Goal: Transaction & Acquisition: Purchase product/service

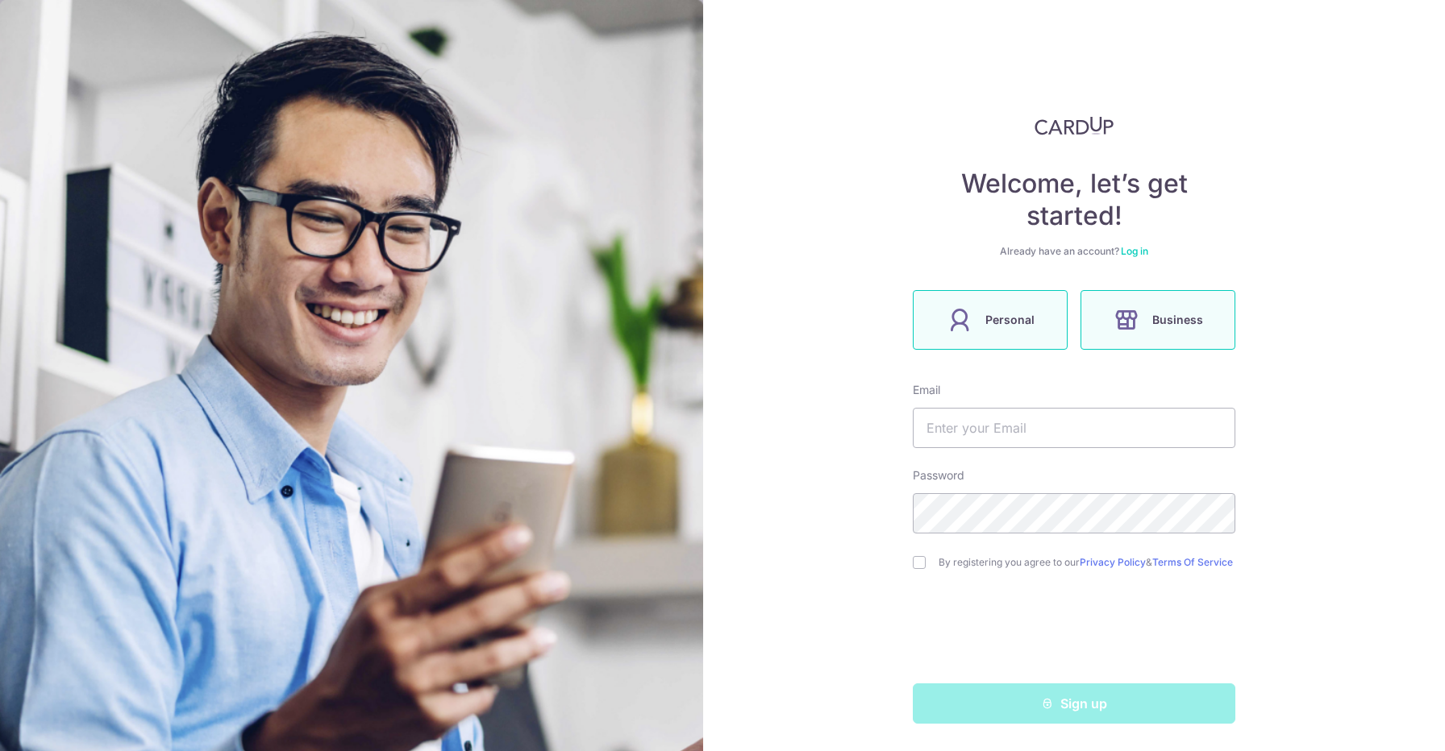
click at [957, 314] on icon at bounding box center [959, 320] width 26 height 26
click at [985, 436] on input "text" at bounding box center [1074, 428] width 322 height 40
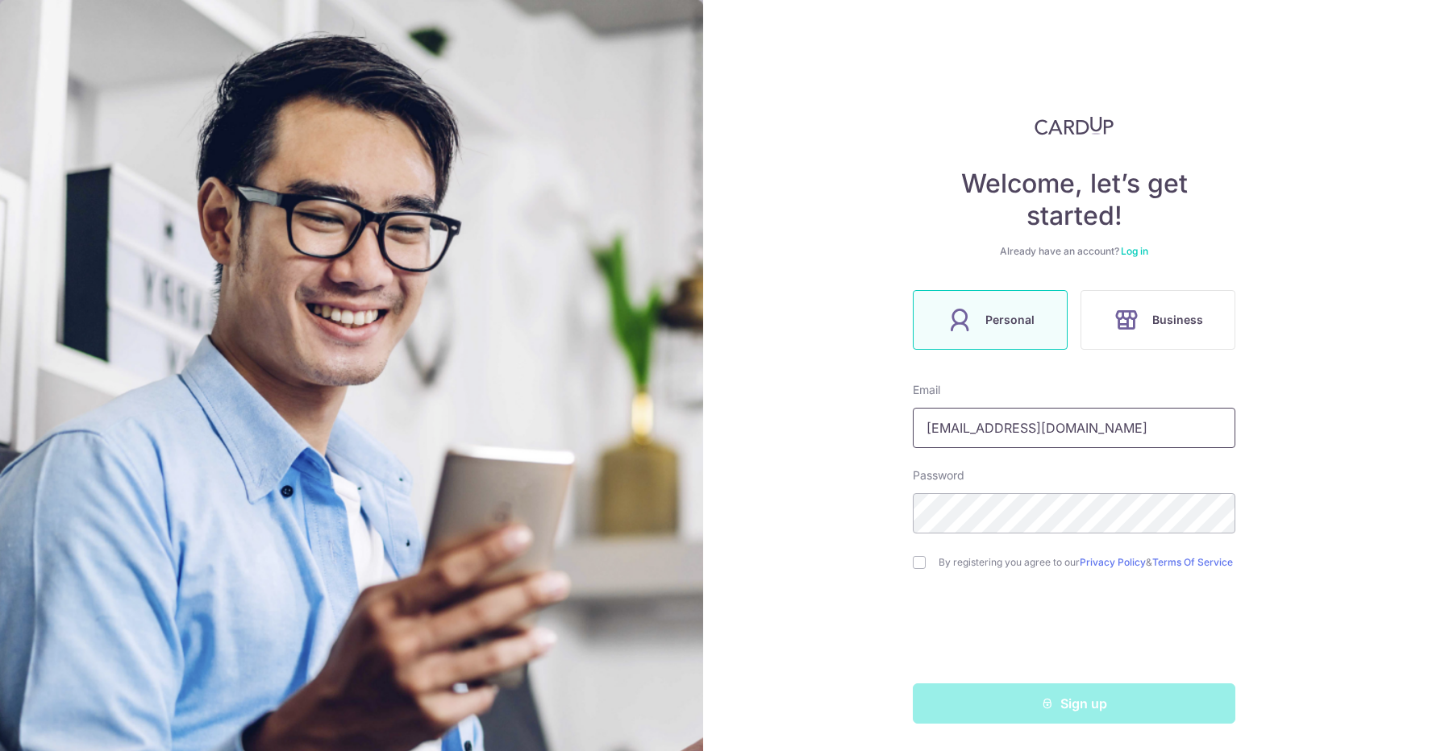
type input "[EMAIL_ADDRESS][DOMAIN_NAME]"
click at [1014, 560] on label "By registering you agree to our Privacy Policy & Terms Of Service" at bounding box center [1086, 562] width 297 height 13
click at [915, 572] on div "By registering you agree to our Privacy Policy & Terms Of Service" at bounding box center [1074, 562] width 322 height 19
click at [921, 565] on input "checkbox" at bounding box center [919, 562] width 13 height 13
checkbox input "true"
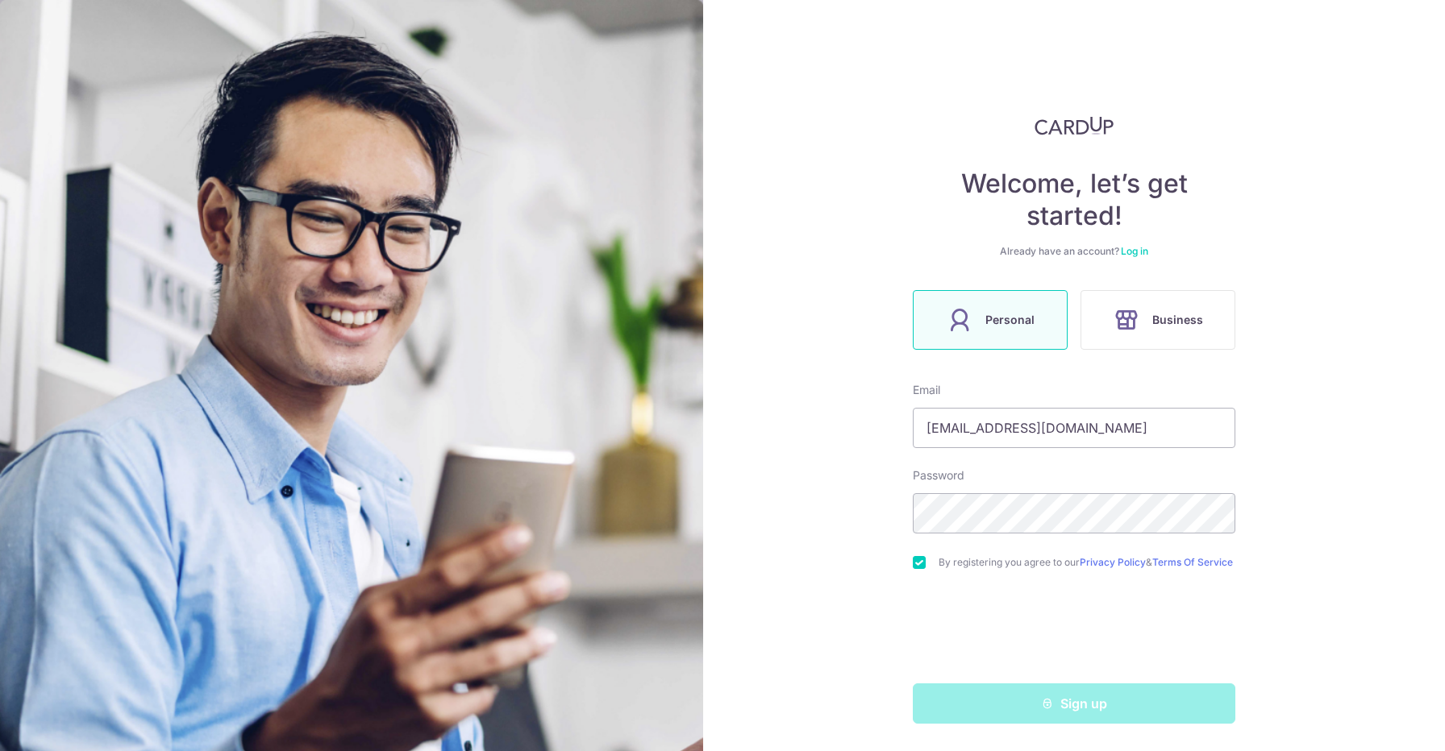
click at [923, 572] on div "By registering you agree to our Privacy Policy & Terms Of Service" at bounding box center [1074, 562] width 322 height 19
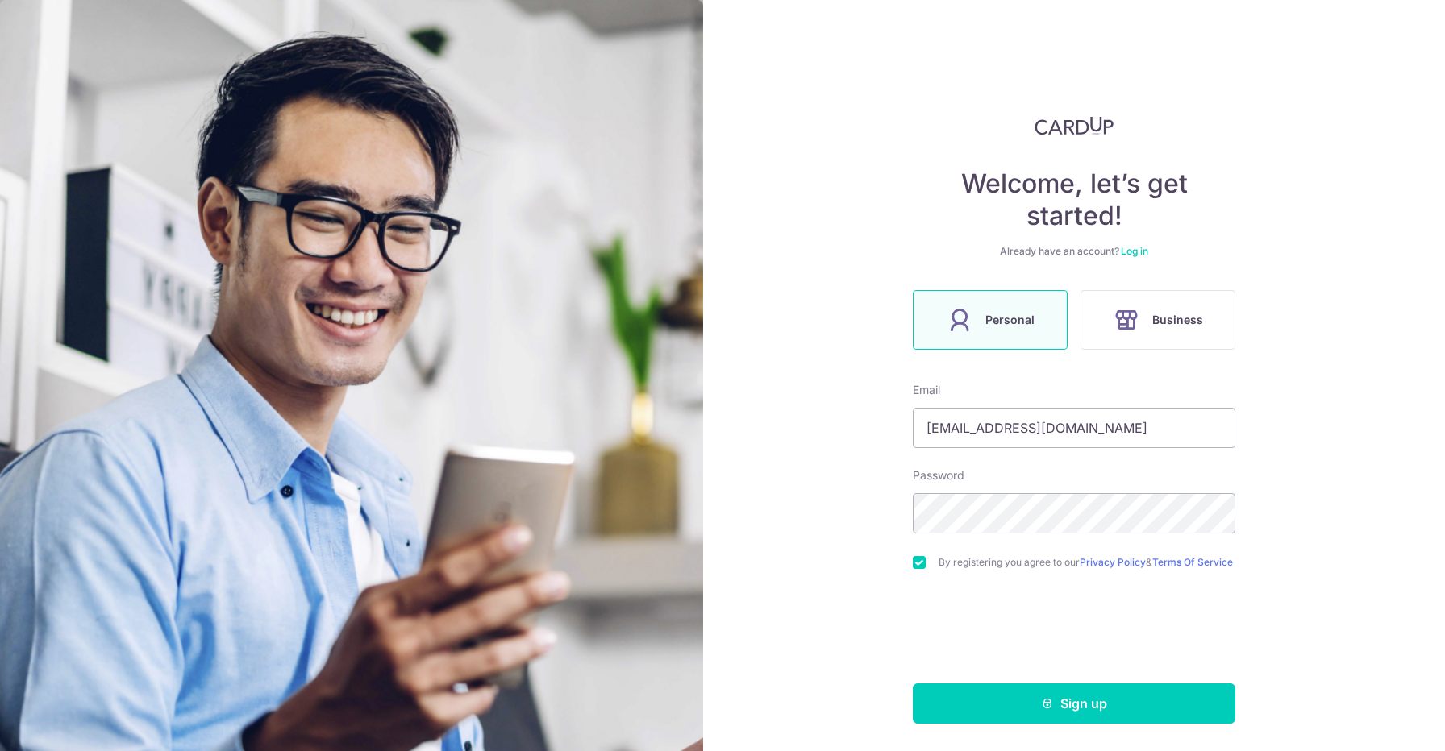
scroll to position [5, 0]
click at [1091, 695] on button "Sign up" at bounding box center [1074, 704] width 322 height 40
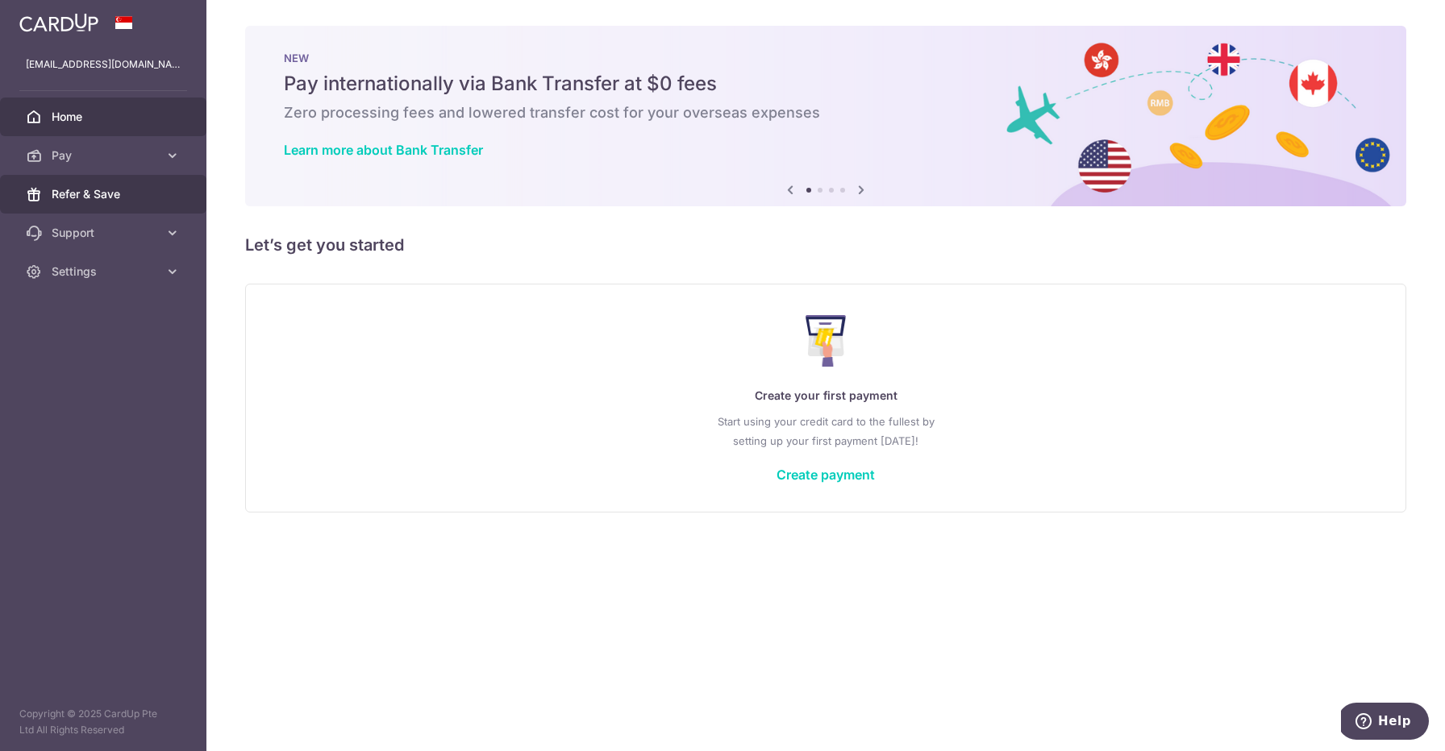
click at [145, 181] on link "Refer & Save" at bounding box center [103, 194] width 206 height 39
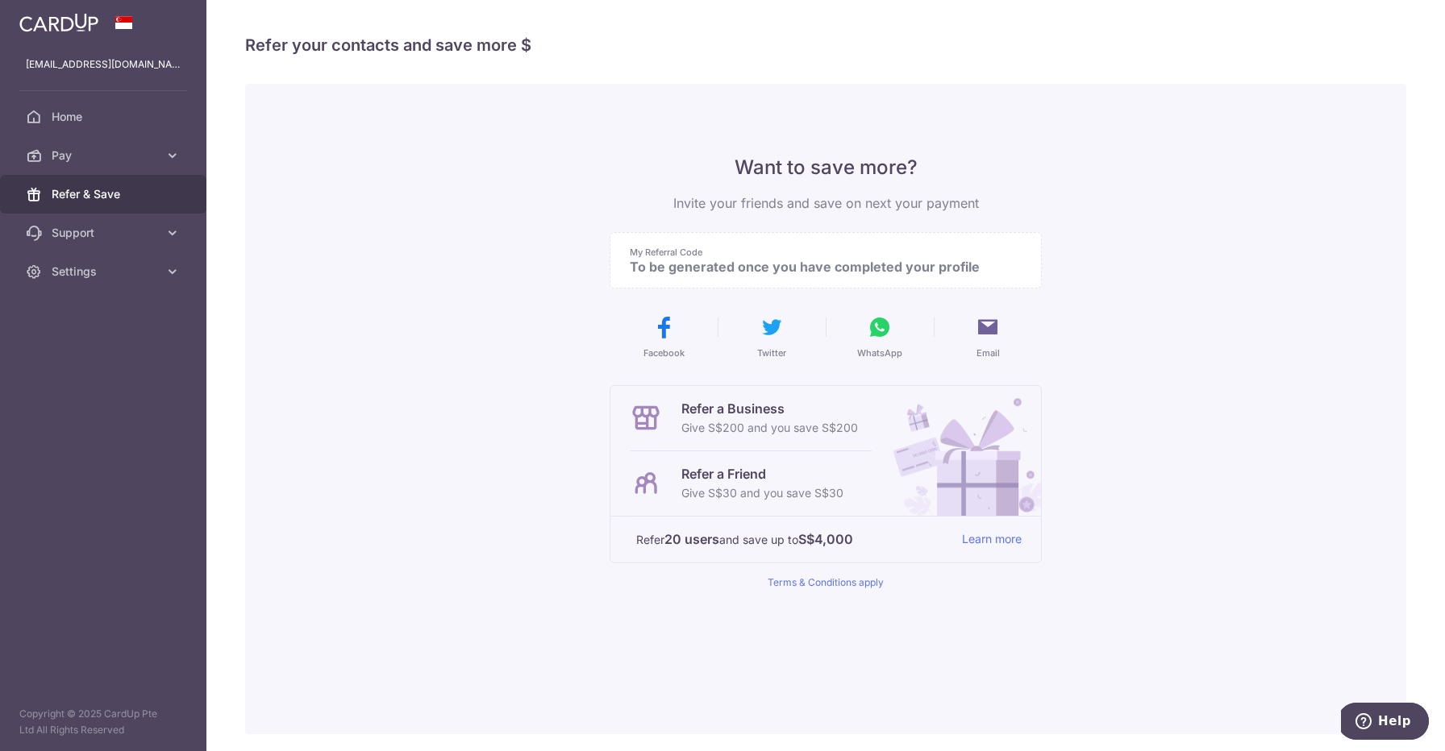
click at [771, 290] on div "Want to save more? Invite your friends and save on next your payment My Referra…" at bounding box center [825, 372] width 432 height 435
click at [751, 271] on p "To be generated once you have completed your profile" at bounding box center [819, 267] width 379 height 16
click at [135, 98] on link "Home" at bounding box center [103, 117] width 206 height 39
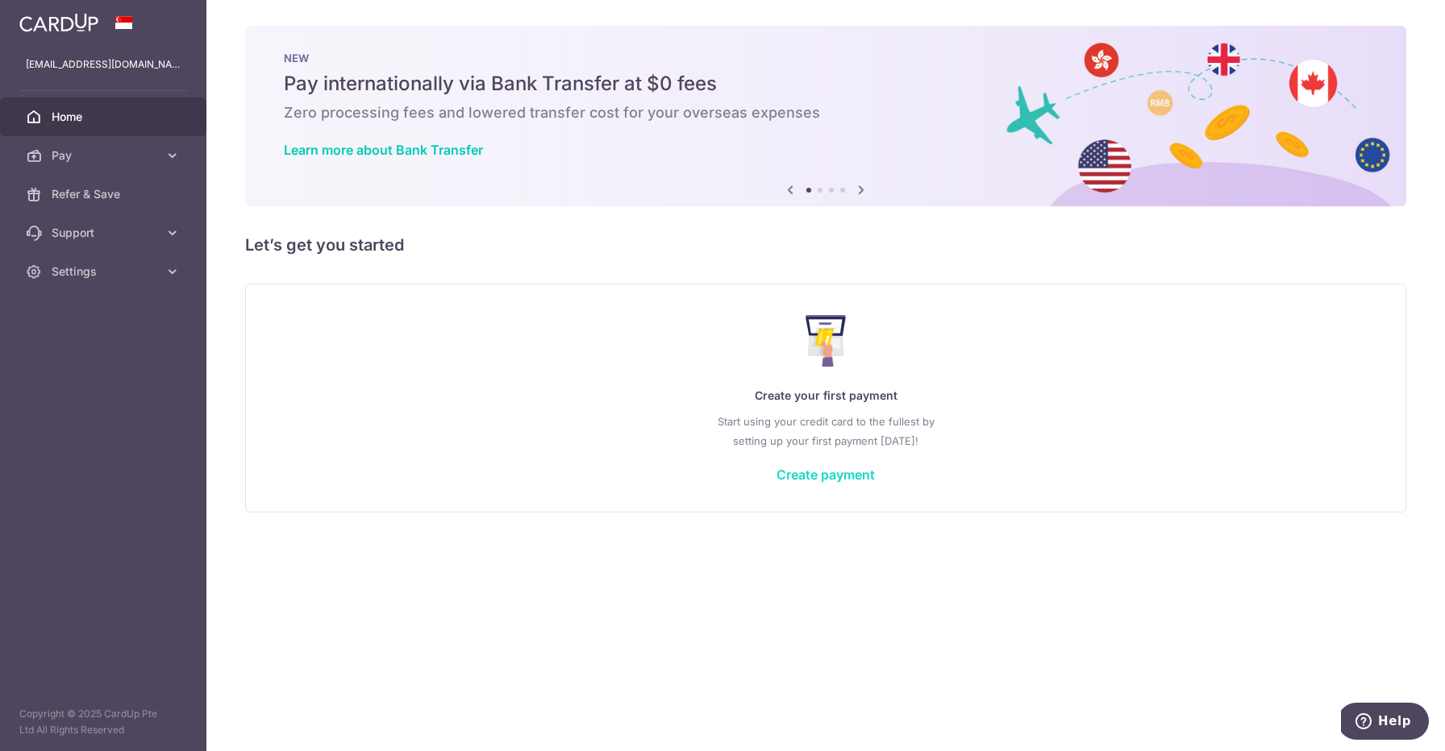
click at [861, 471] on link "Create payment" at bounding box center [825, 475] width 98 height 16
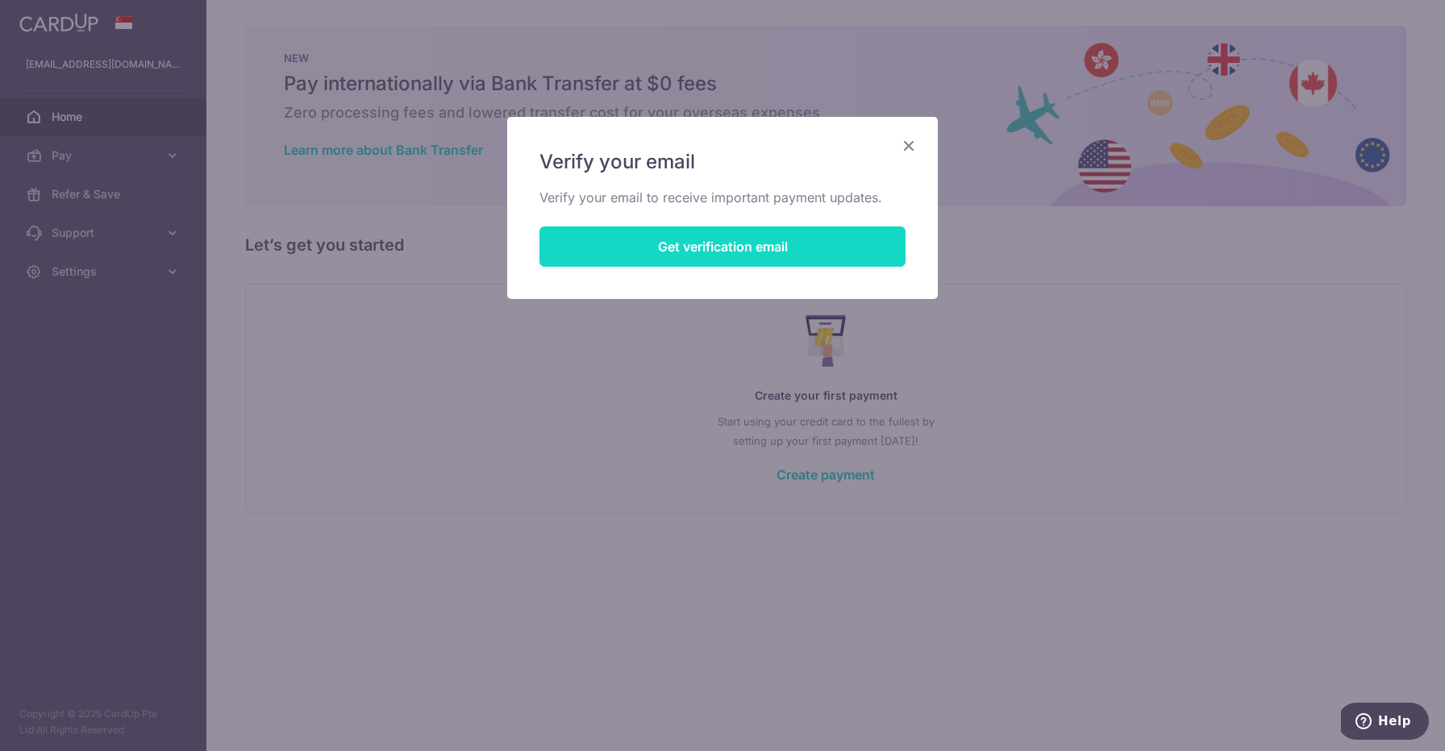
click at [845, 243] on button "Get verification email" at bounding box center [722, 247] width 366 height 40
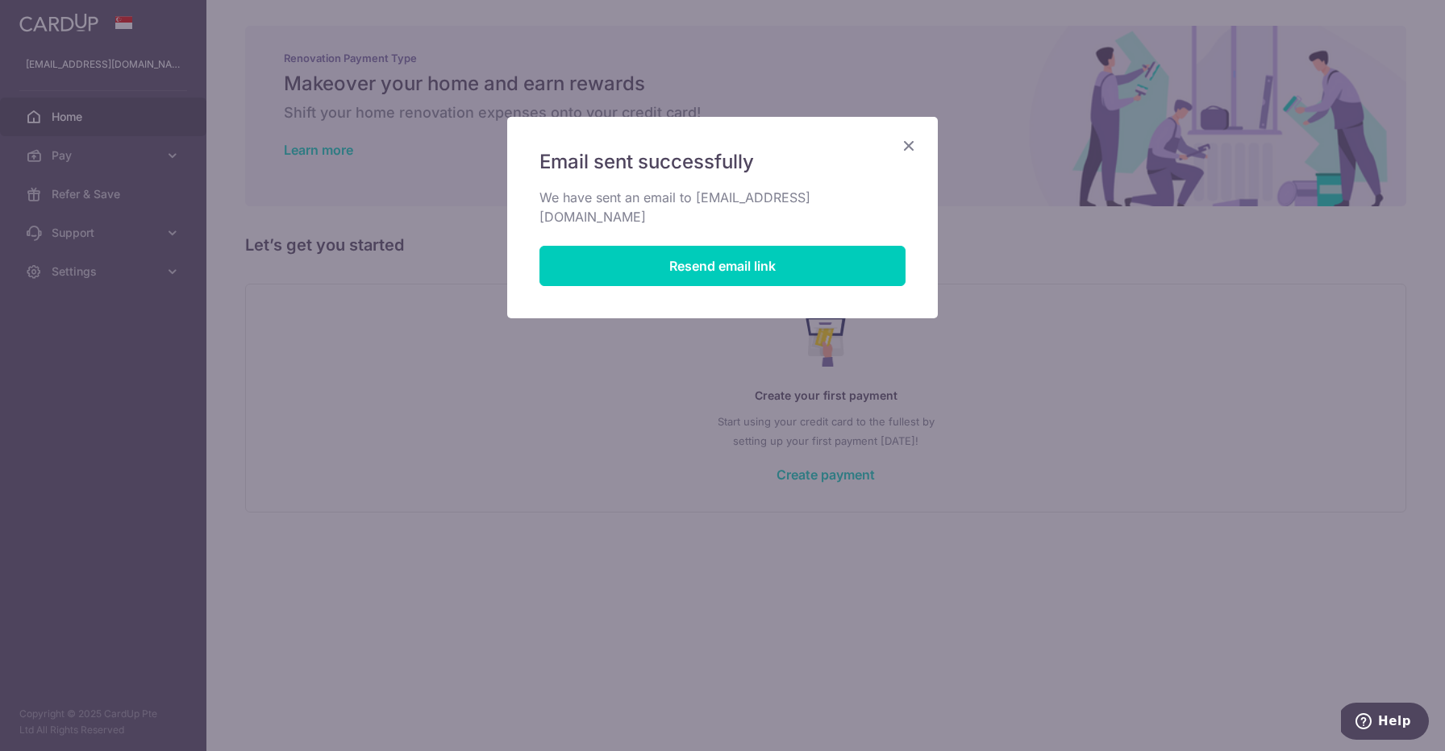
click at [909, 145] on icon "Close" at bounding box center [908, 145] width 19 height 20
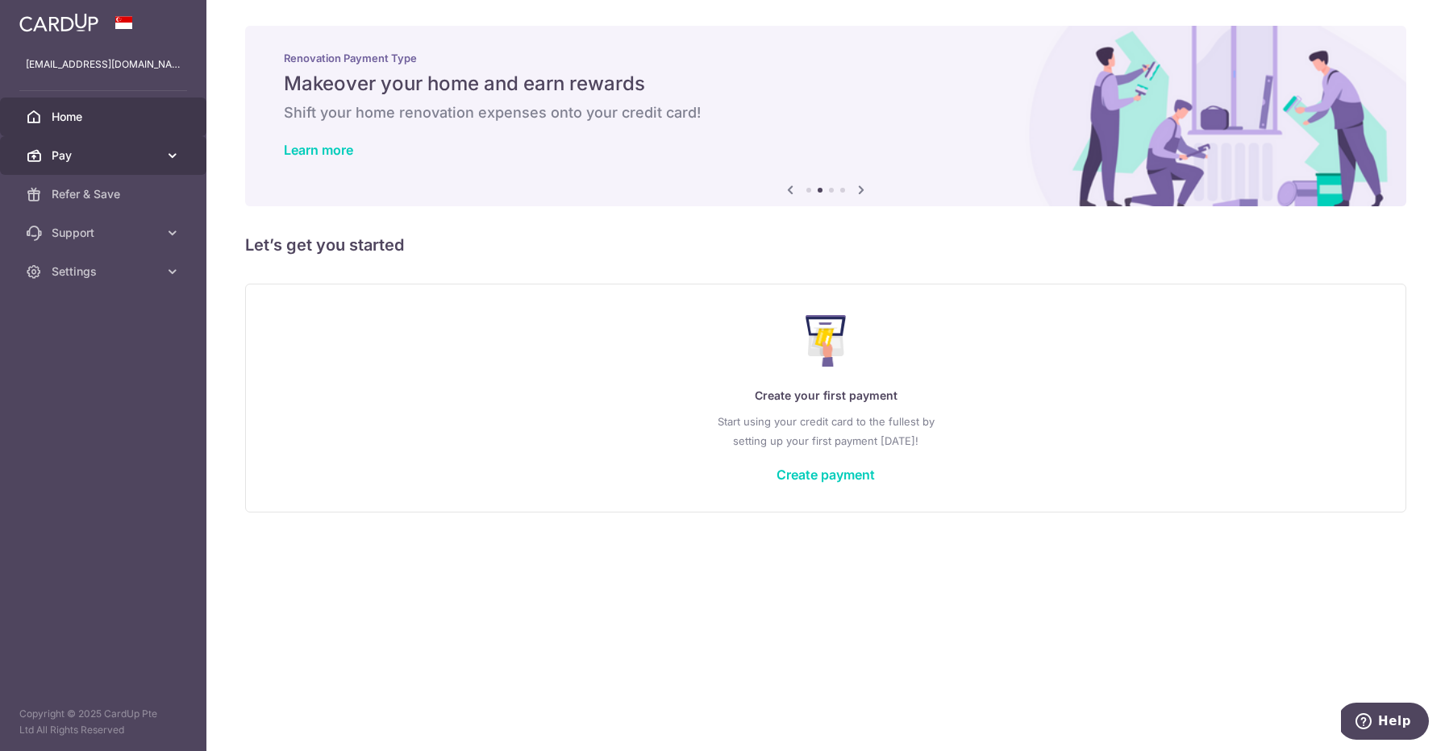
click at [117, 154] on span "Pay" at bounding box center [105, 156] width 106 height 16
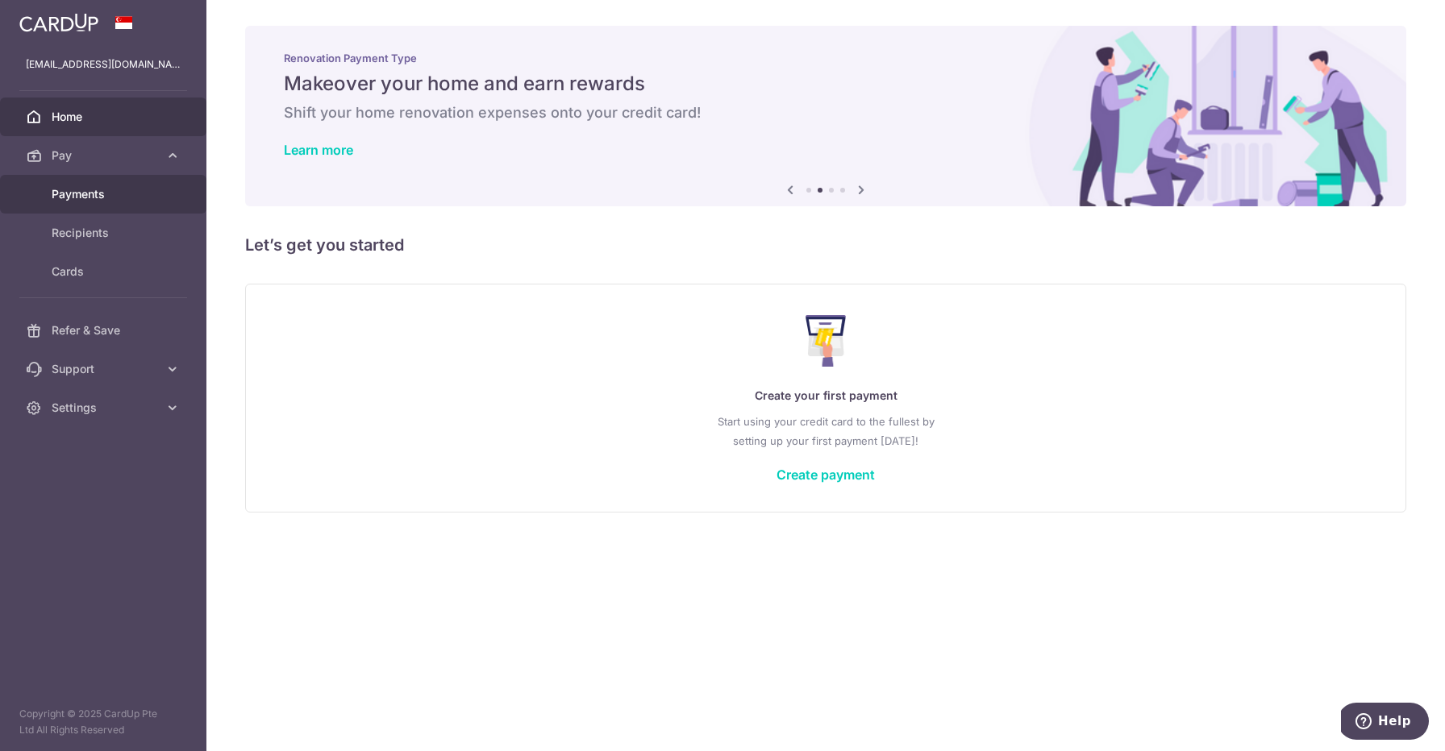
click at [102, 201] on span "Payments" at bounding box center [105, 194] width 106 height 16
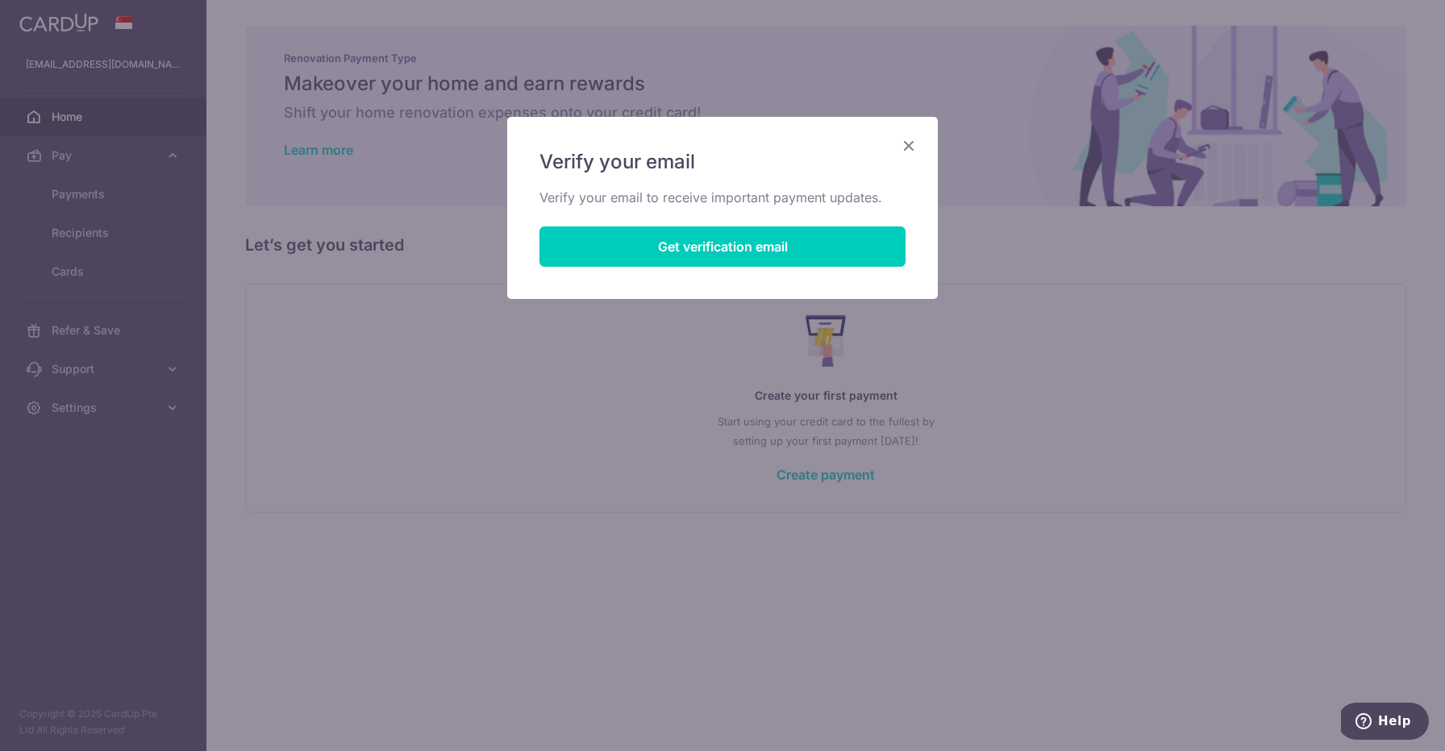
click at [904, 140] on icon "Close" at bounding box center [908, 145] width 19 height 20
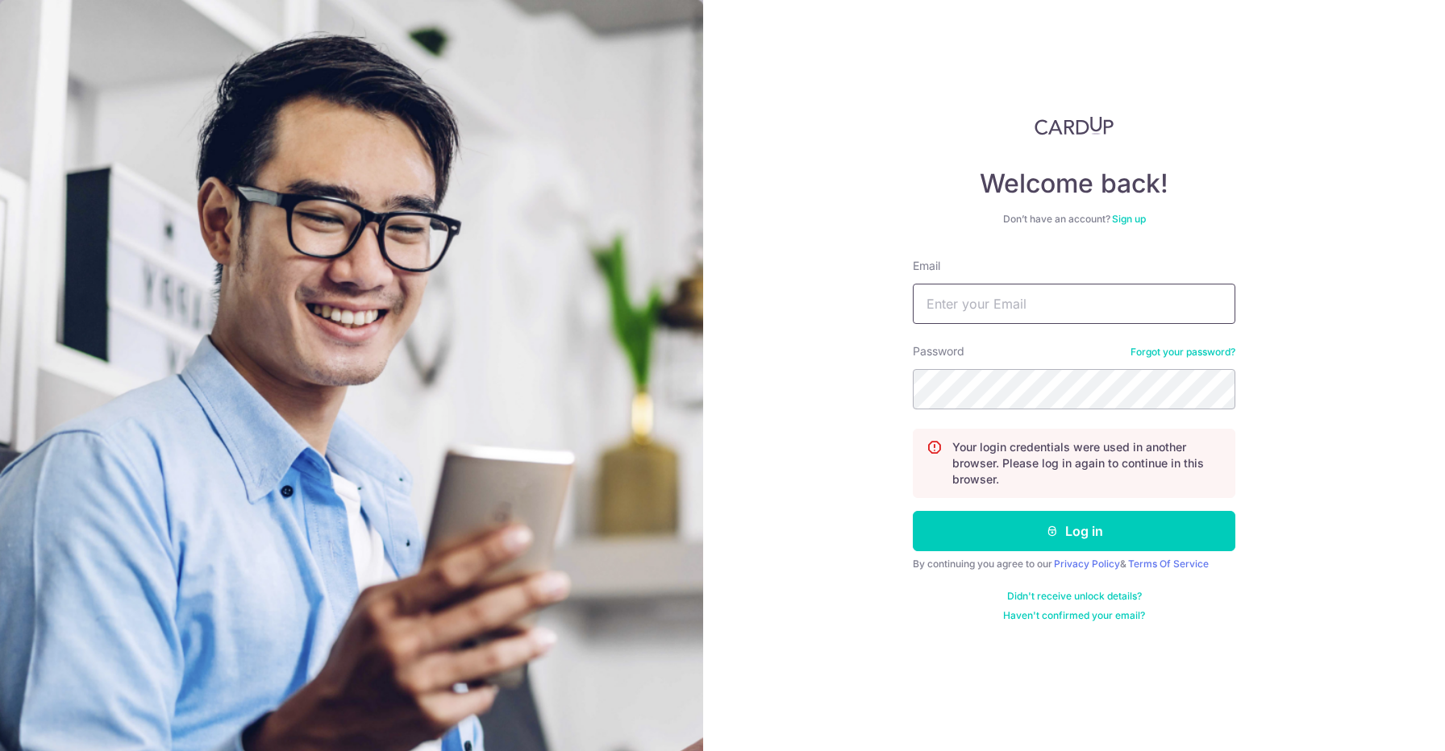
click at [978, 300] on input "Email" at bounding box center [1074, 304] width 322 height 40
type input "[EMAIL_ADDRESS][DOMAIN_NAME]"
click at [913, 511] on button "Log in" at bounding box center [1074, 531] width 322 height 40
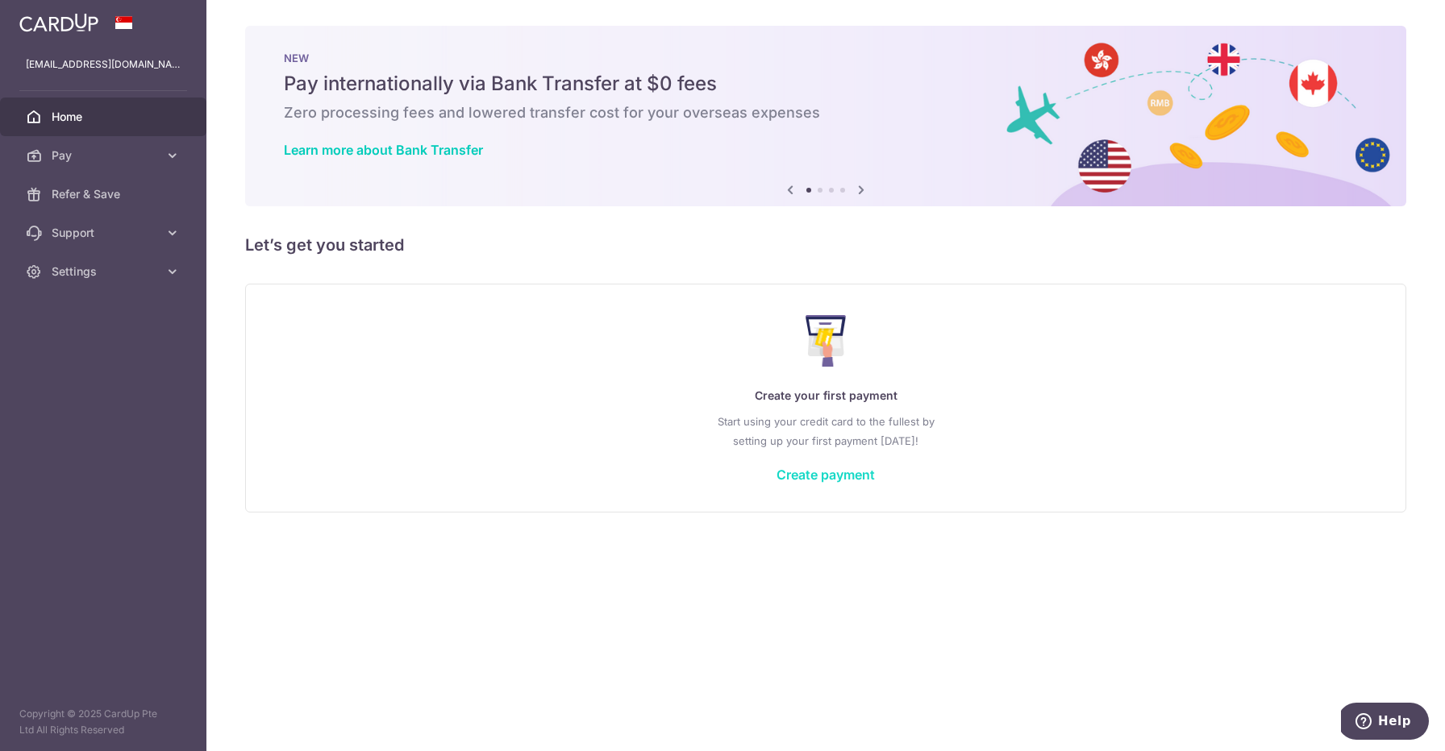
click at [821, 473] on link "Create payment" at bounding box center [825, 475] width 98 height 16
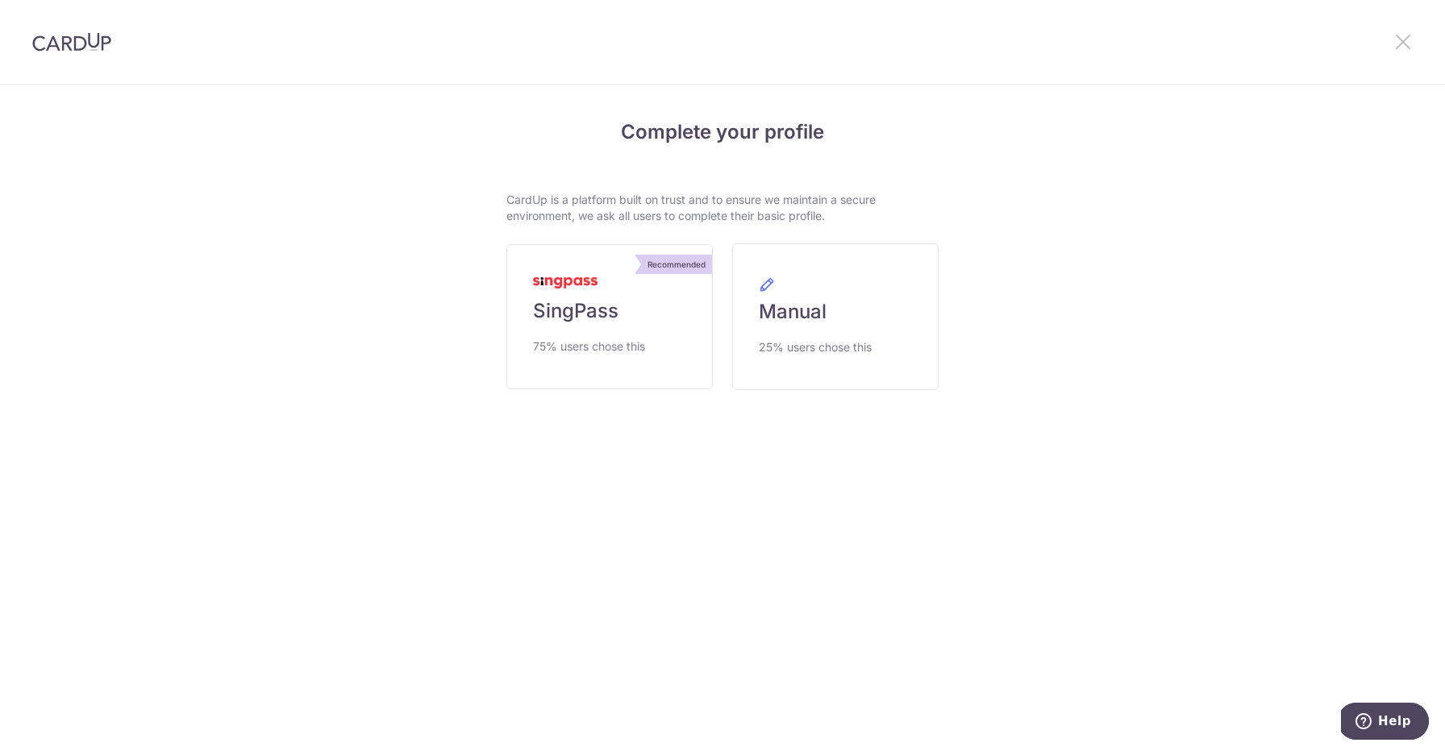
click at [1397, 38] on icon at bounding box center [1402, 41] width 19 height 20
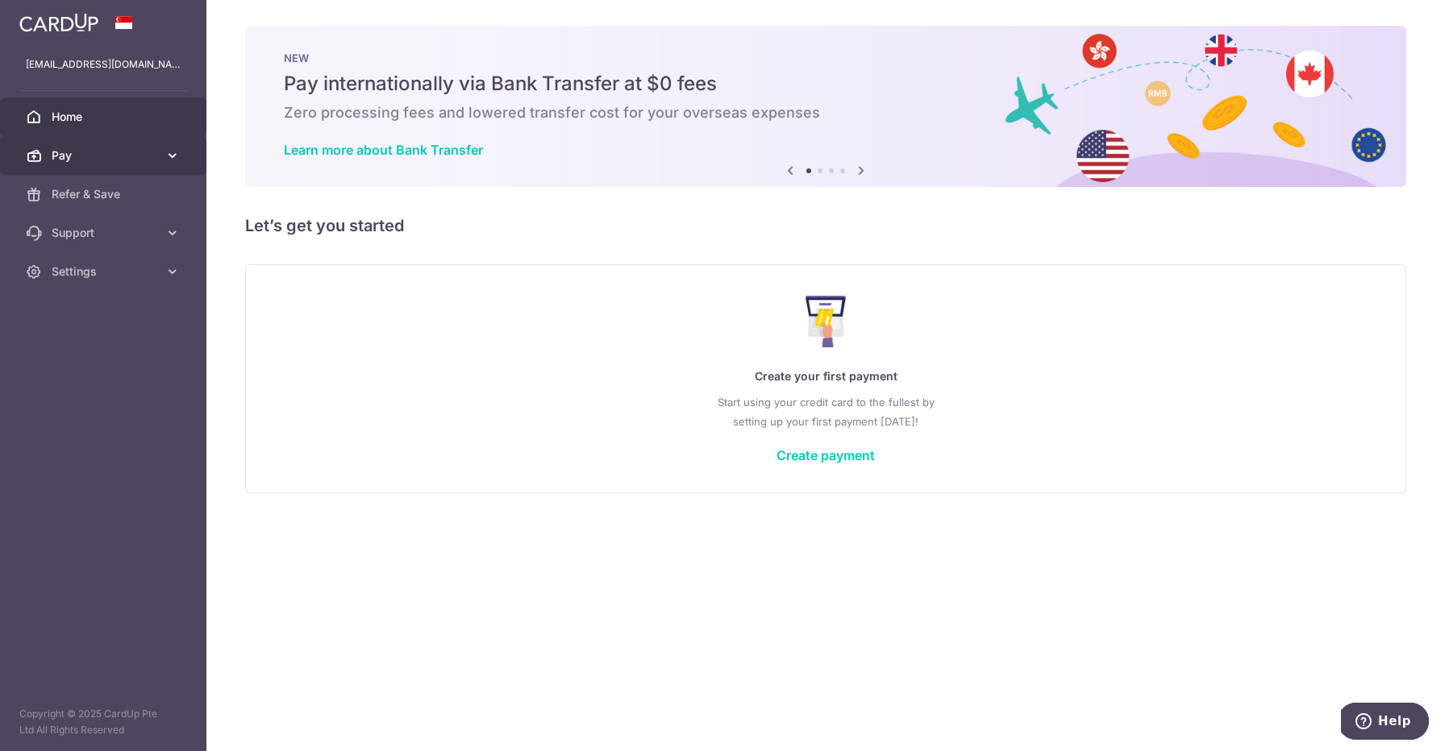
click at [102, 164] on link "Pay" at bounding box center [103, 155] width 206 height 39
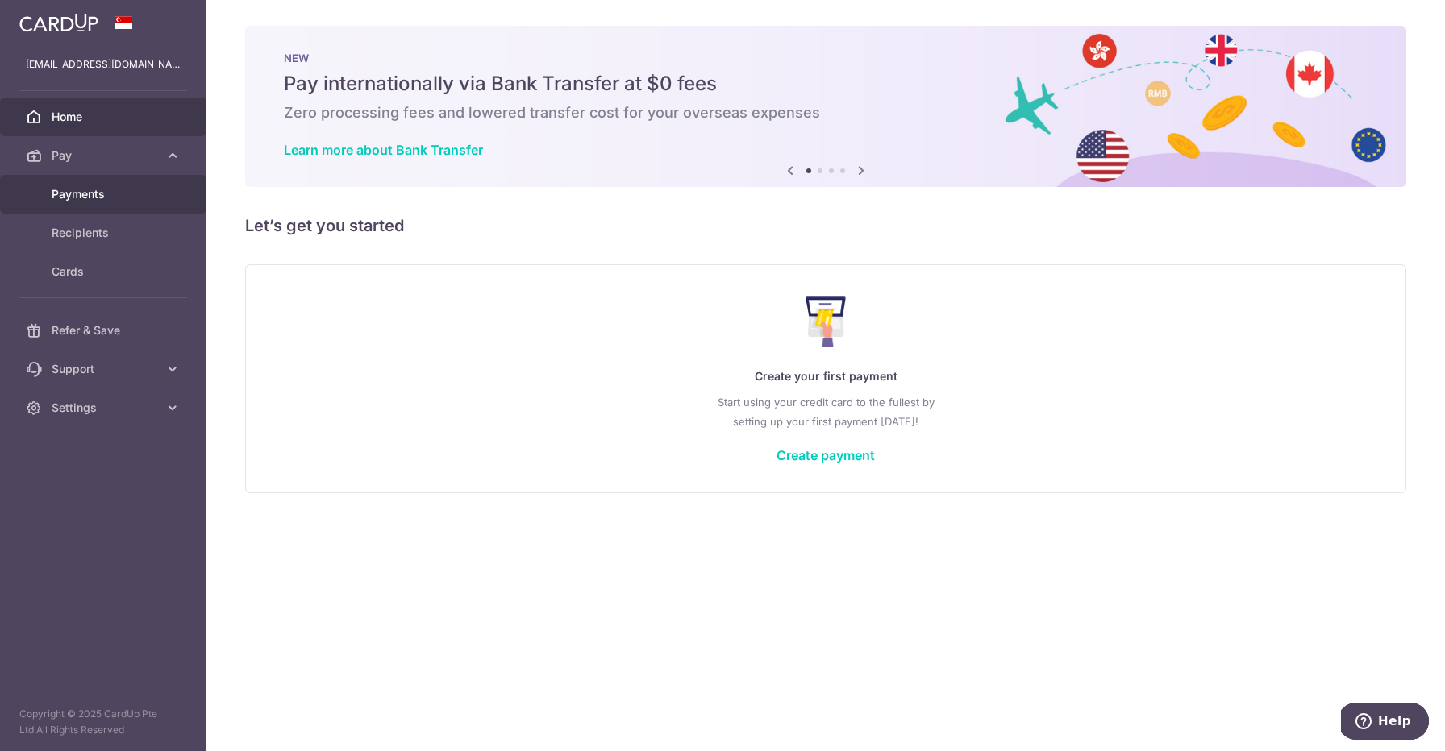
click at [115, 193] on span "Payments" at bounding box center [105, 194] width 106 height 16
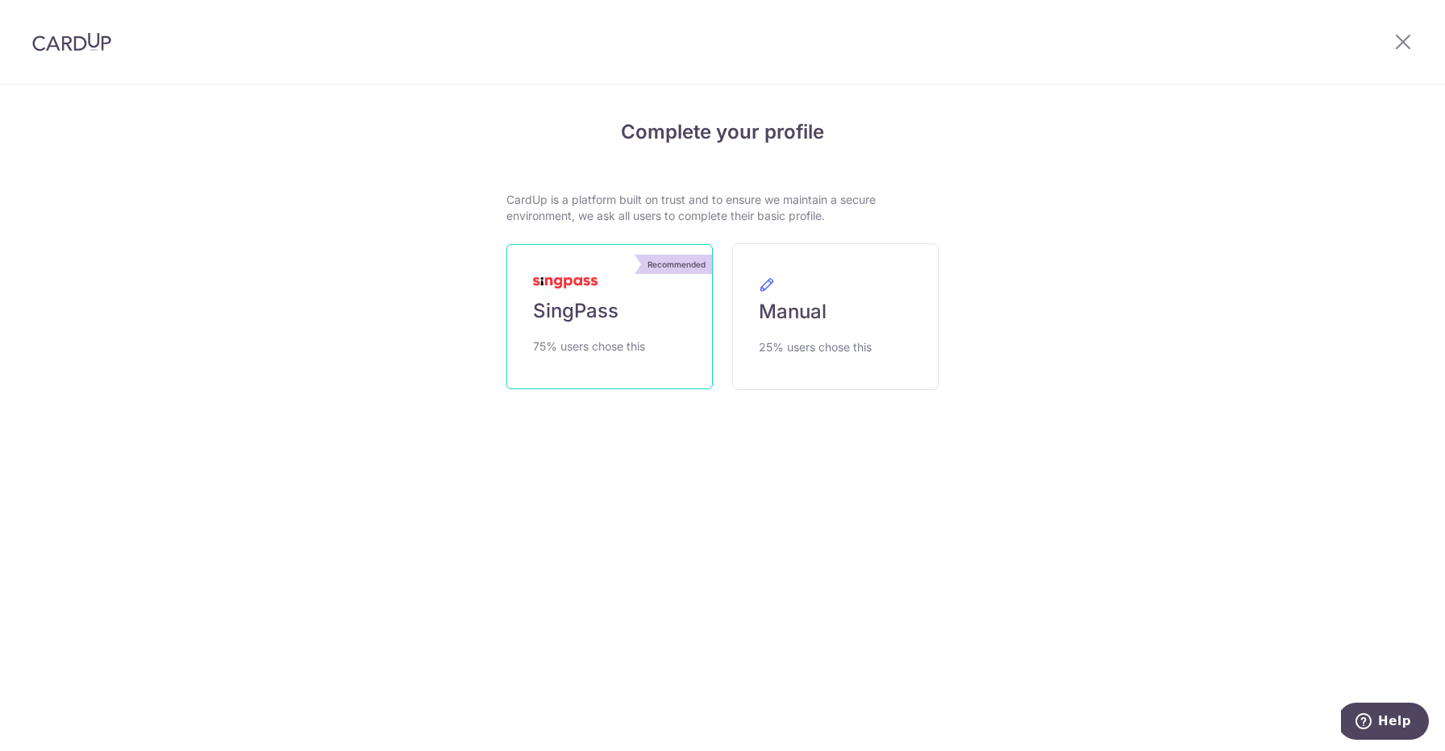
click at [579, 347] on span "75% users chose this" at bounding box center [589, 346] width 112 height 19
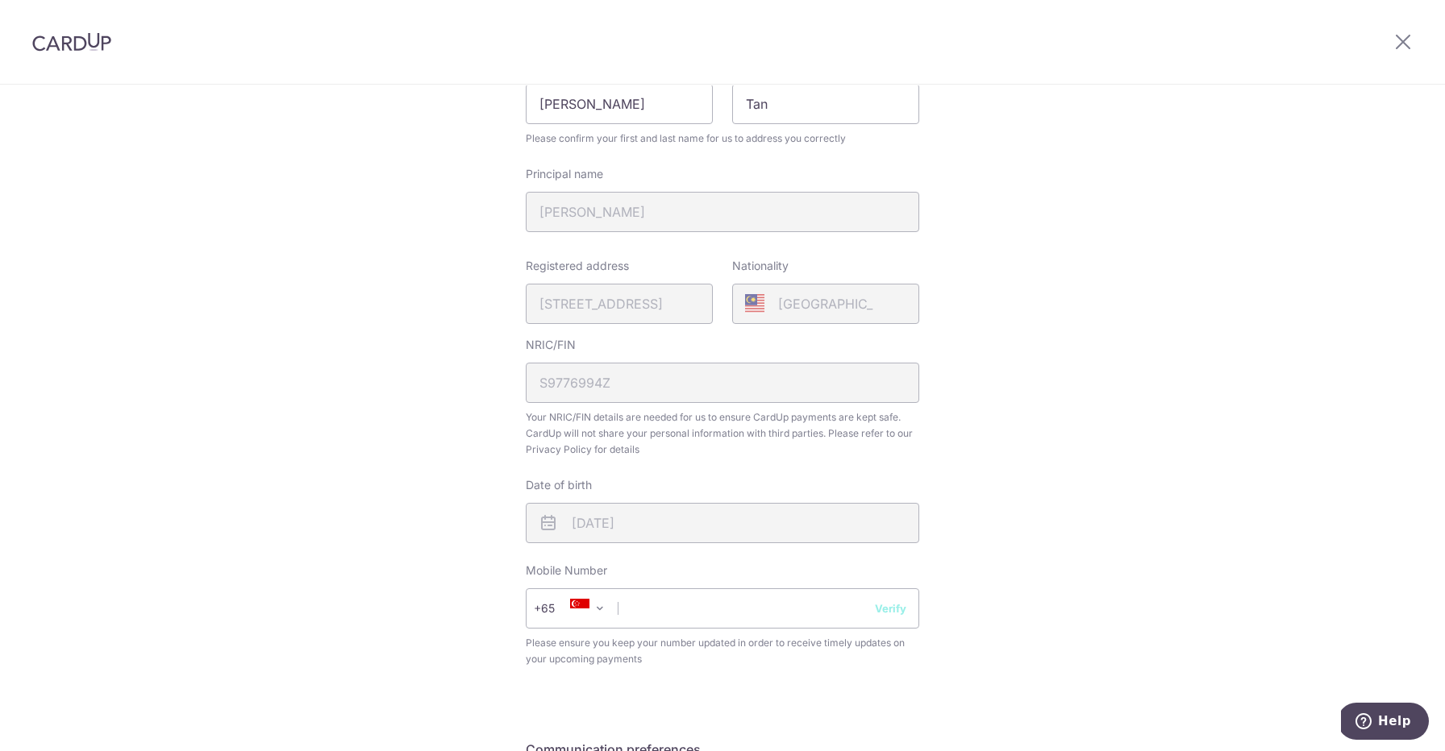
scroll to position [247, 0]
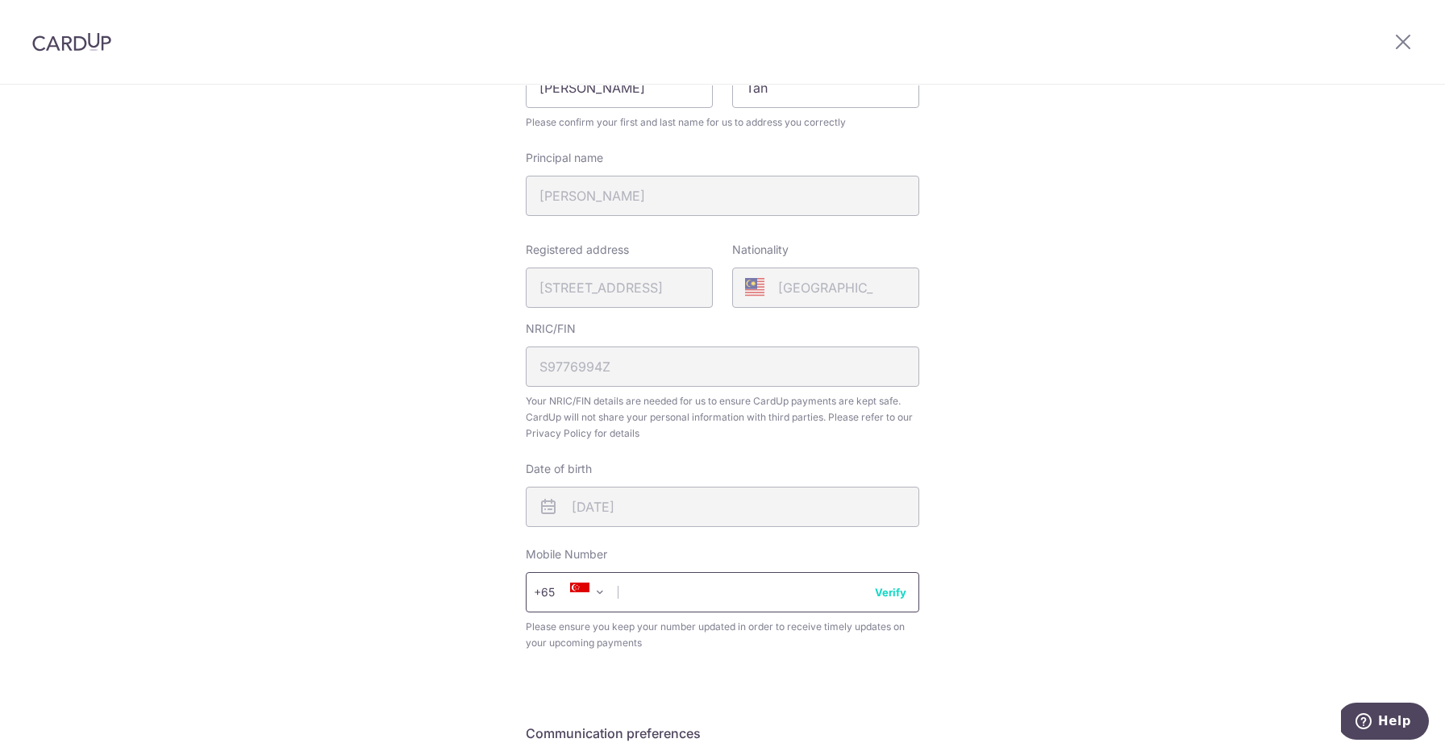
click at [789, 579] on input "text" at bounding box center [722, 592] width 393 height 40
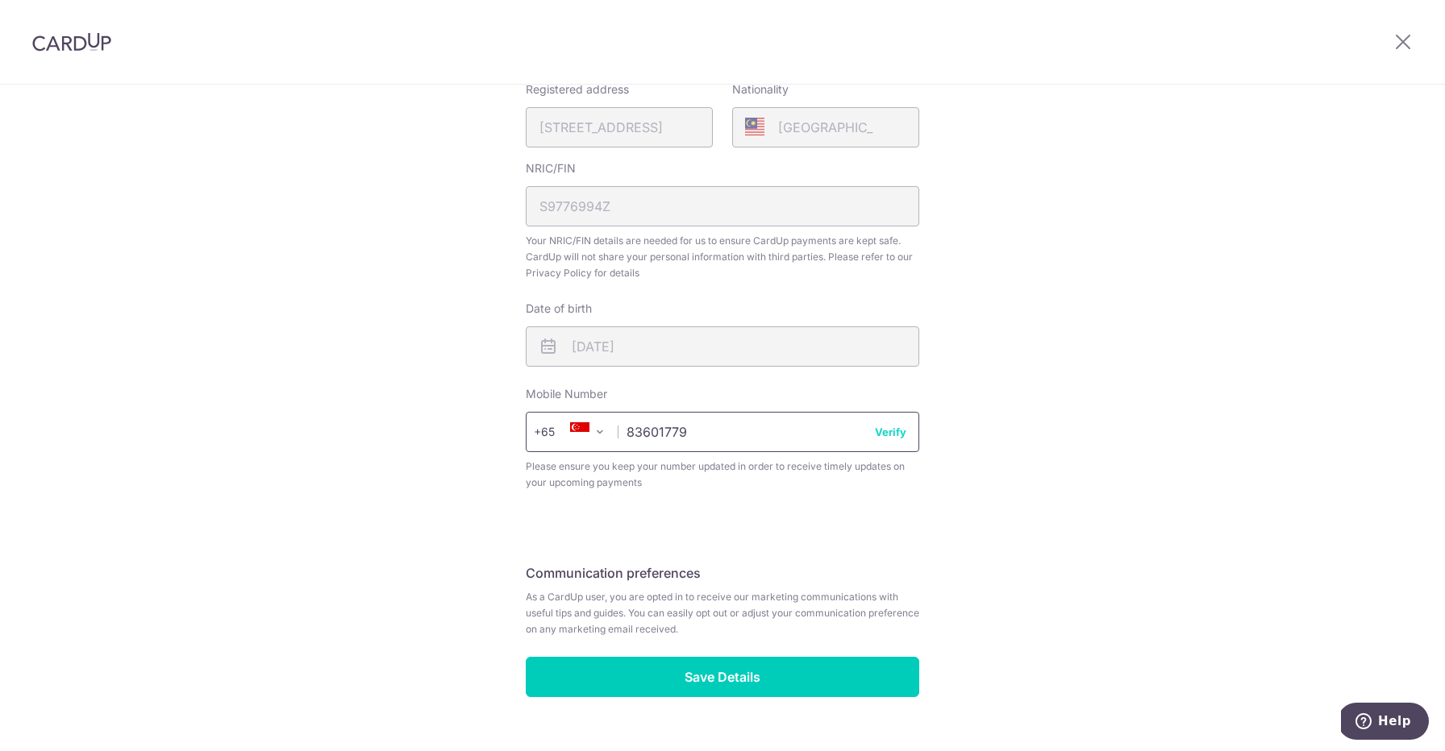
scroll to position [443, 0]
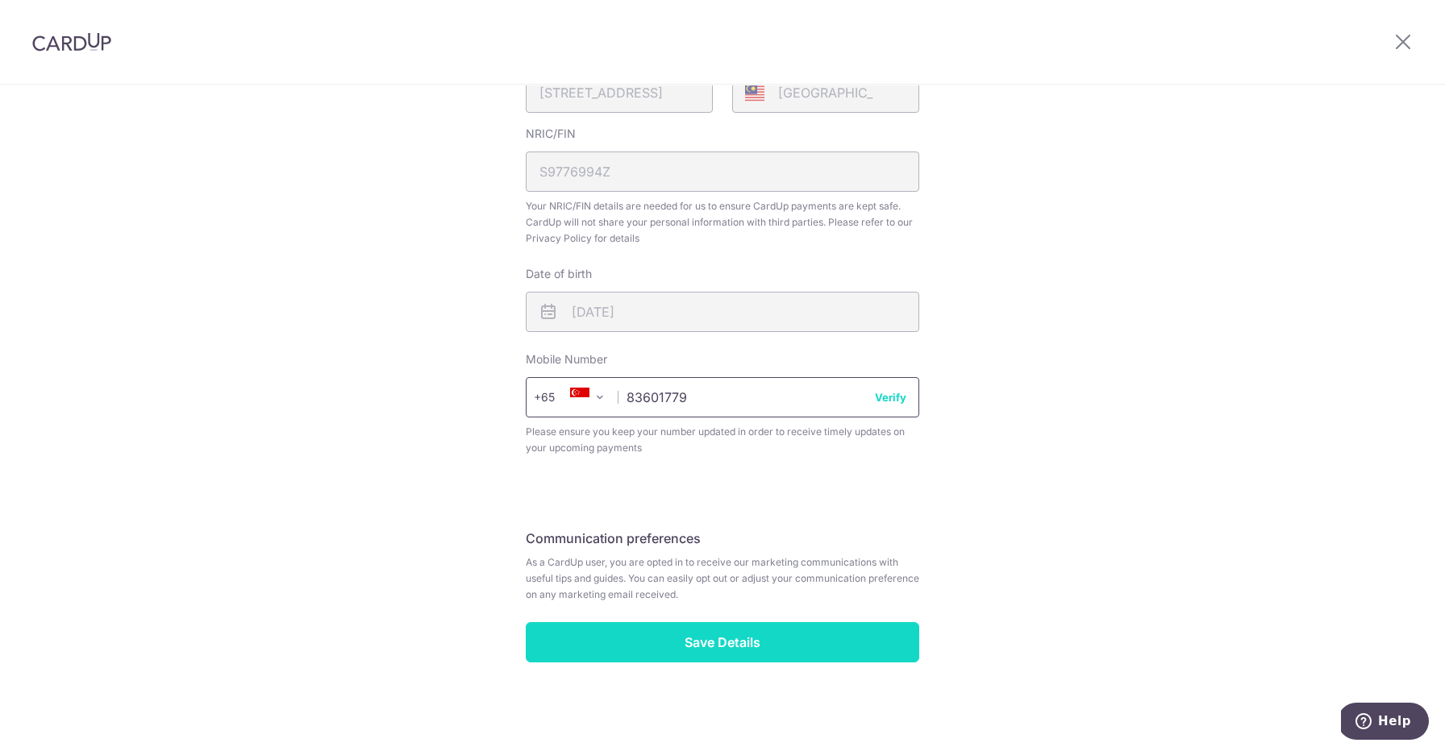
type input "83601779"
click at [702, 651] on input "Save Details" at bounding box center [722, 642] width 393 height 40
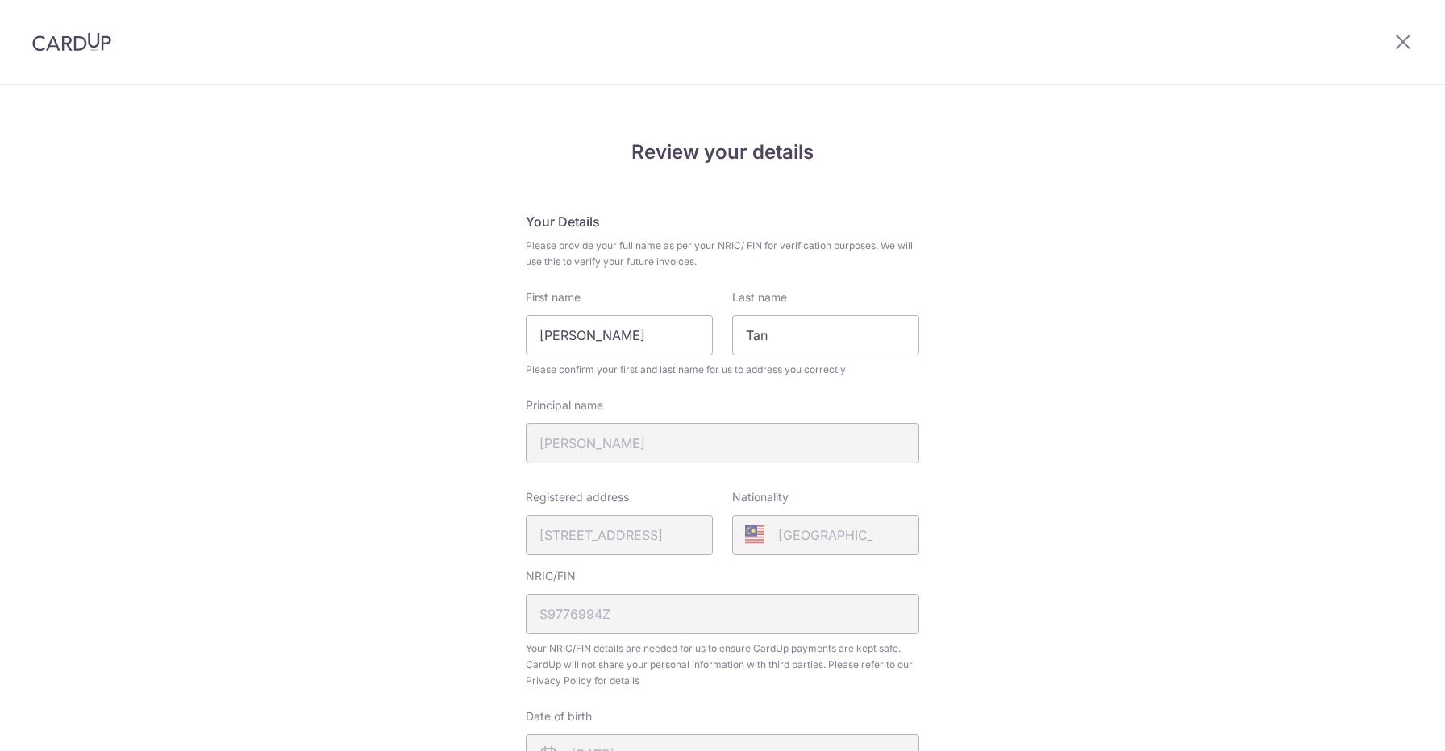
scroll to position [465, 0]
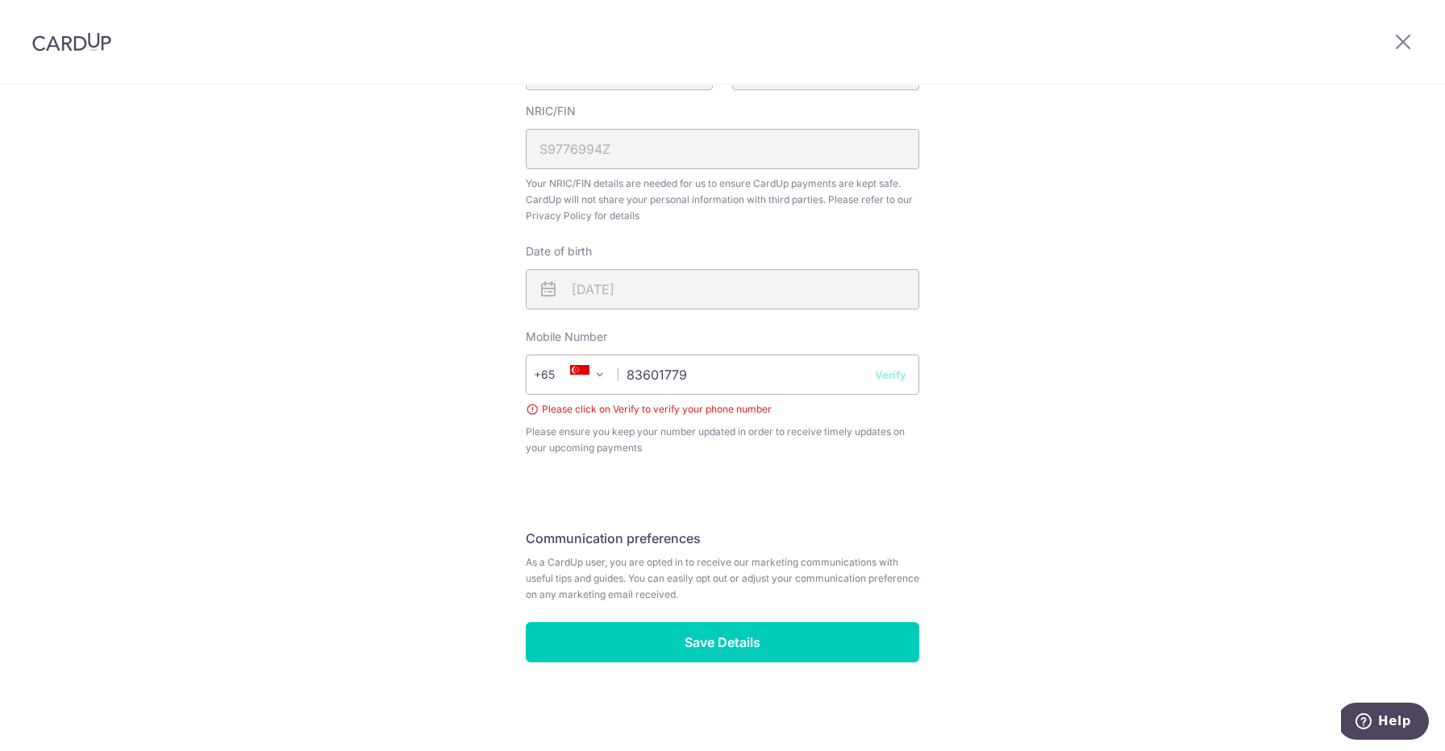
click at [900, 377] on button "Verify" at bounding box center [890, 375] width 31 height 16
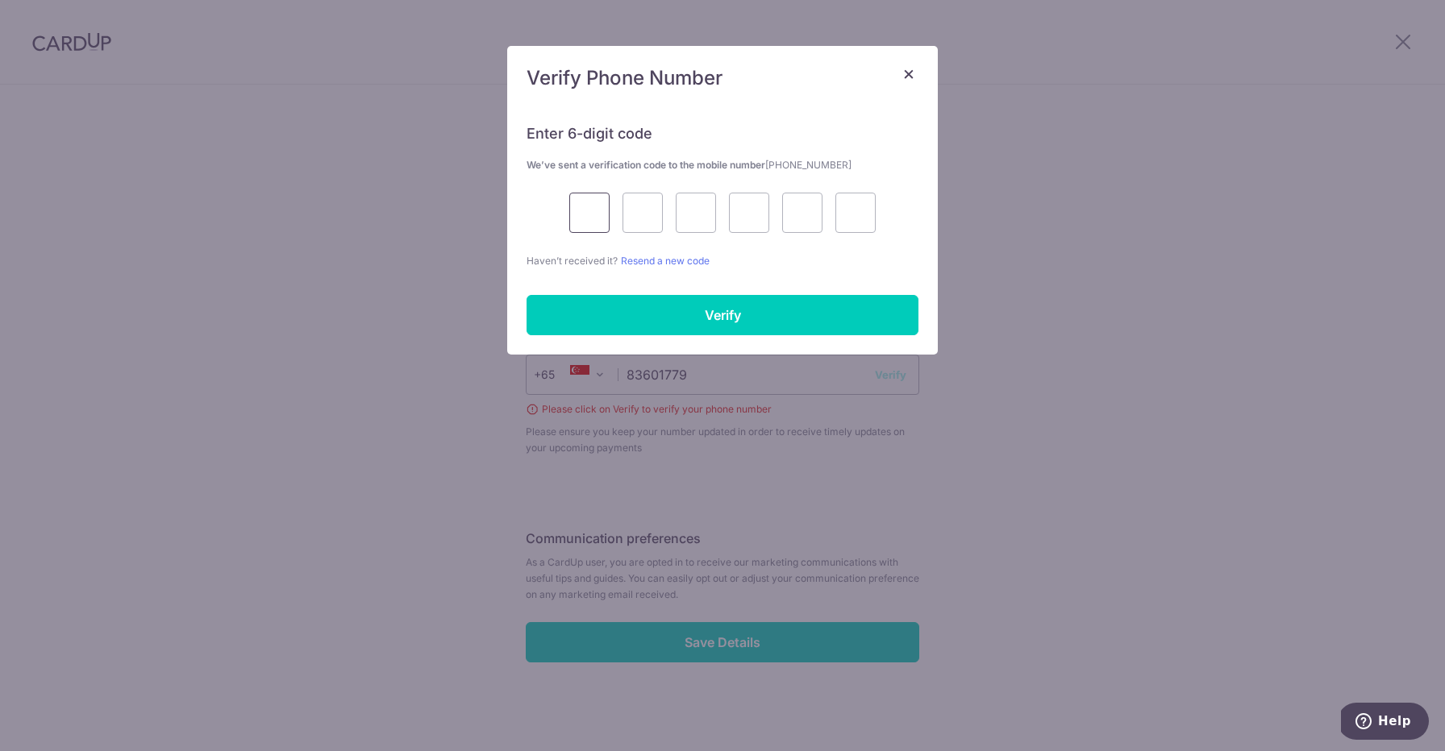
click at [576, 217] on input "text" at bounding box center [589, 213] width 40 height 40
type input "6"
type input "0"
type input "9"
type input "8"
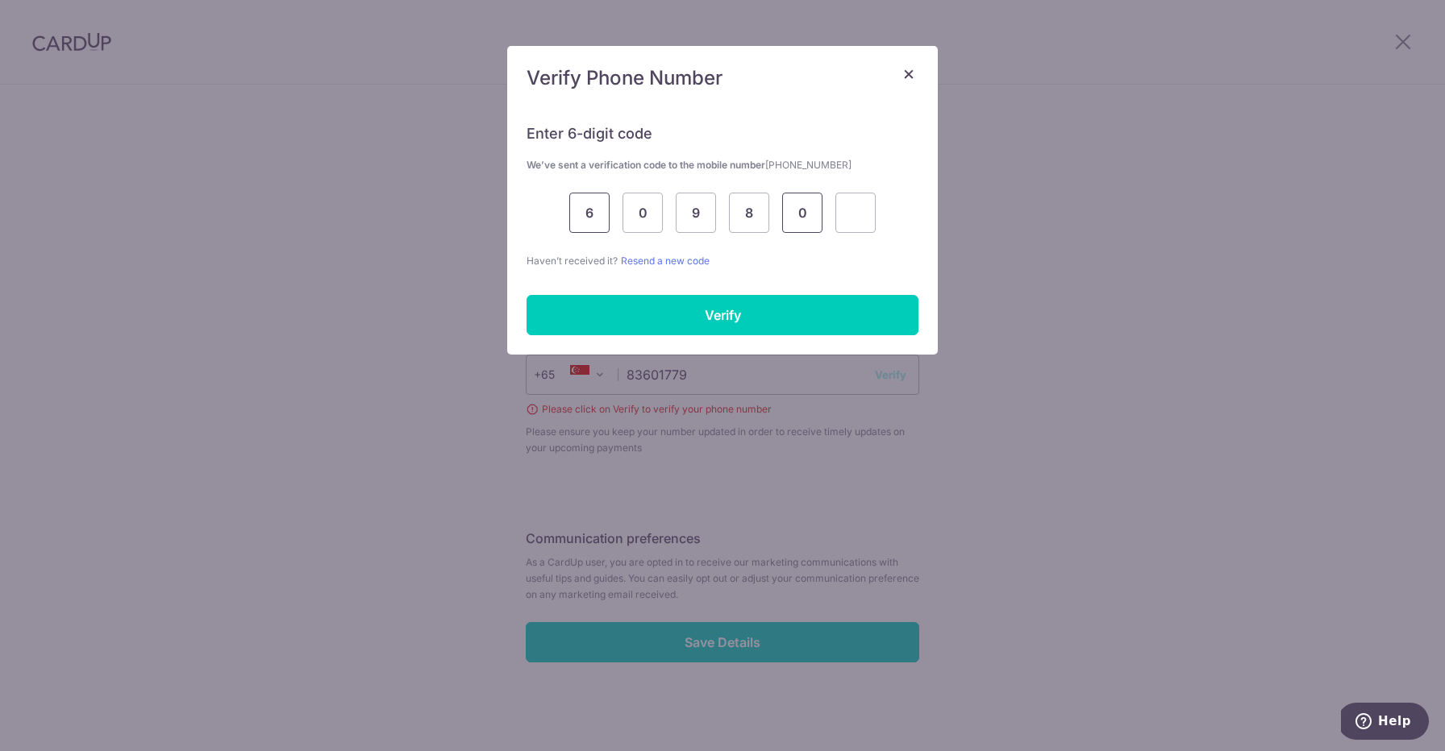
type input "0"
type input "3"
click at [776, 310] on input "Verify" at bounding box center [722, 315] width 392 height 40
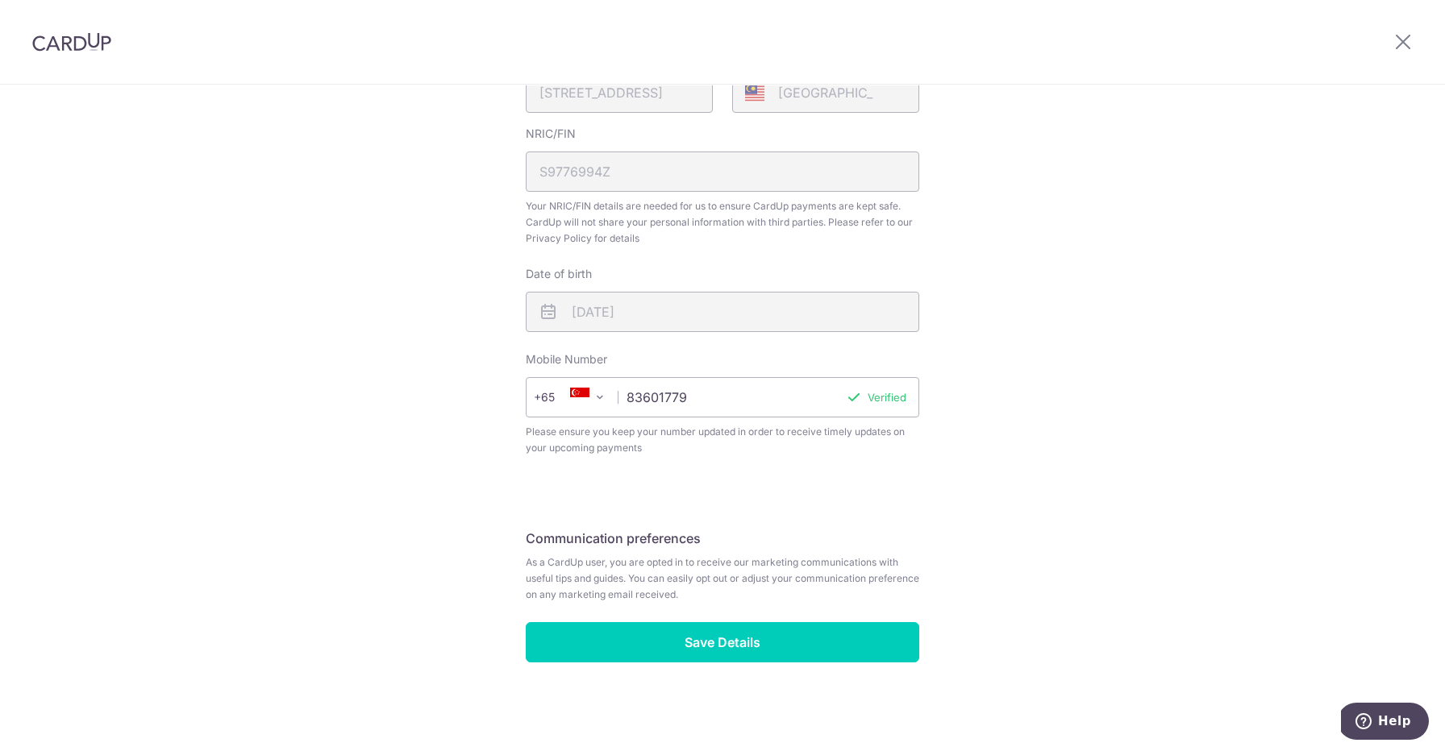
scroll to position [443, 0]
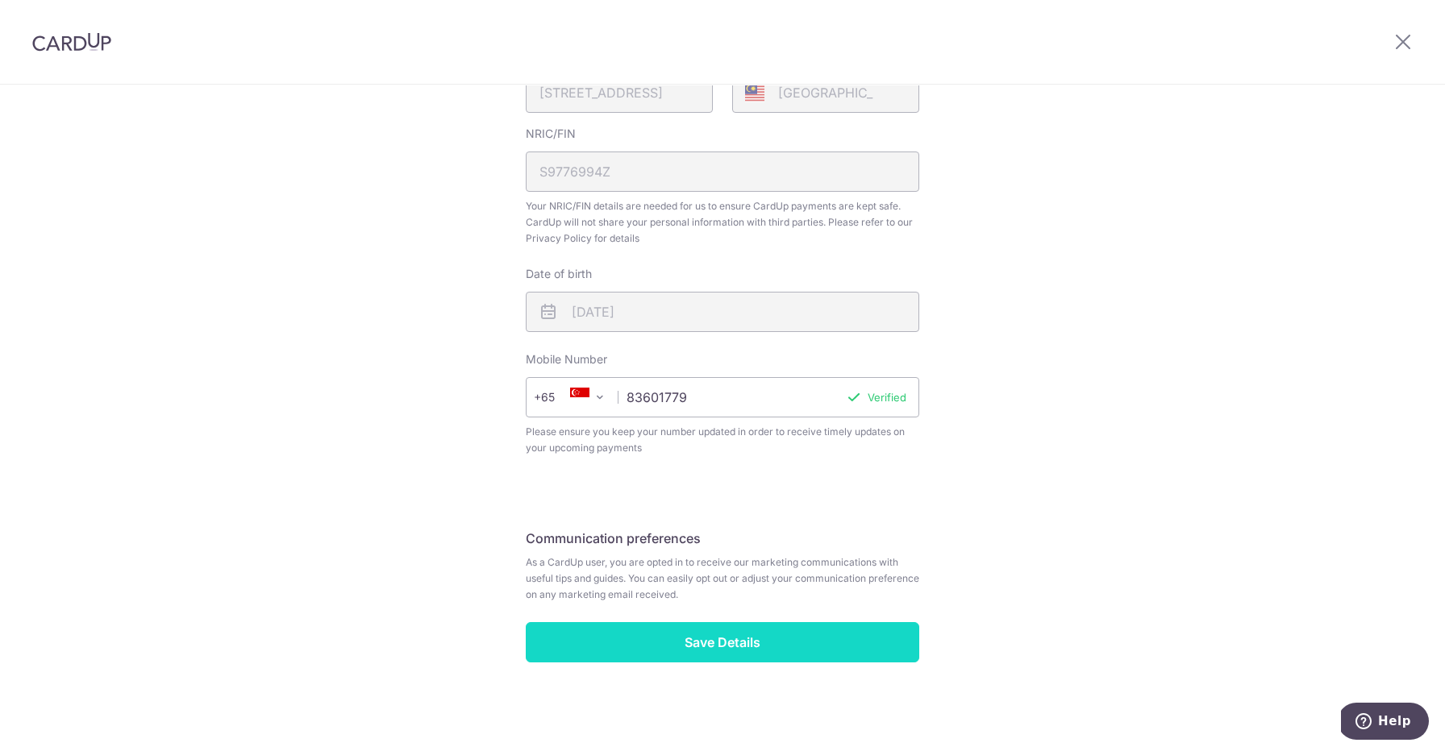
click at [762, 634] on input "Save Details" at bounding box center [722, 642] width 393 height 40
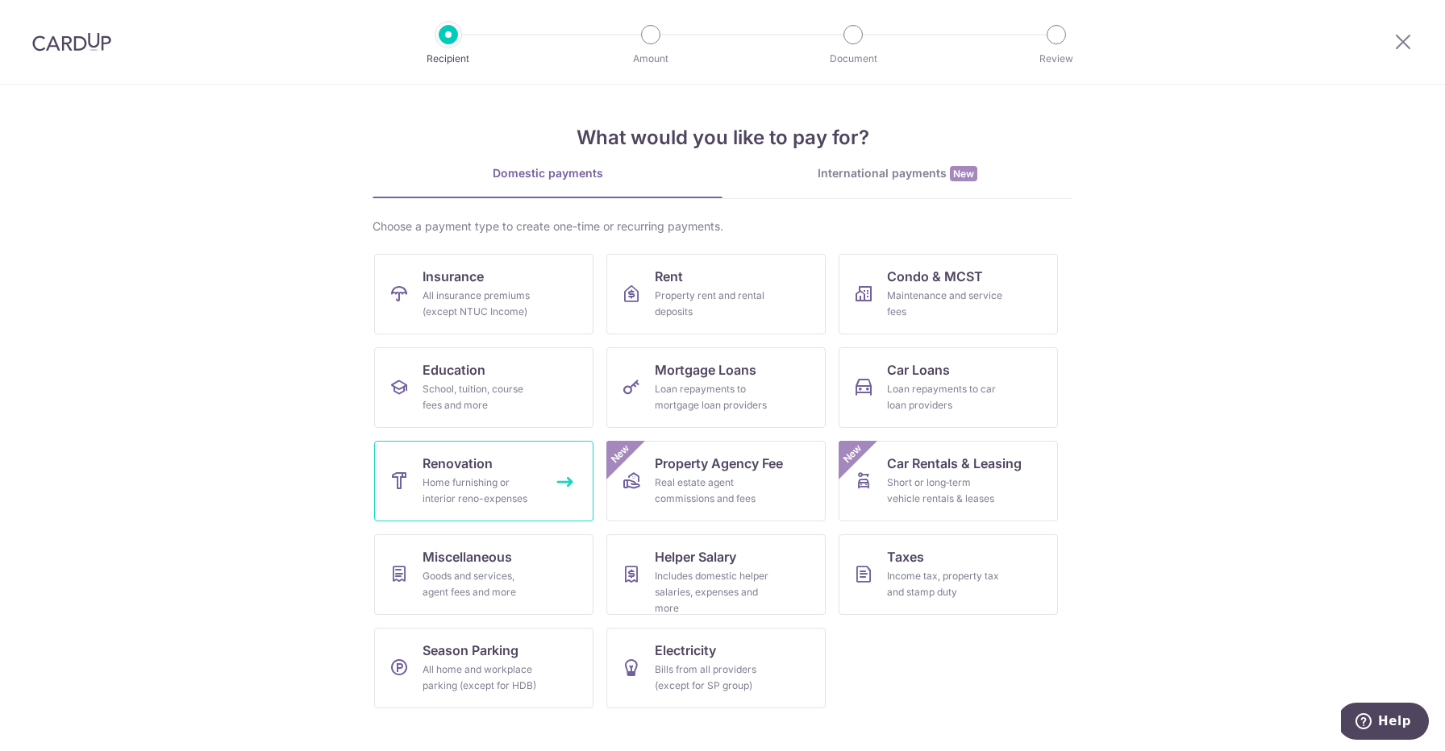
click at [476, 484] on div "Home furnishing or interior reno-expenses" at bounding box center [480, 491] width 116 height 32
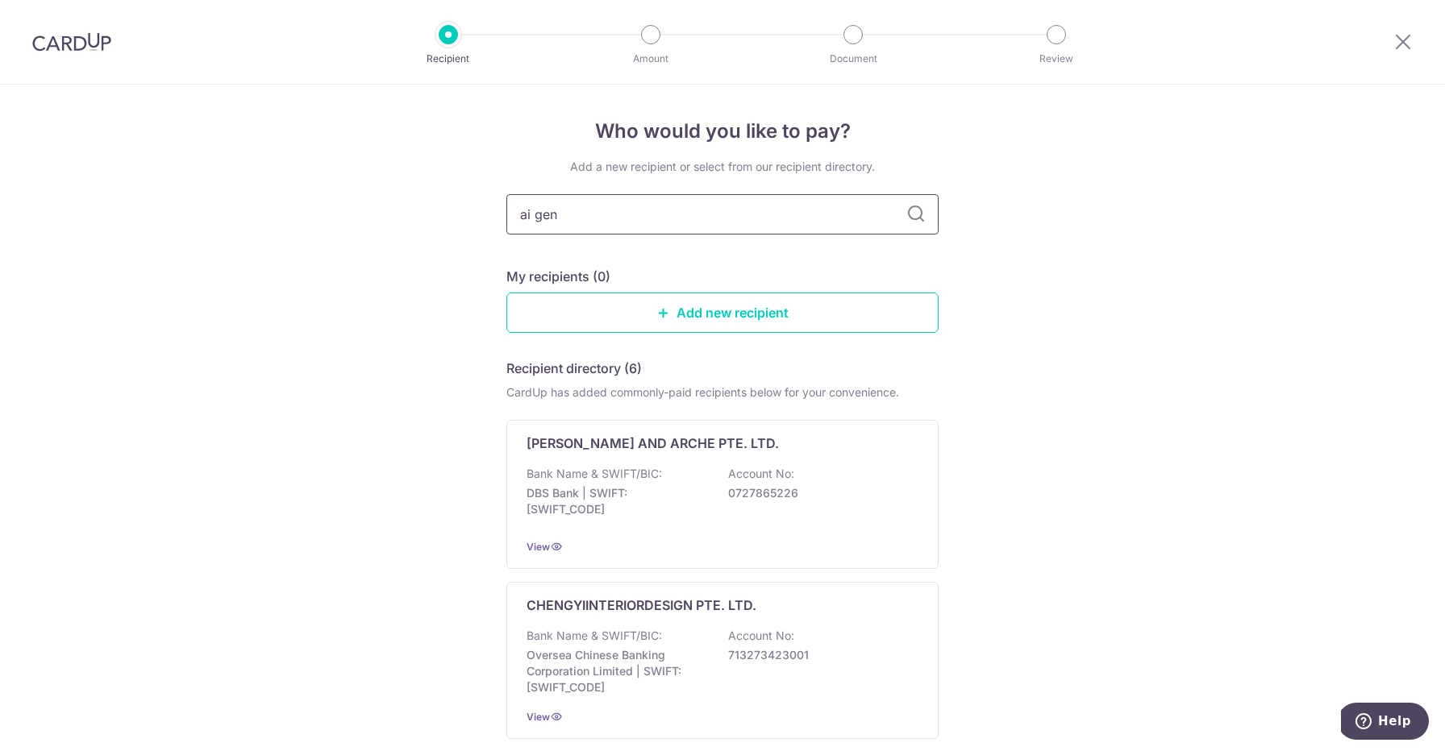
type input "[PERSON_NAME]"
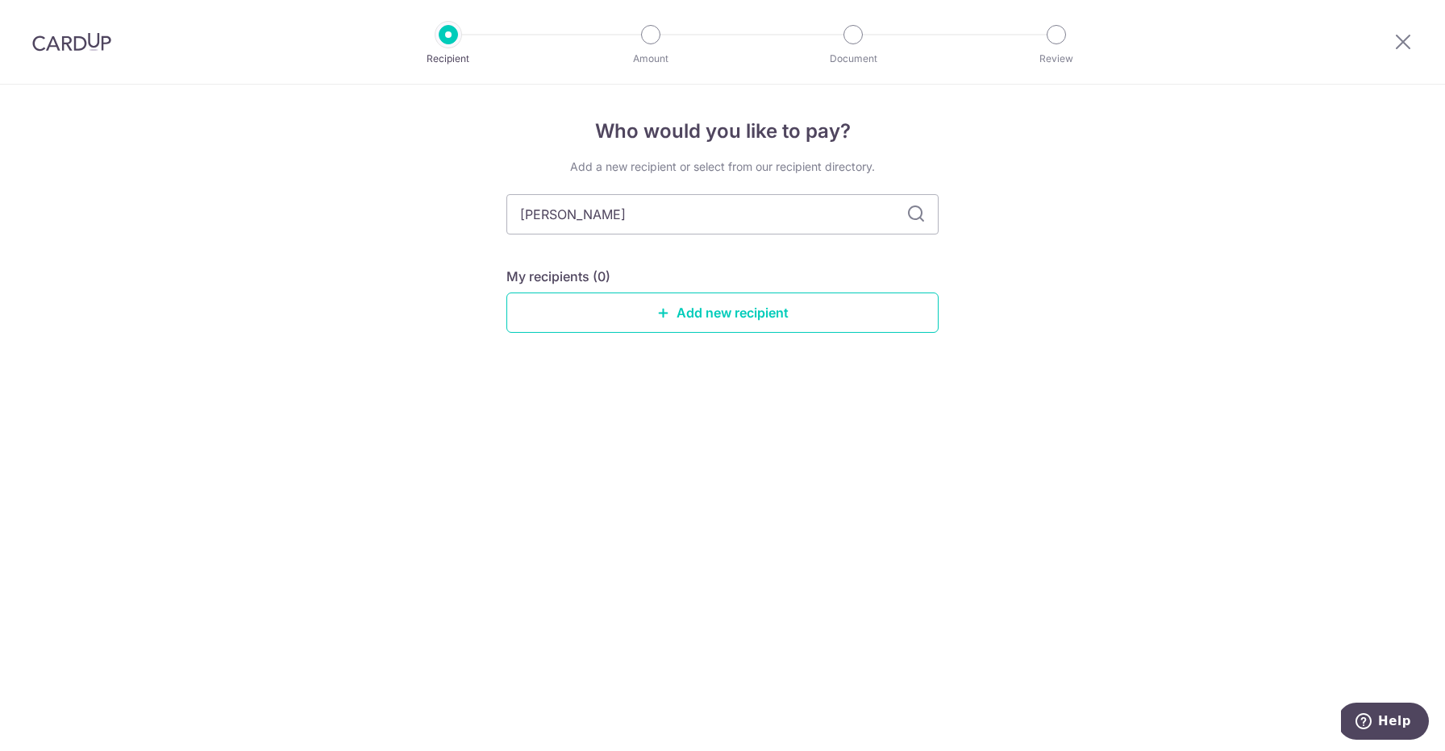
click at [913, 222] on icon at bounding box center [915, 214] width 19 height 19
click at [725, 311] on link "Add new recipient" at bounding box center [722, 313] width 432 height 40
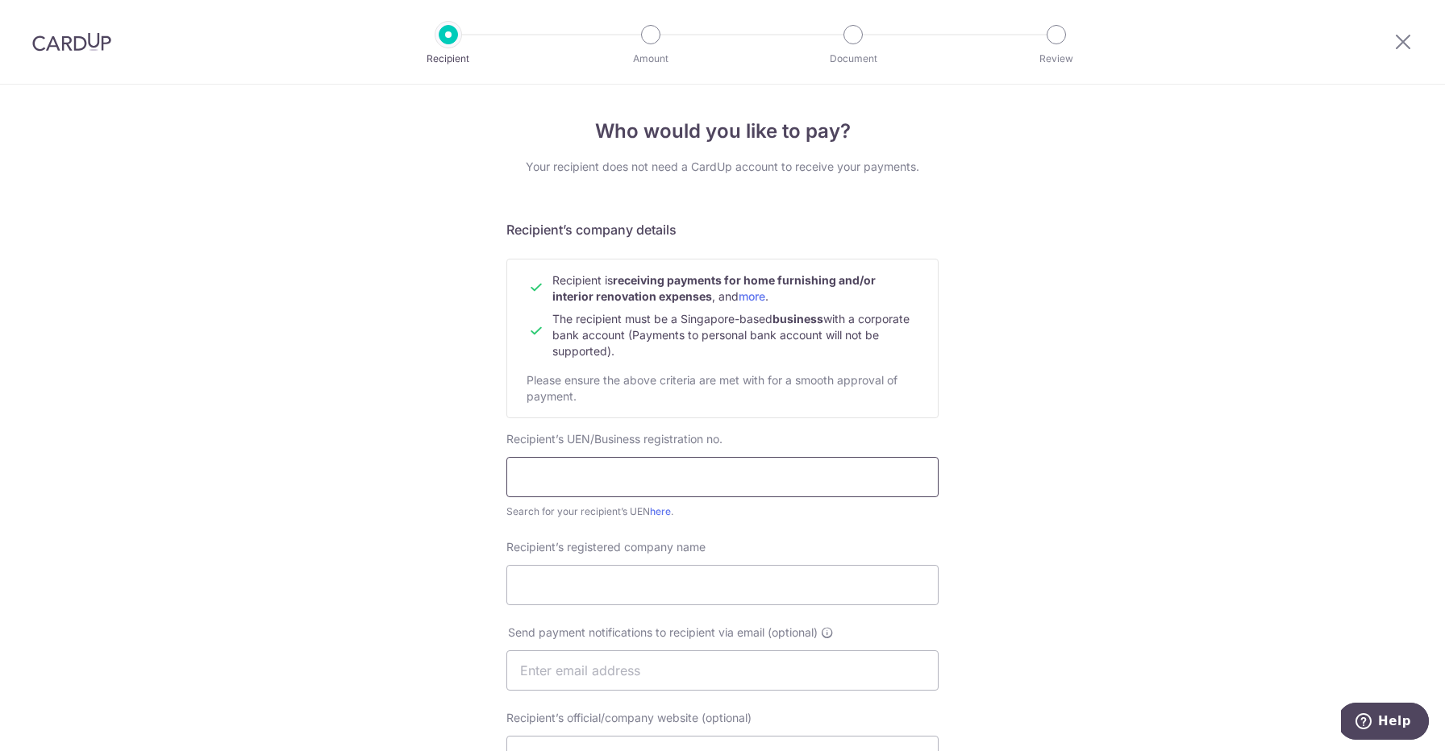
click at [647, 468] on input "text" at bounding box center [722, 477] width 432 height 40
type input "202350437D"
click at [663, 514] on link "here" at bounding box center [660, 511] width 21 height 12
click at [655, 517] on link "here" at bounding box center [660, 511] width 21 height 12
click at [633, 486] on input "202350437D" at bounding box center [722, 477] width 432 height 40
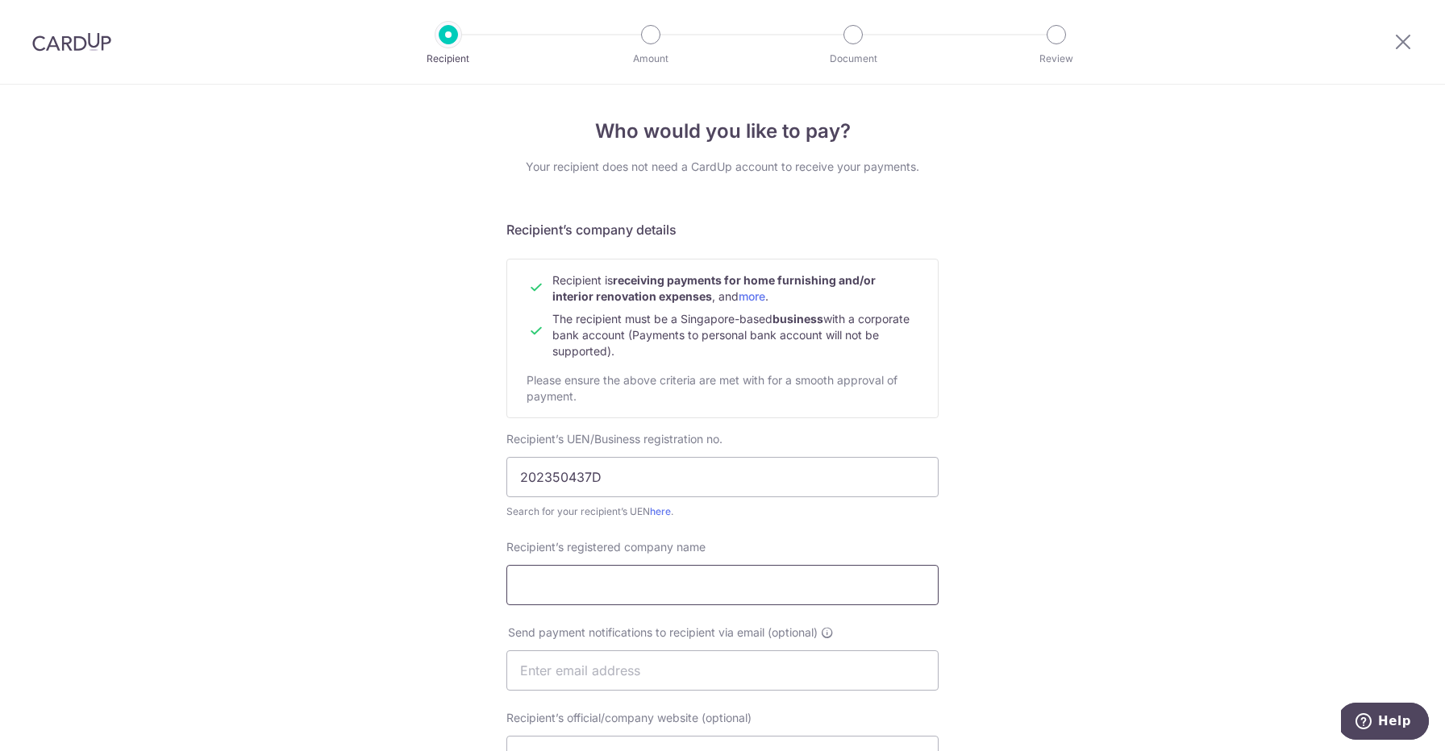
click at [573, 593] on input "Recipient’s registered company name" at bounding box center [722, 585] width 432 height 40
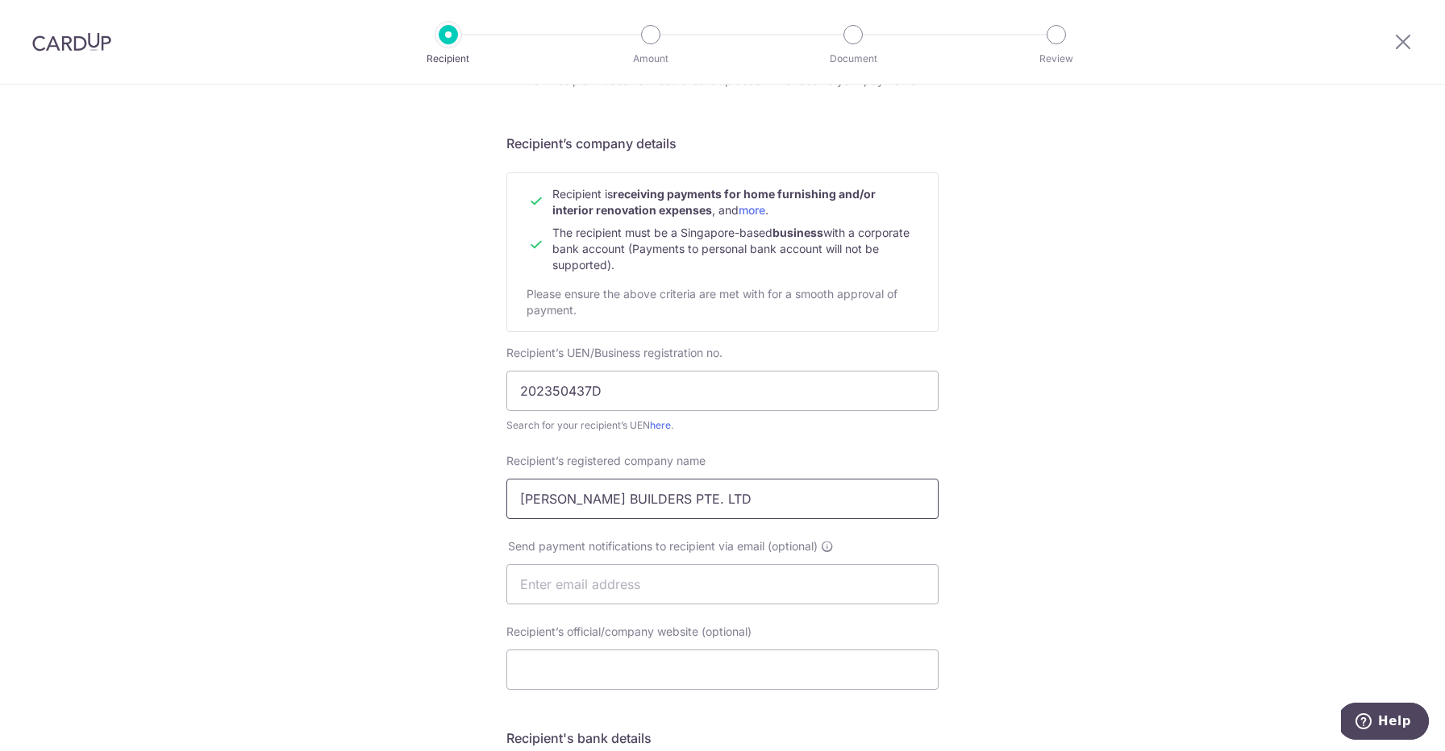
scroll to position [120, 0]
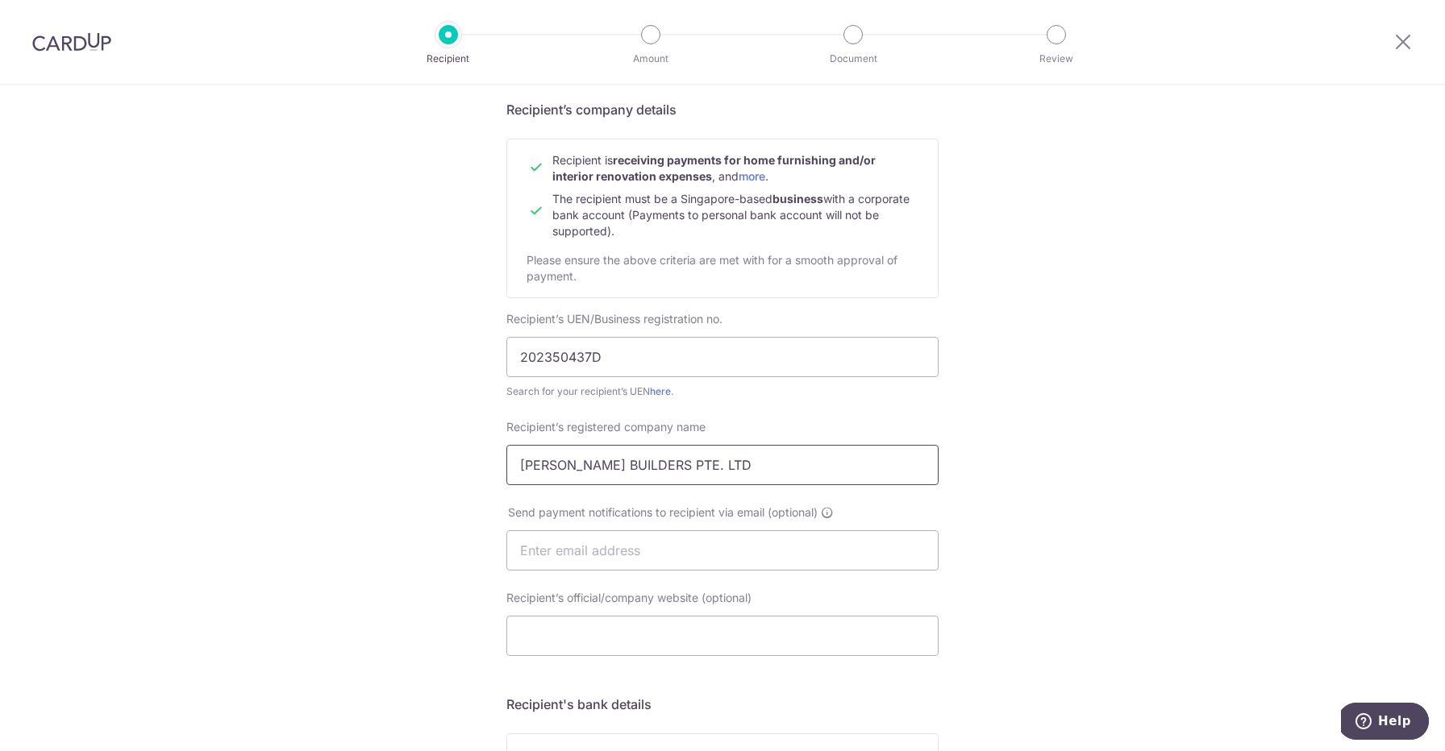
click at [669, 472] on input "AI GENZ BUILDERS PTE. LTD" at bounding box center [722, 465] width 432 height 40
type input "AI GENZ BUILDERS PTE LTD"
click at [697, 538] on input "text" at bounding box center [722, 550] width 432 height 40
click at [667, 553] on input "text" at bounding box center [722, 550] width 432 height 40
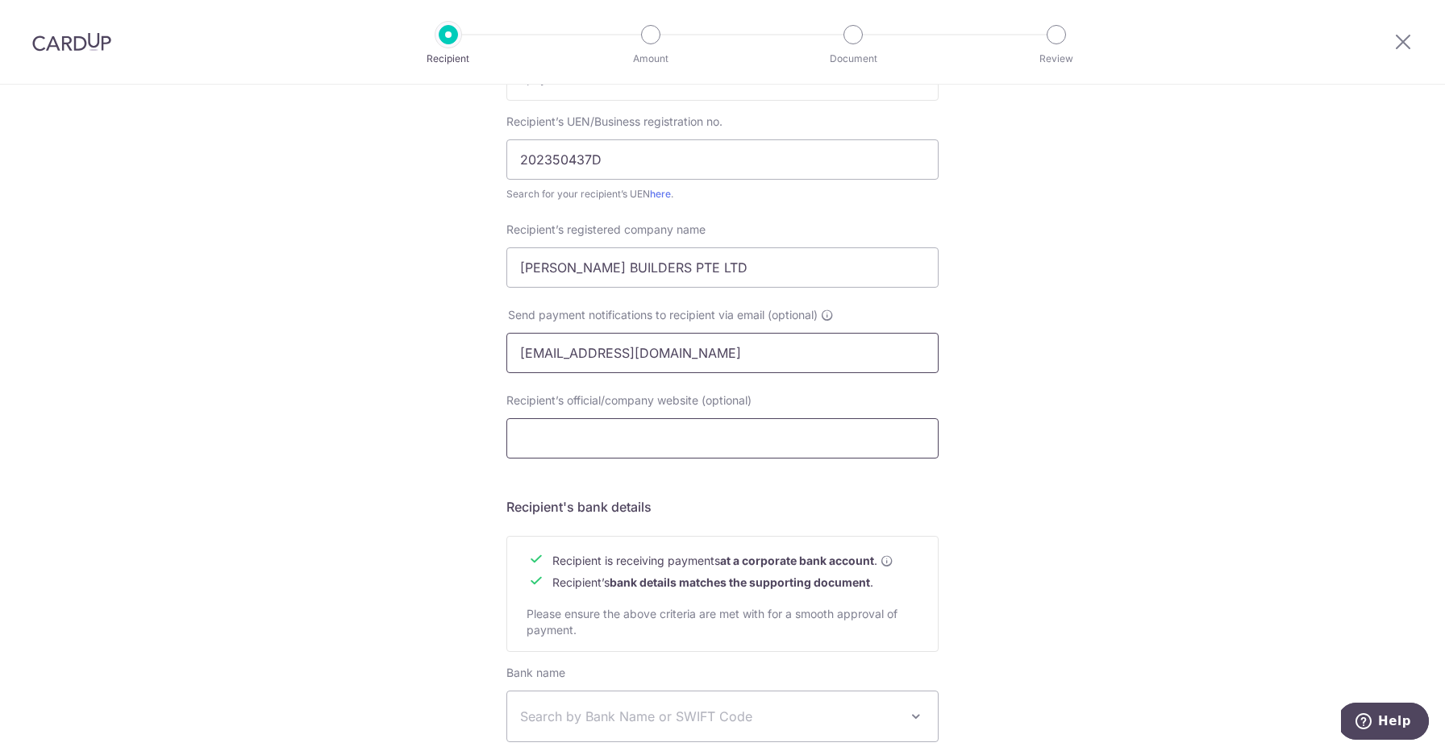
scroll to position [468, 0]
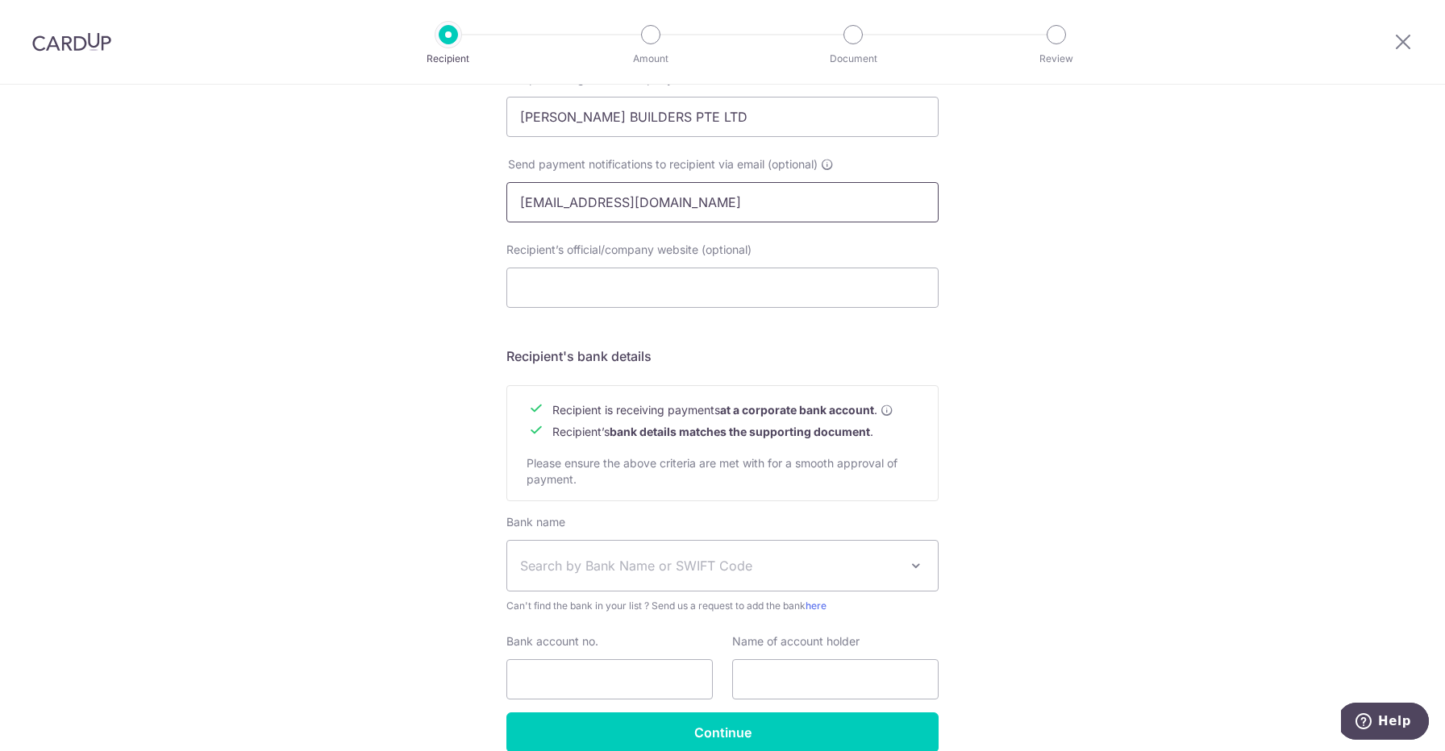
type input "enquiry.aigenzbuilders@gmail.com"
click at [708, 567] on span "Search by Bank Name or SWIFT Code" at bounding box center [709, 565] width 379 height 19
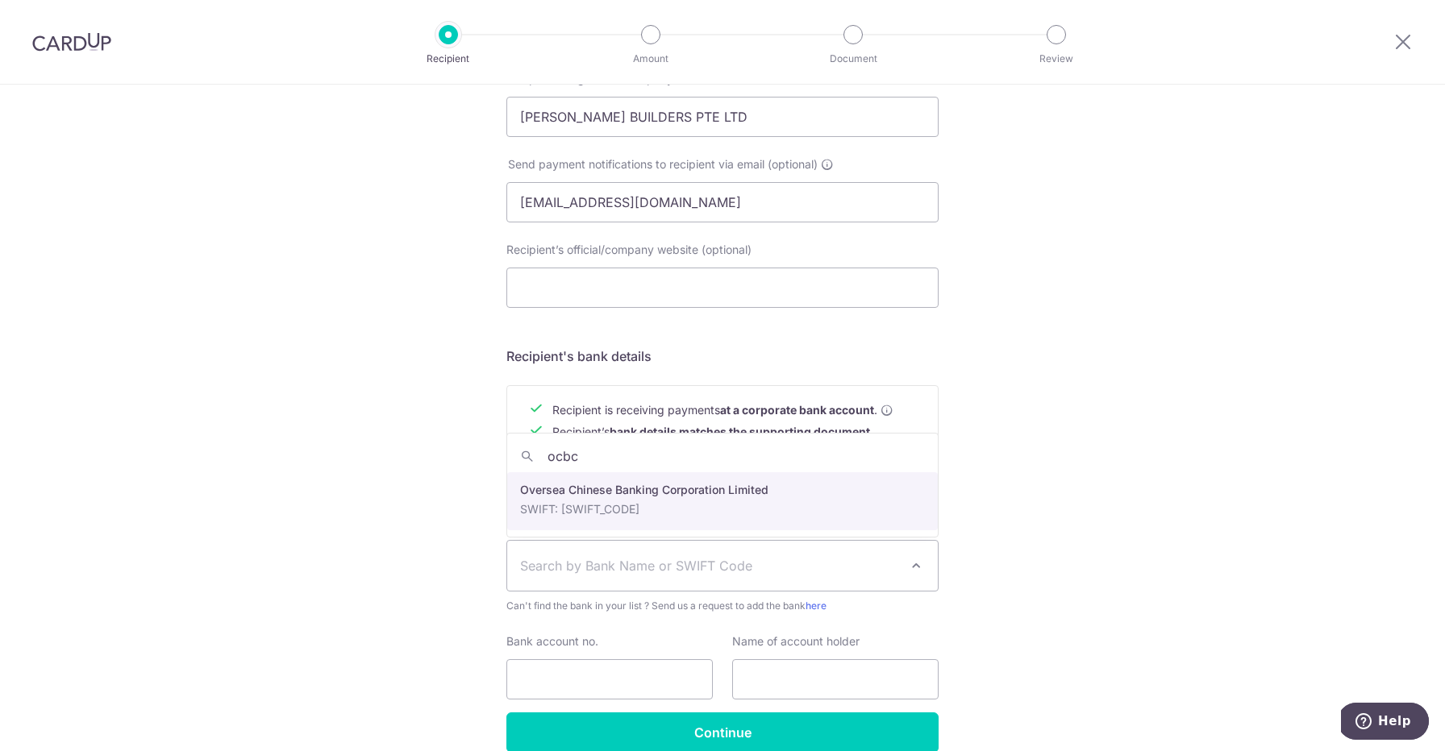
type input "ocbc"
select select "12"
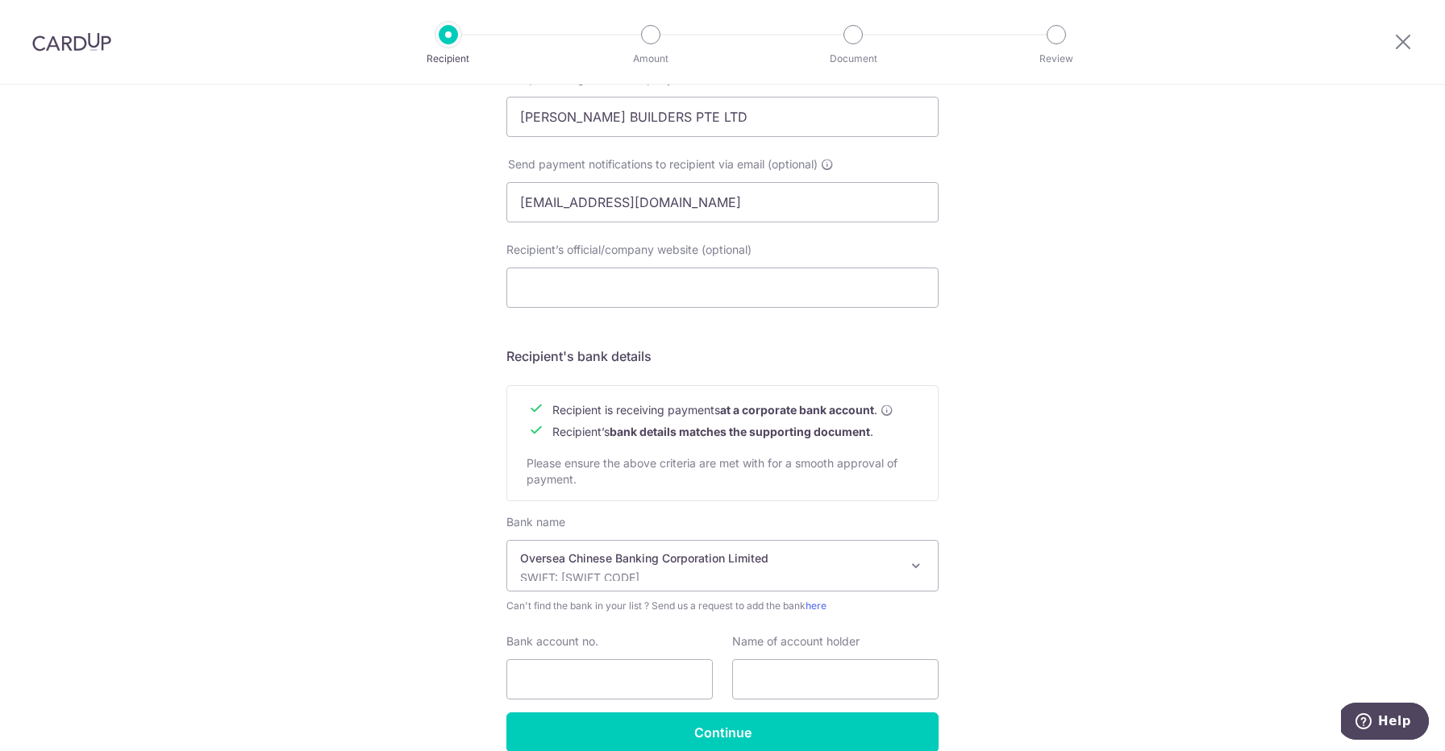
scroll to position [547, 0]
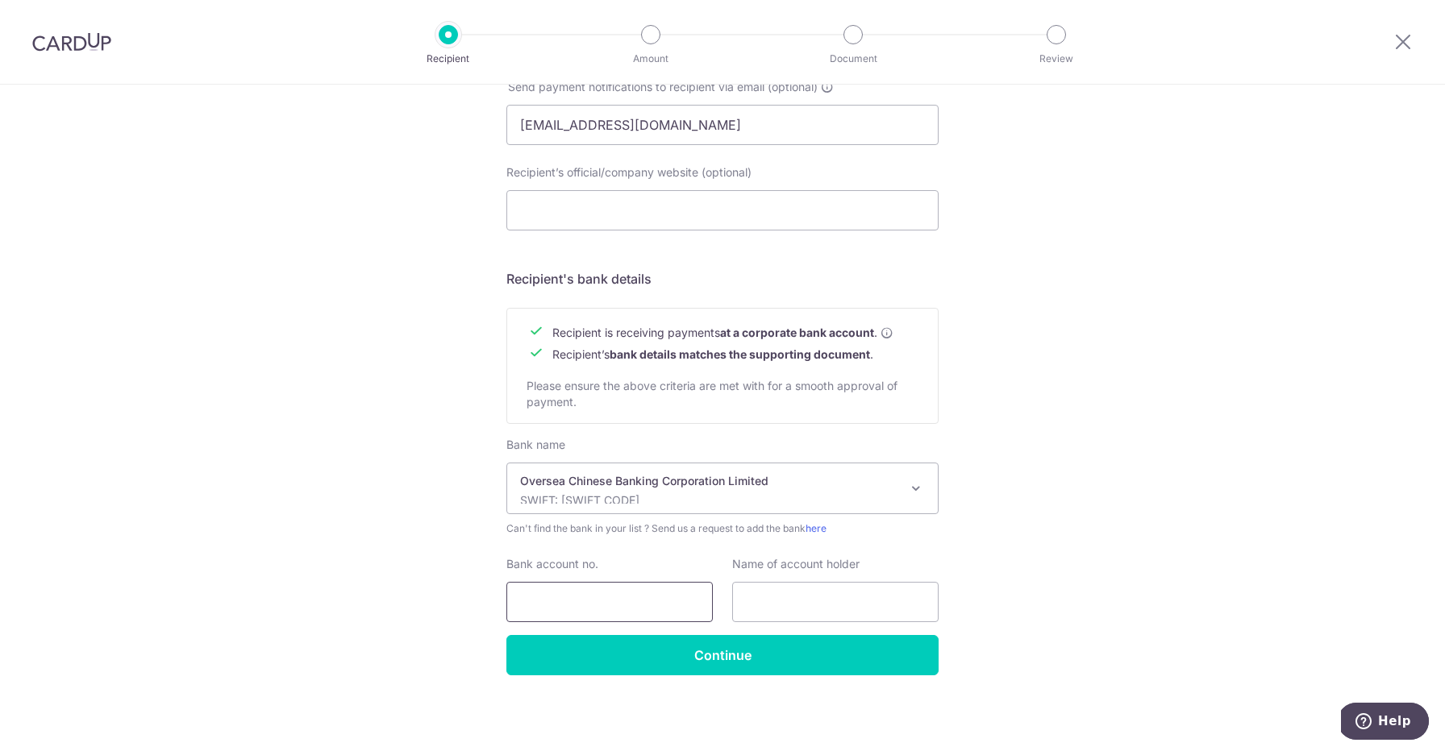
click at [570, 608] on input "Bank account no." at bounding box center [609, 602] width 206 height 40
type input "596268466001"
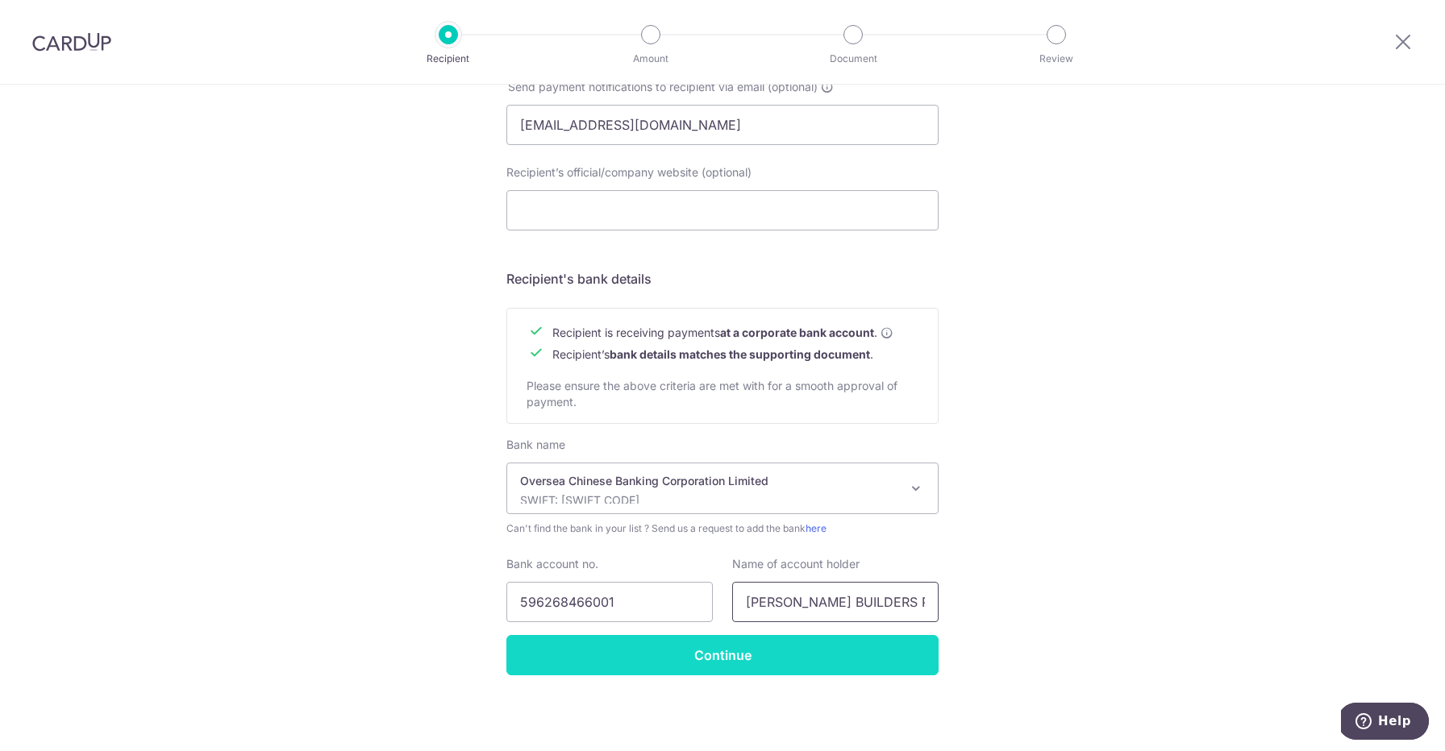
type input "AI GENZ BUILDERS PTE LTD"
click at [622, 662] on input "Continue" at bounding box center [722, 655] width 432 height 40
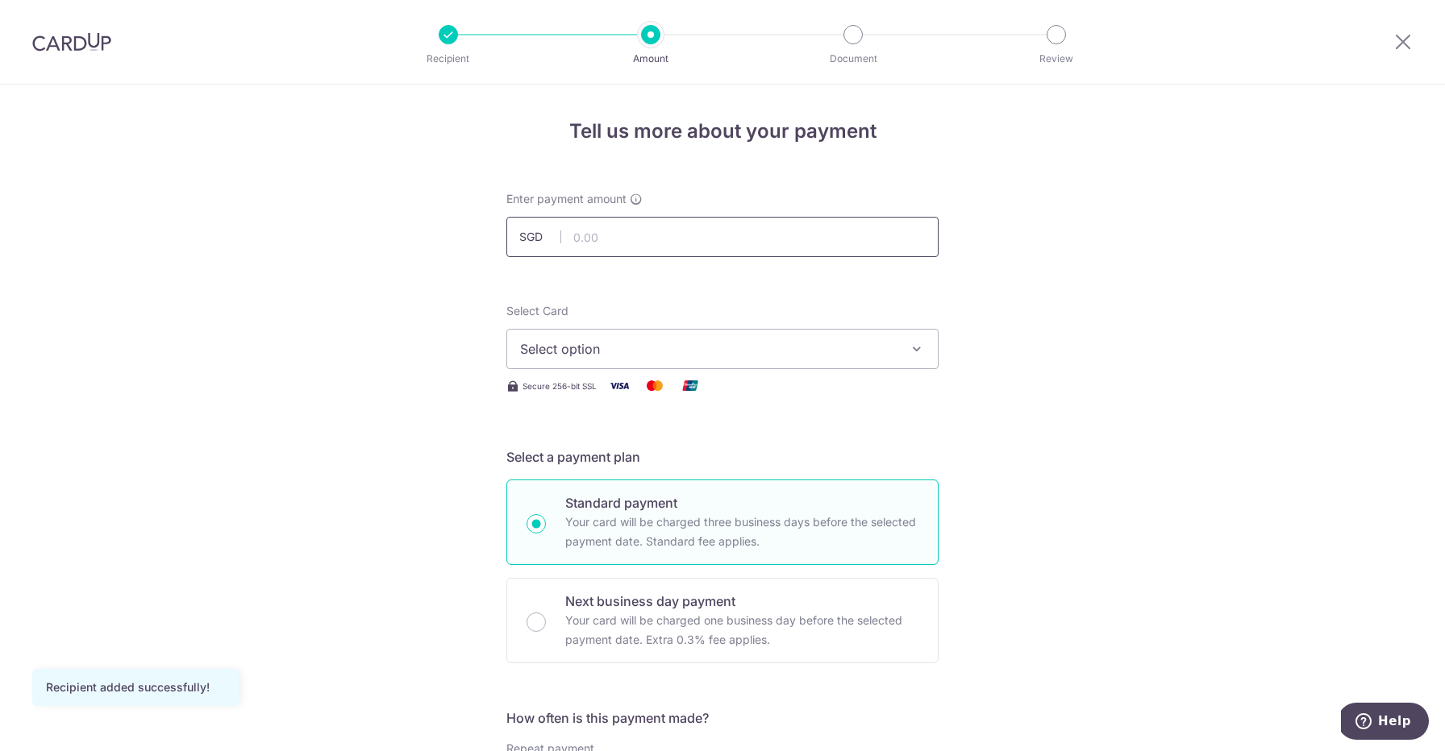
click at [620, 239] on input "text" at bounding box center [722, 237] width 432 height 40
type input "4,300.00"
click at [626, 332] on button "Select option" at bounding box center [722, 349] width 432 height 40
click at [667, 405] on link "Add credit card" at bounding box center [722, 394] width 430 height 29
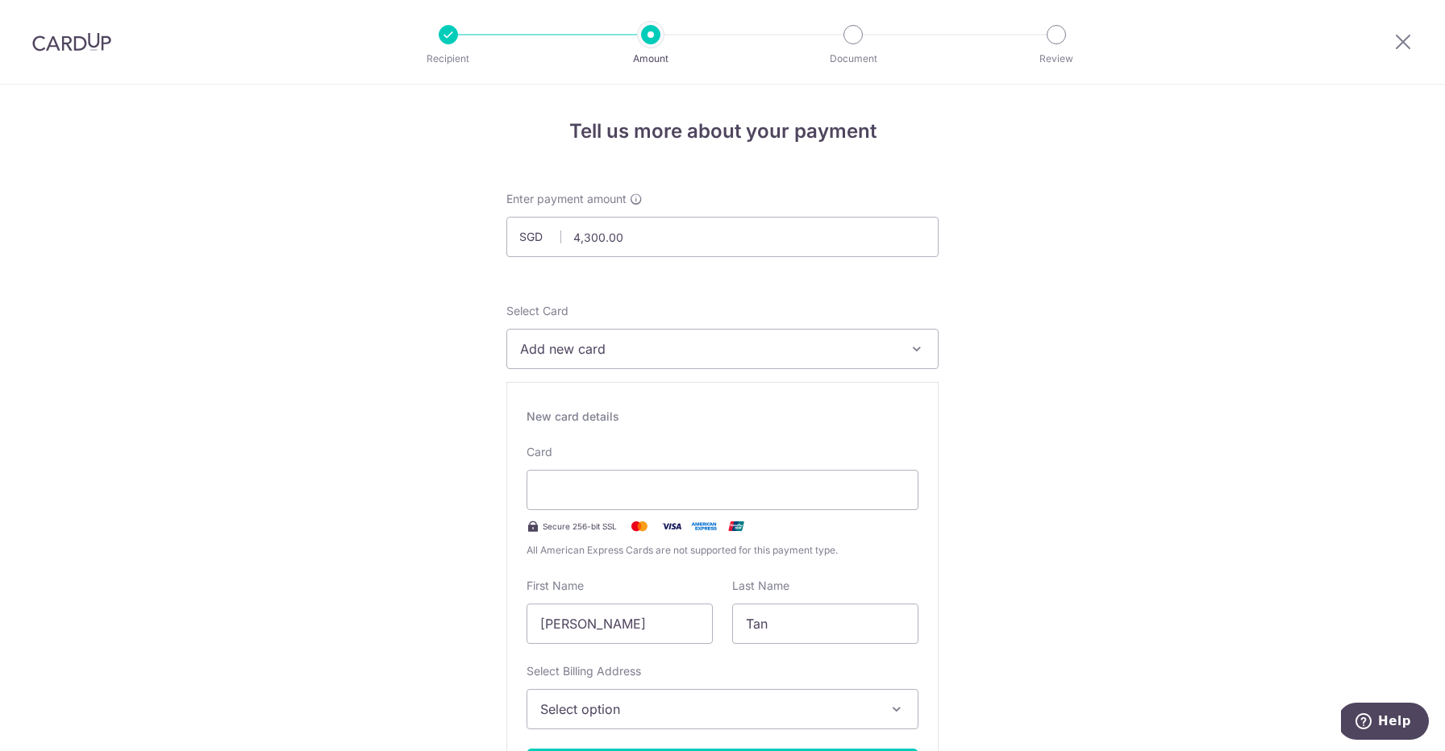
scroll to position [91, 0]
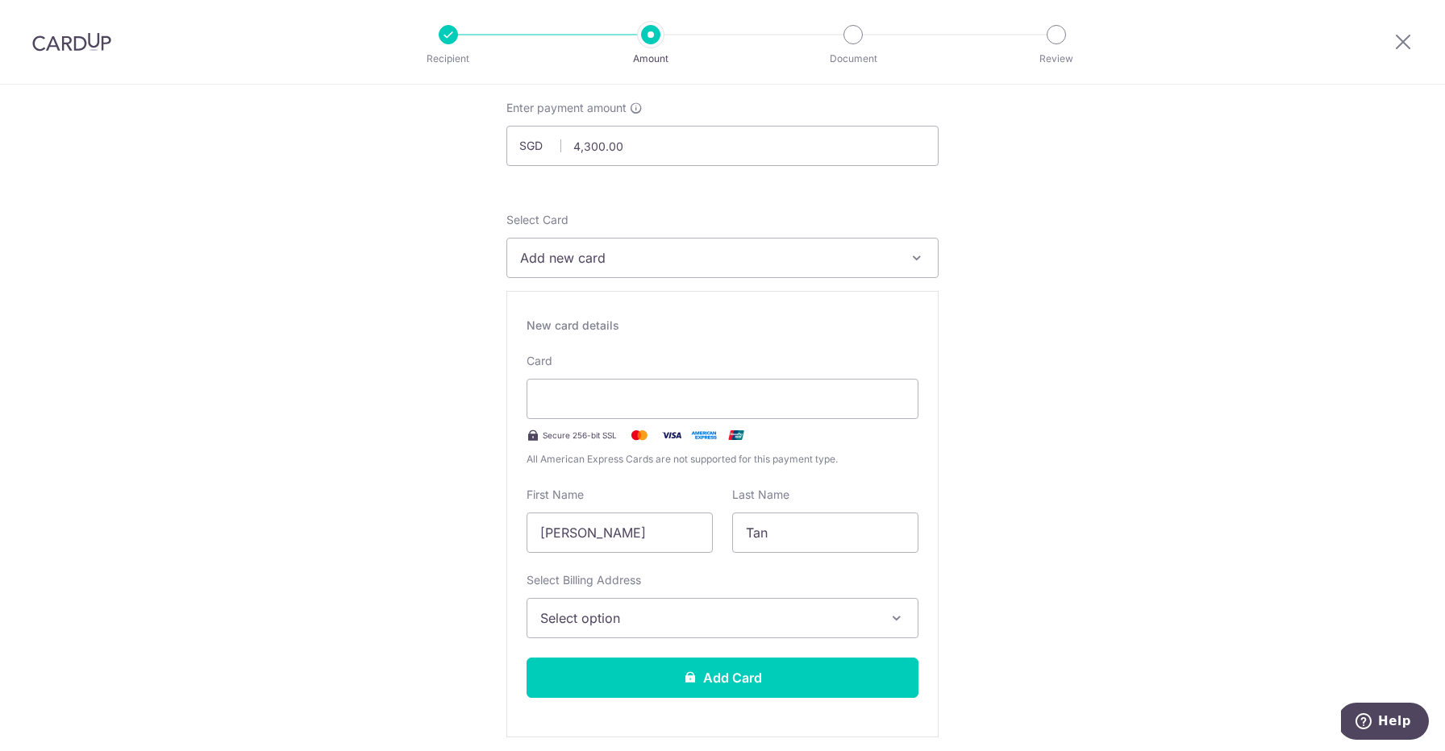
click at [605, 622] on span "Select option" at bounding box center [707, 618] width 335 height 19
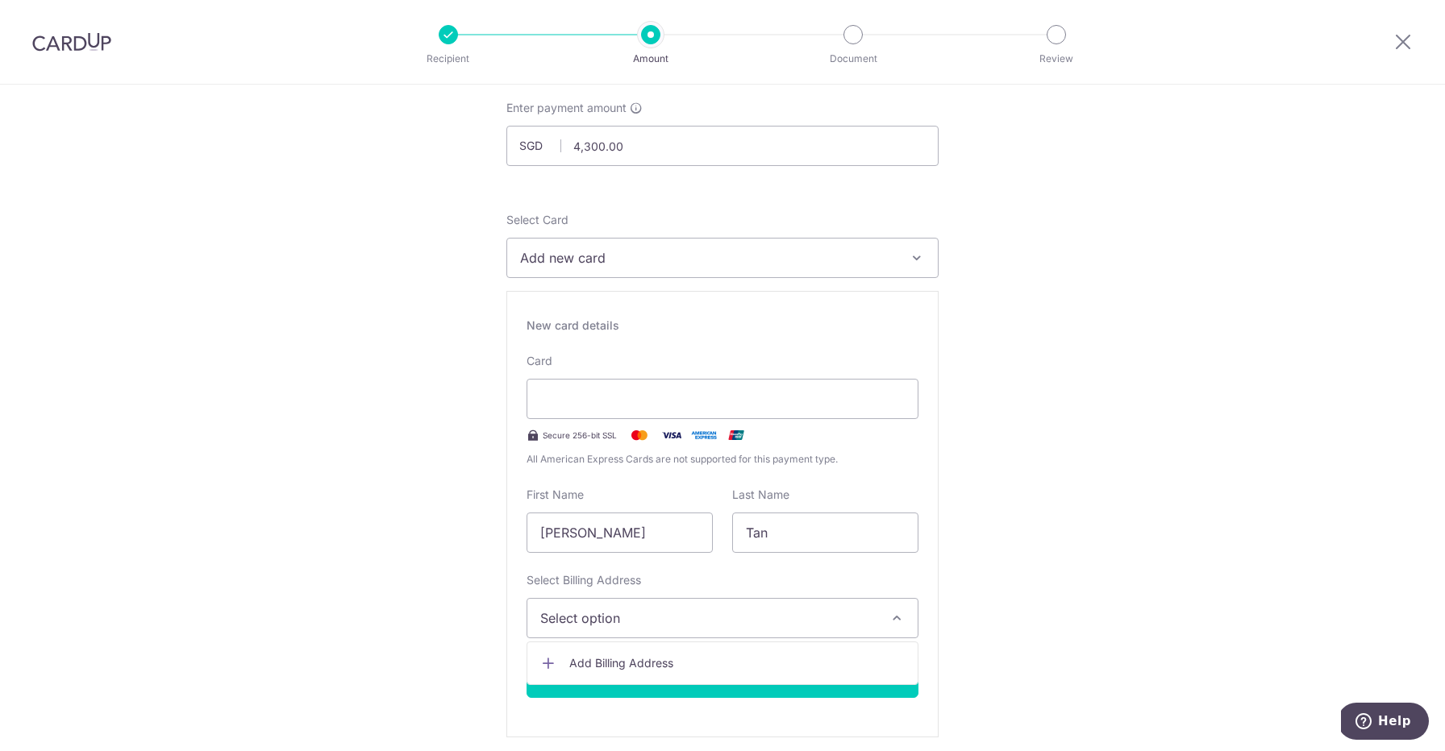
click at [625, 655] on span "Add Billing Address" at bounding box center [736, 663] width 335 height 16
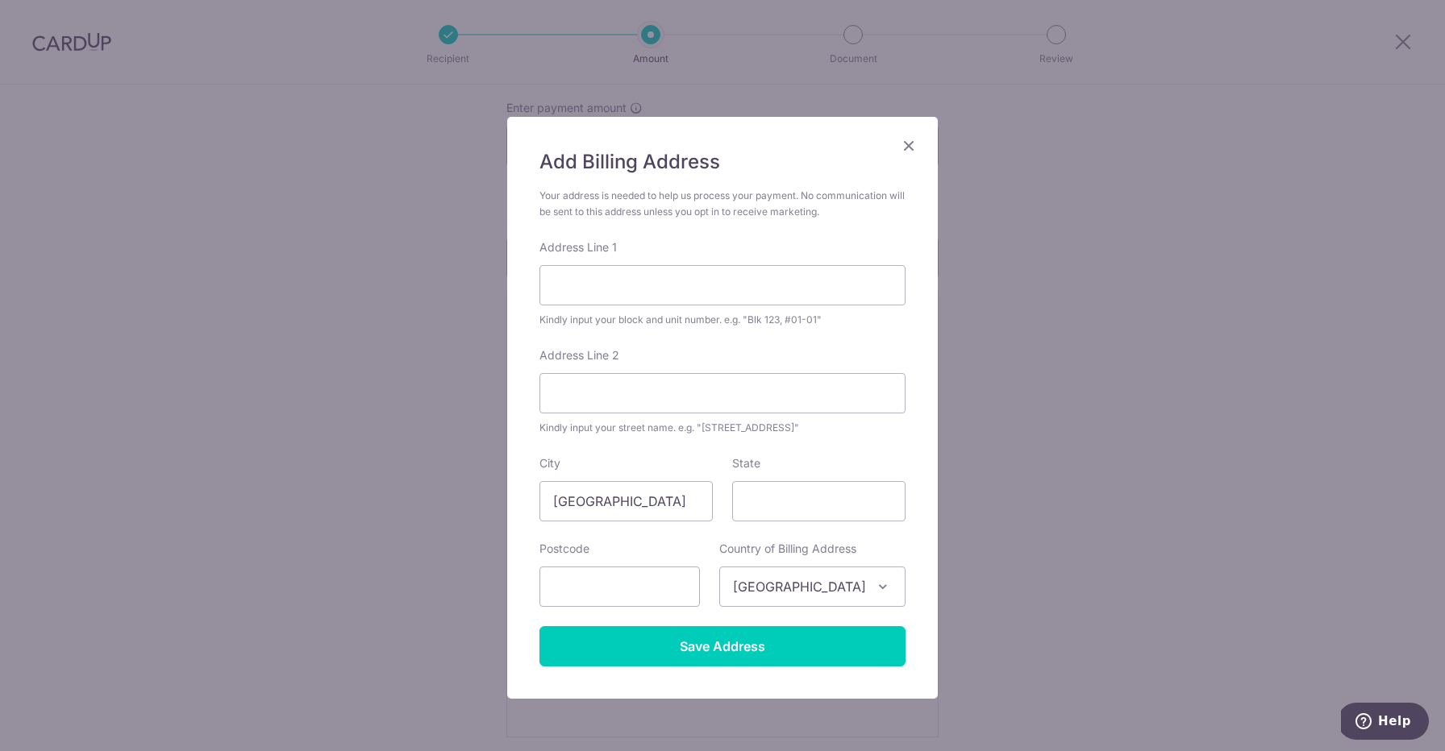
scroll to position [64, 0]
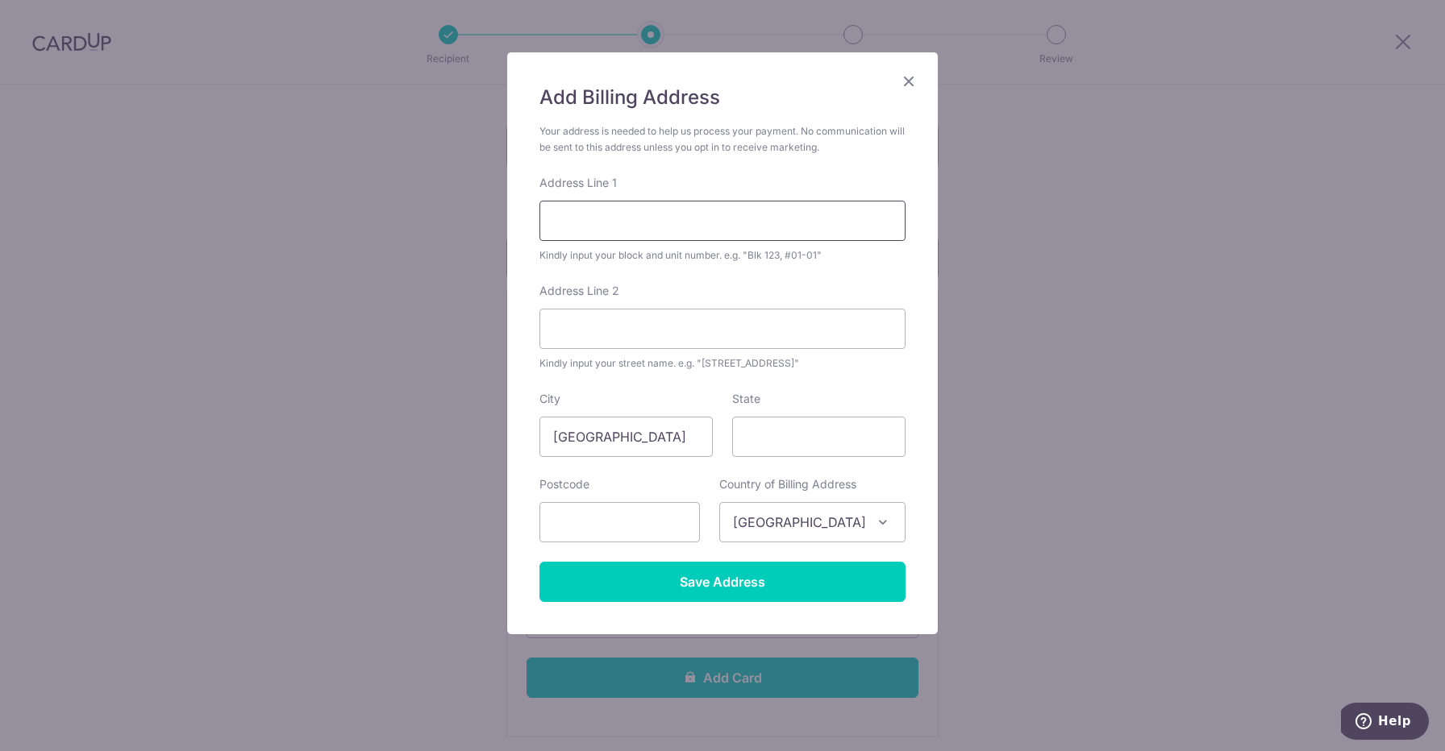
click at [665, 206] on input "Address Line 1" at bounding box center [722, 221] width 366 height 40
type input "5"
type input "BLK 407 HOUGANG AVE #06-1094"
click at [617, 316] on input "Address Line 2" at bounding box center [722, 329] width 366 height 40
type input "HOUGANG AVE 10"
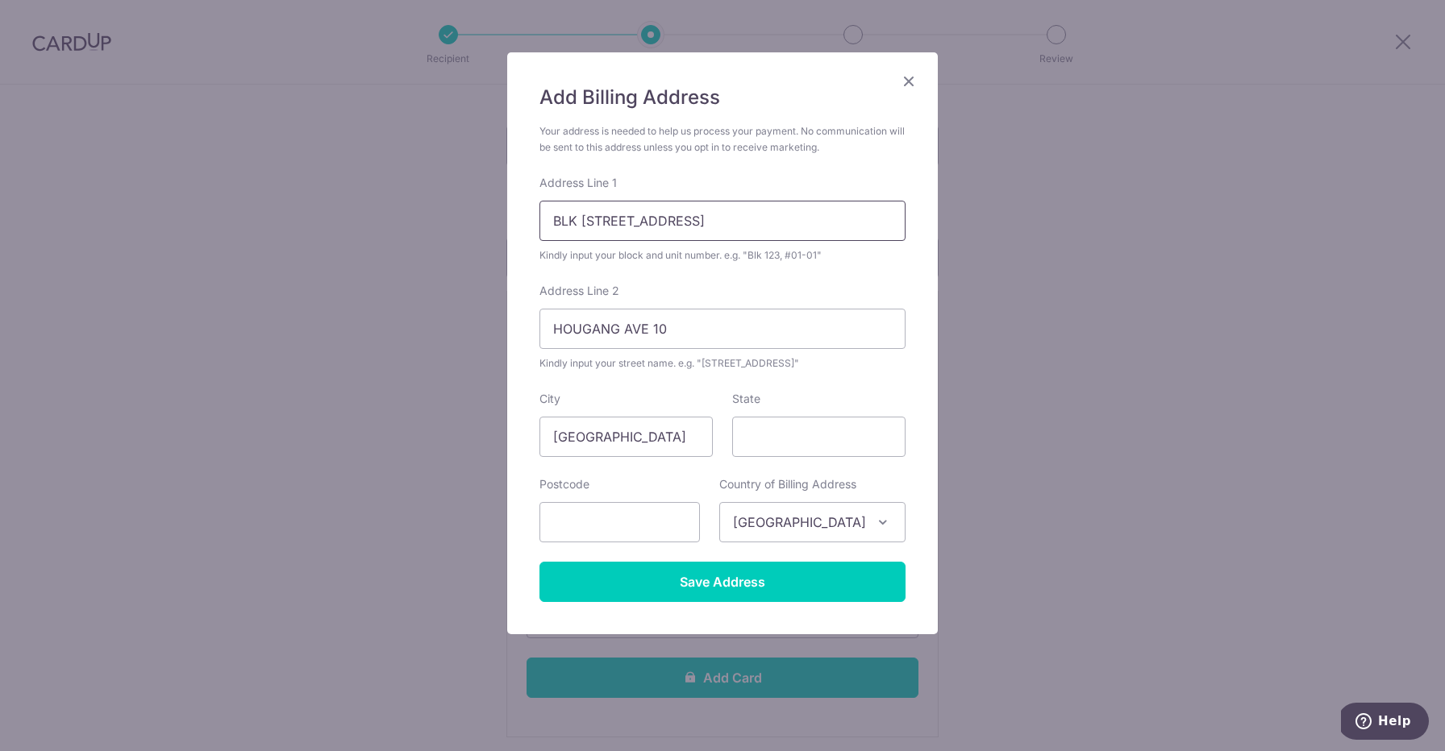
click at [702, 224] on input "BLK 407 HOUGANG AVE #06-1094" at bounding box center [722, 221] width 366 height 40
type input "BLK 407, #06-1094"
click at [776, 448] on input "State" at bounding box center [818, 437] width 173 height 40
click at [687, 507] on input "text" at bounding box center [619, 522] width 160 height 40
type input "530407"
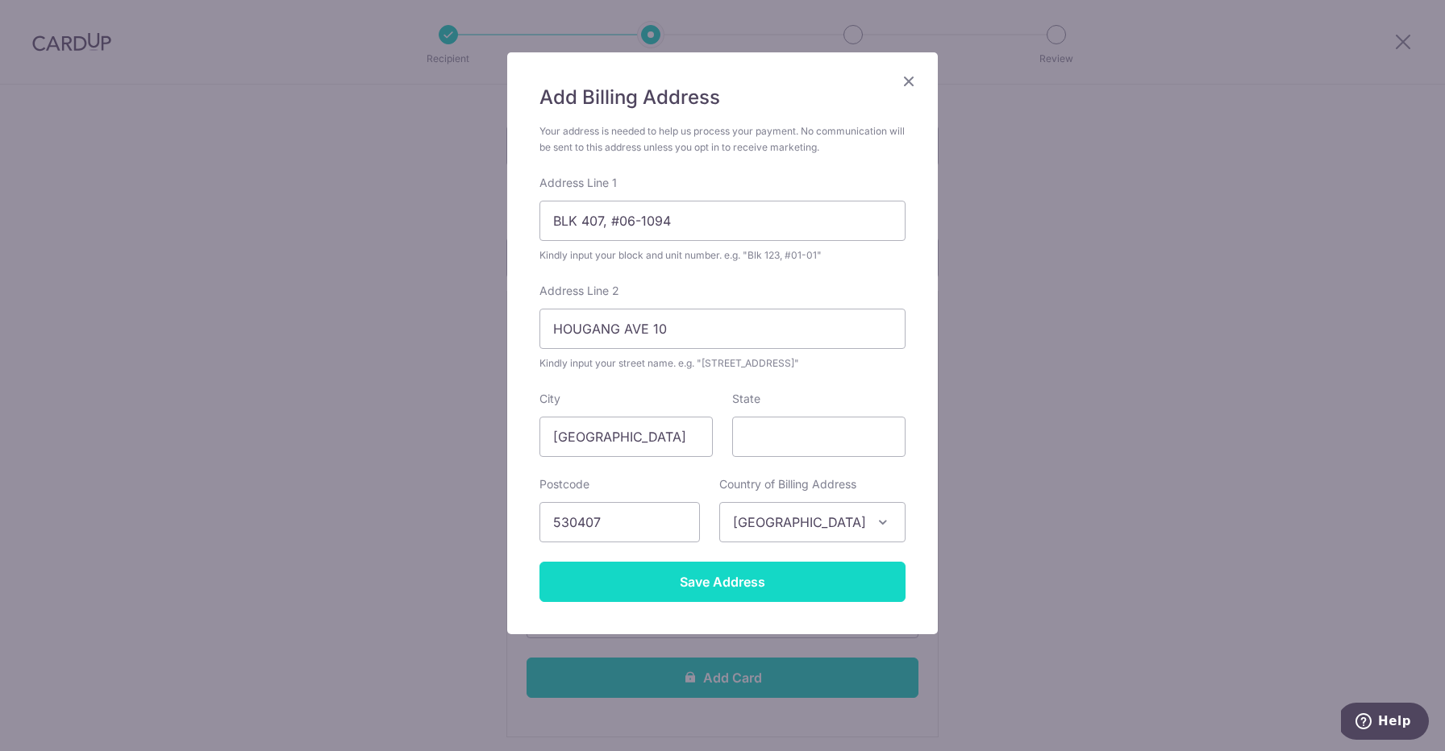
click at [793, 596] on input "Save Address" at bounding box center [722, 582] width 366 height 40
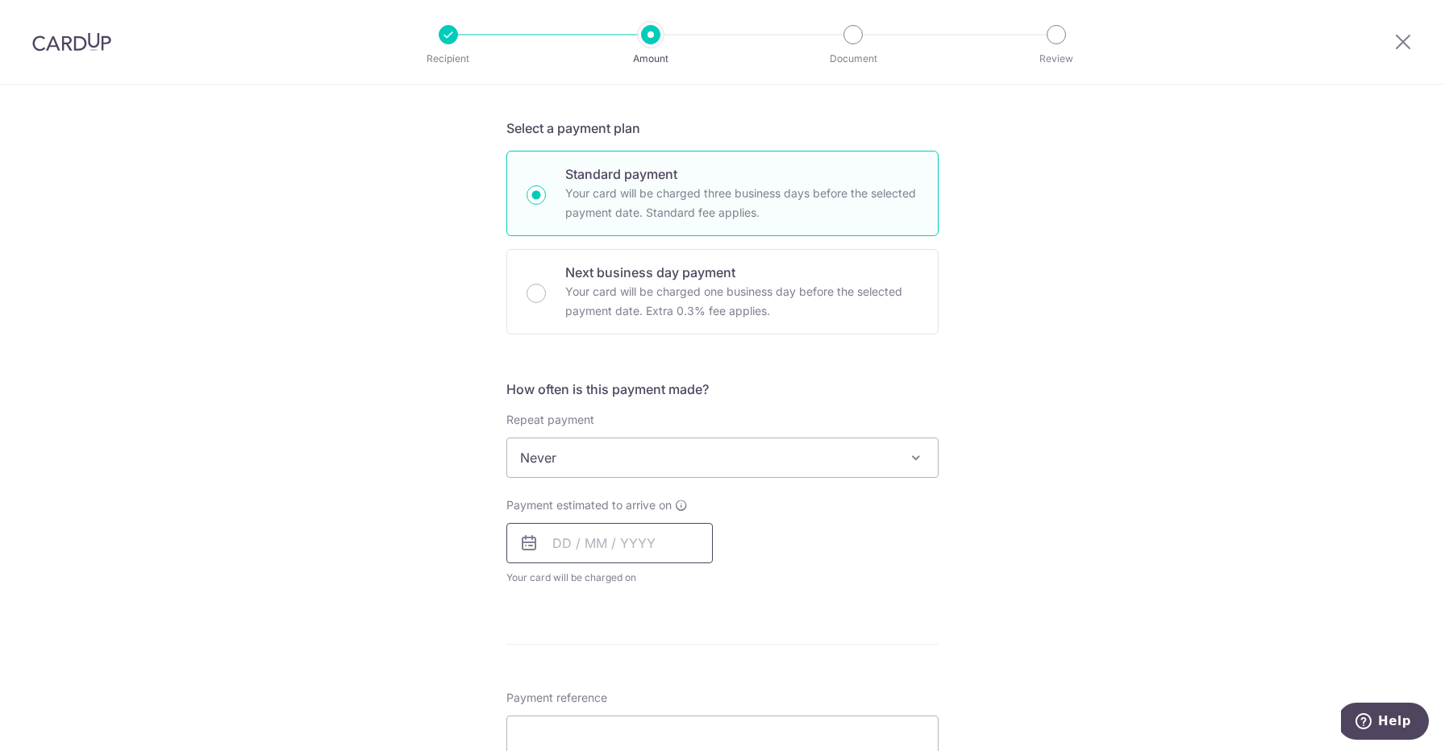
scroll to position [769, 0]
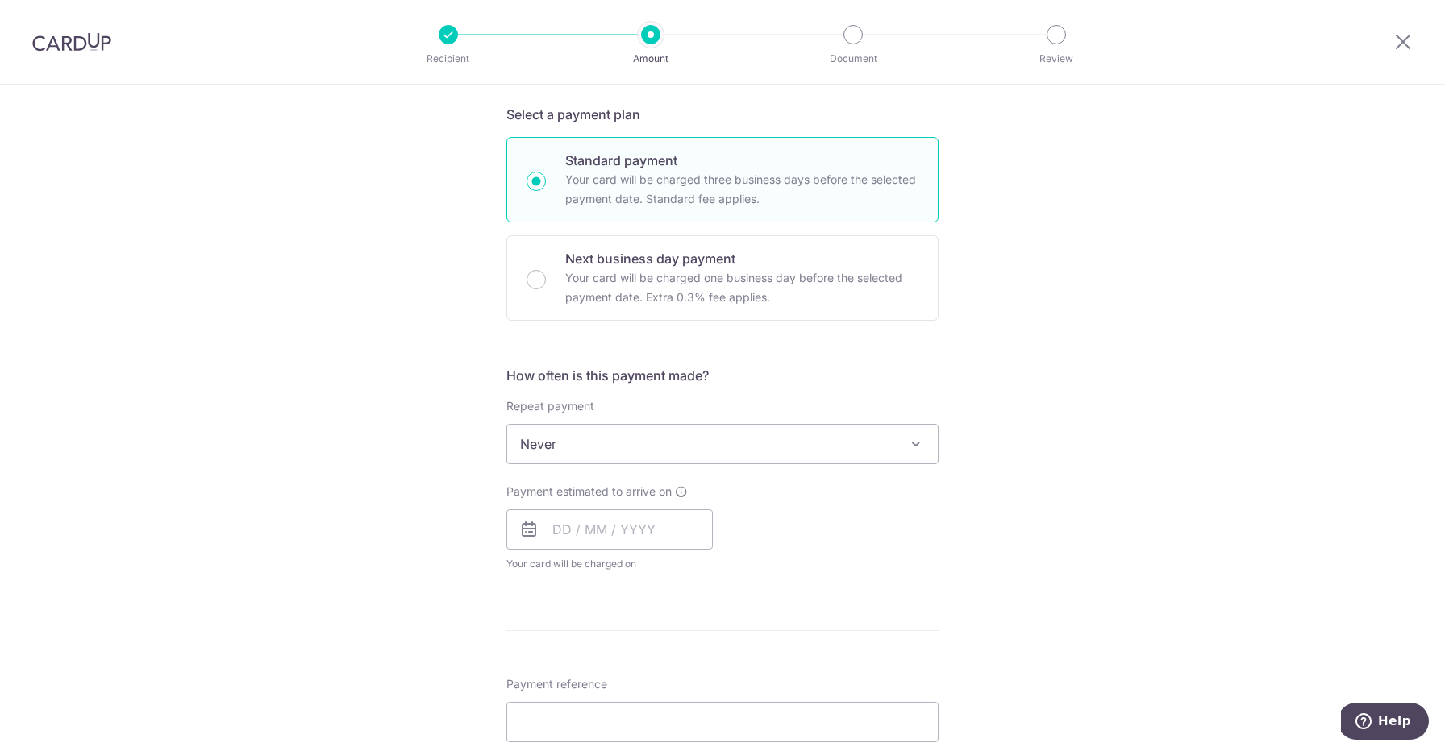
click at [676, 446] on span "Never" at bounding box center [722, 444] width 430 height 39
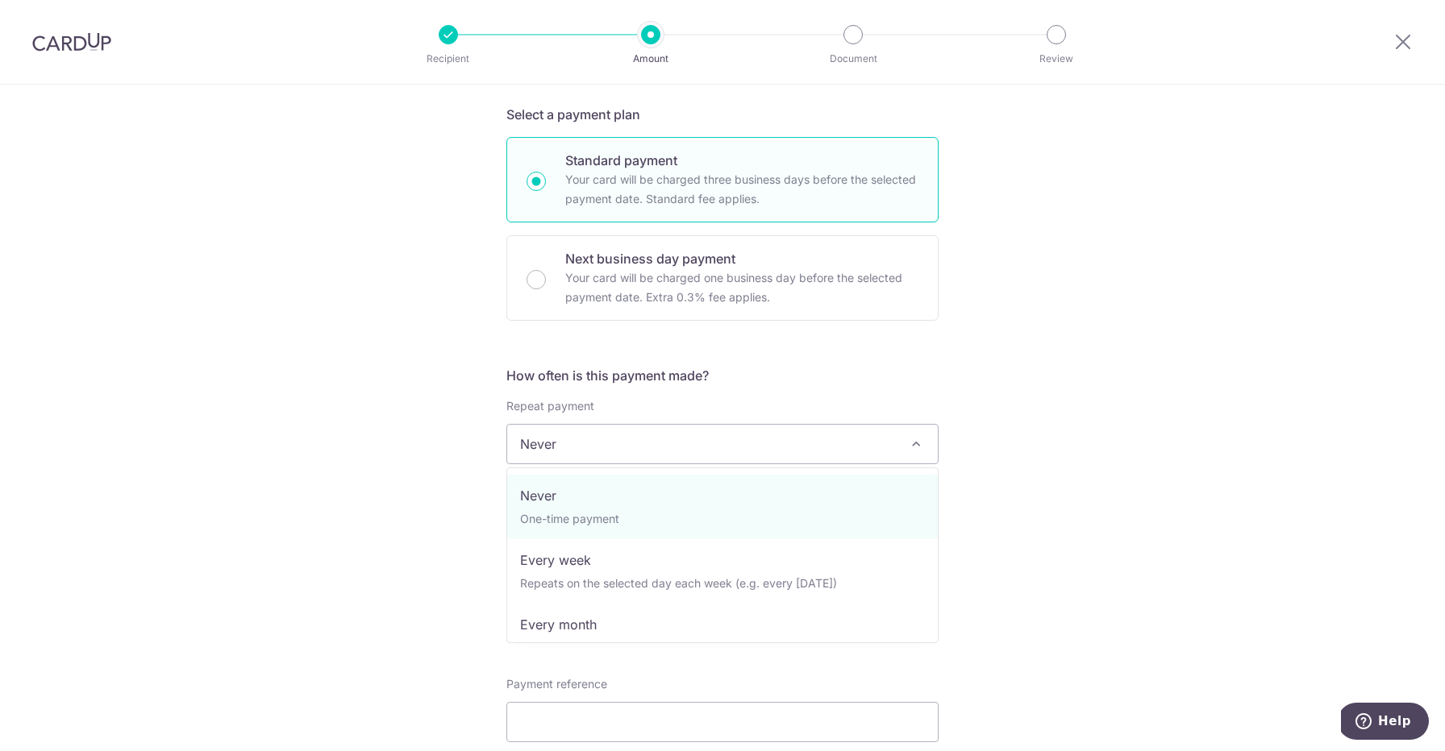
click at [676, 446] on span "Never" at bounding box center [722, 444] width 430 height 39
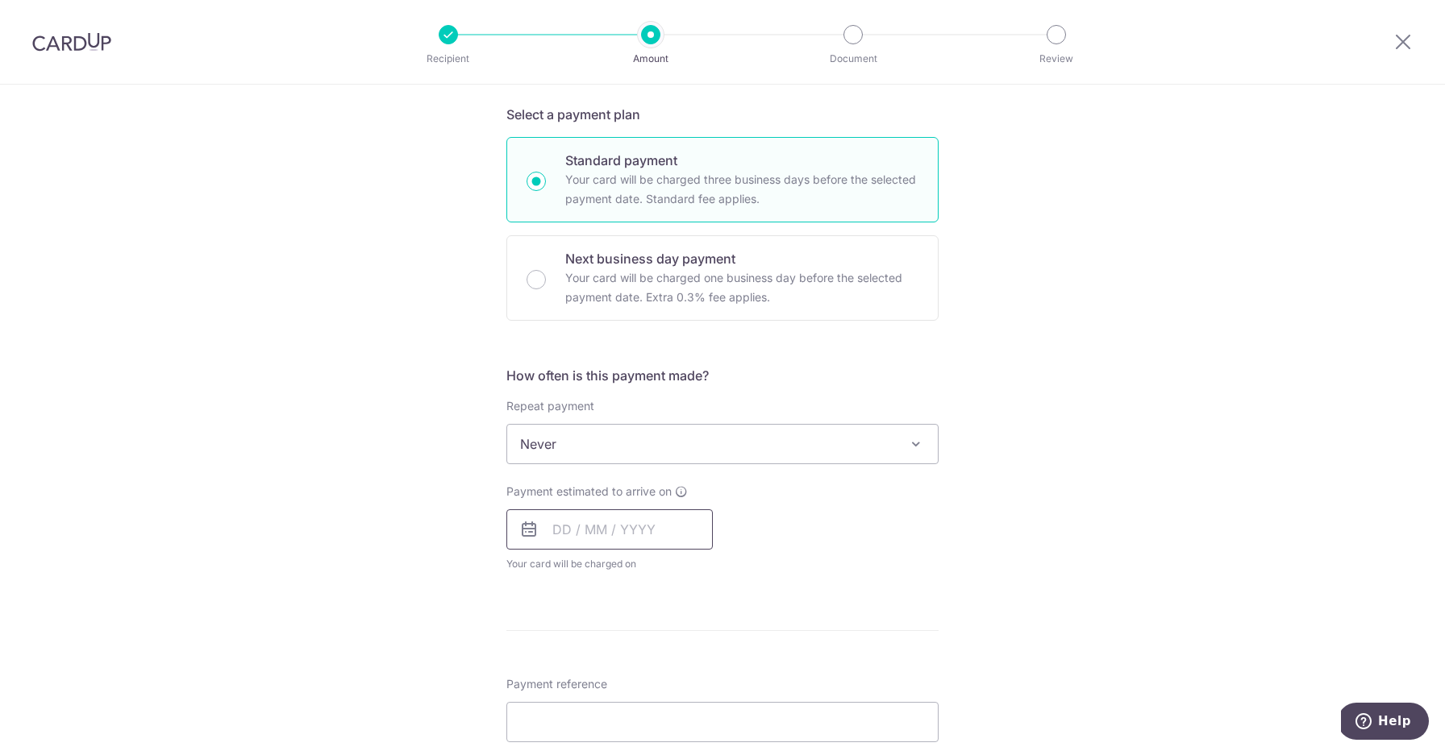
click at [628, 534] on input "text" at bounding box center [609, 529] width 206 height 40
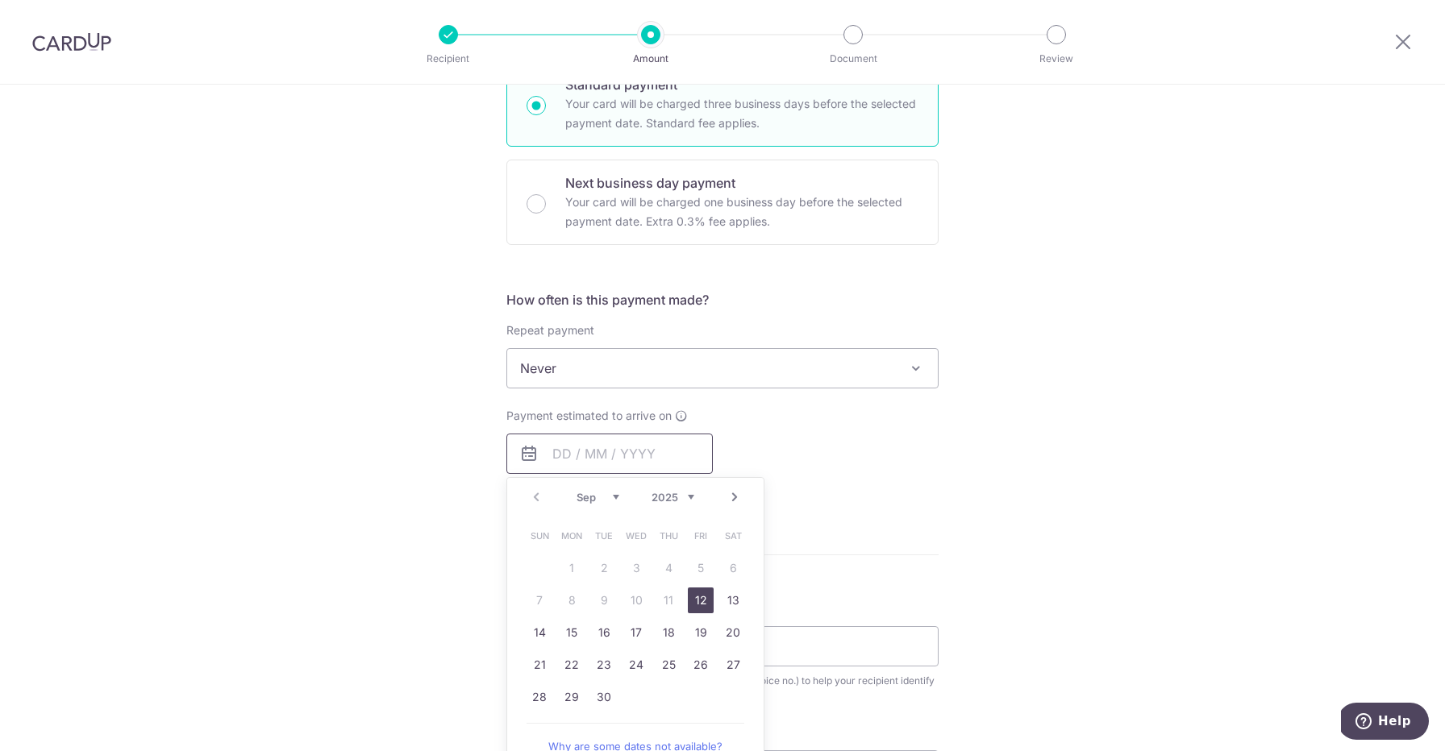
scroll to position [858, 0]
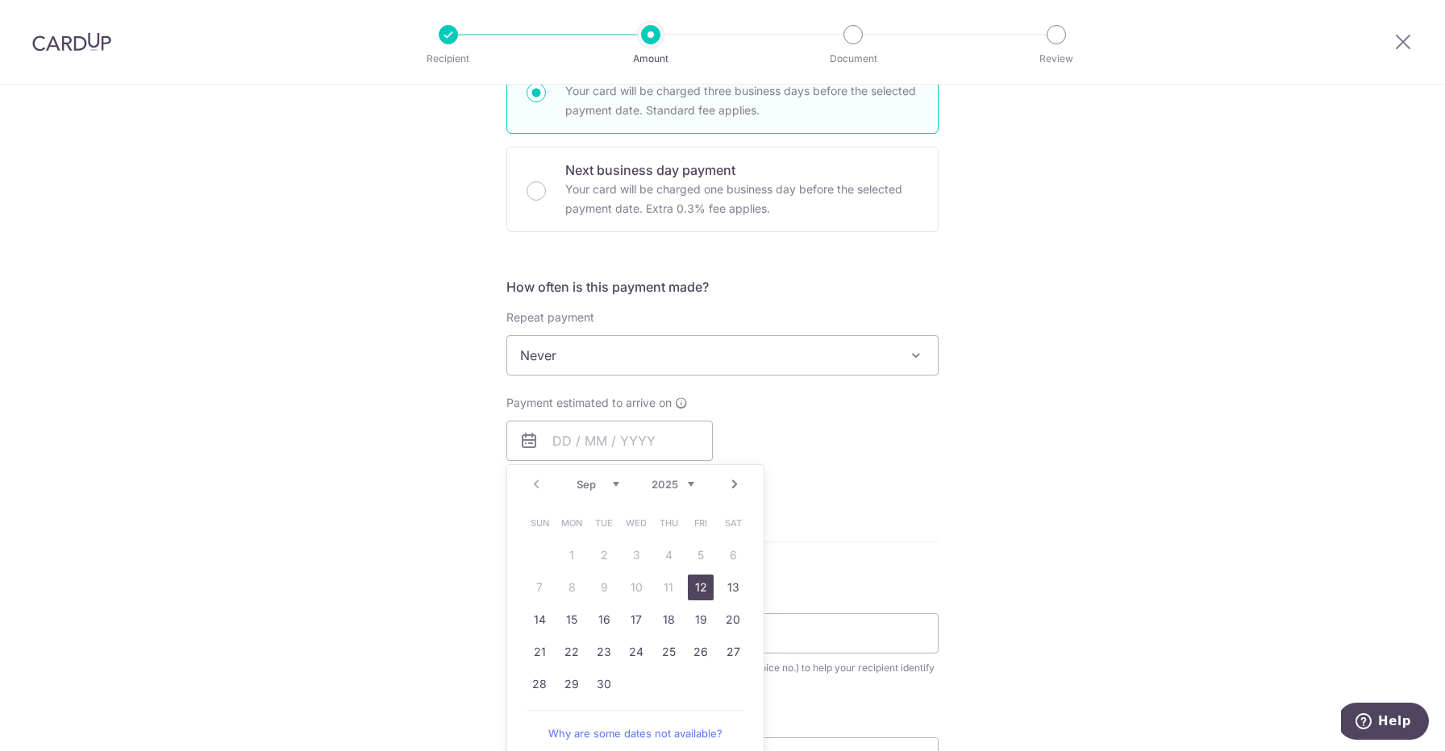
click at [703, 590] on link "12" at bounding box center [701, 588] width 26 height 26
type input "[DATE]"
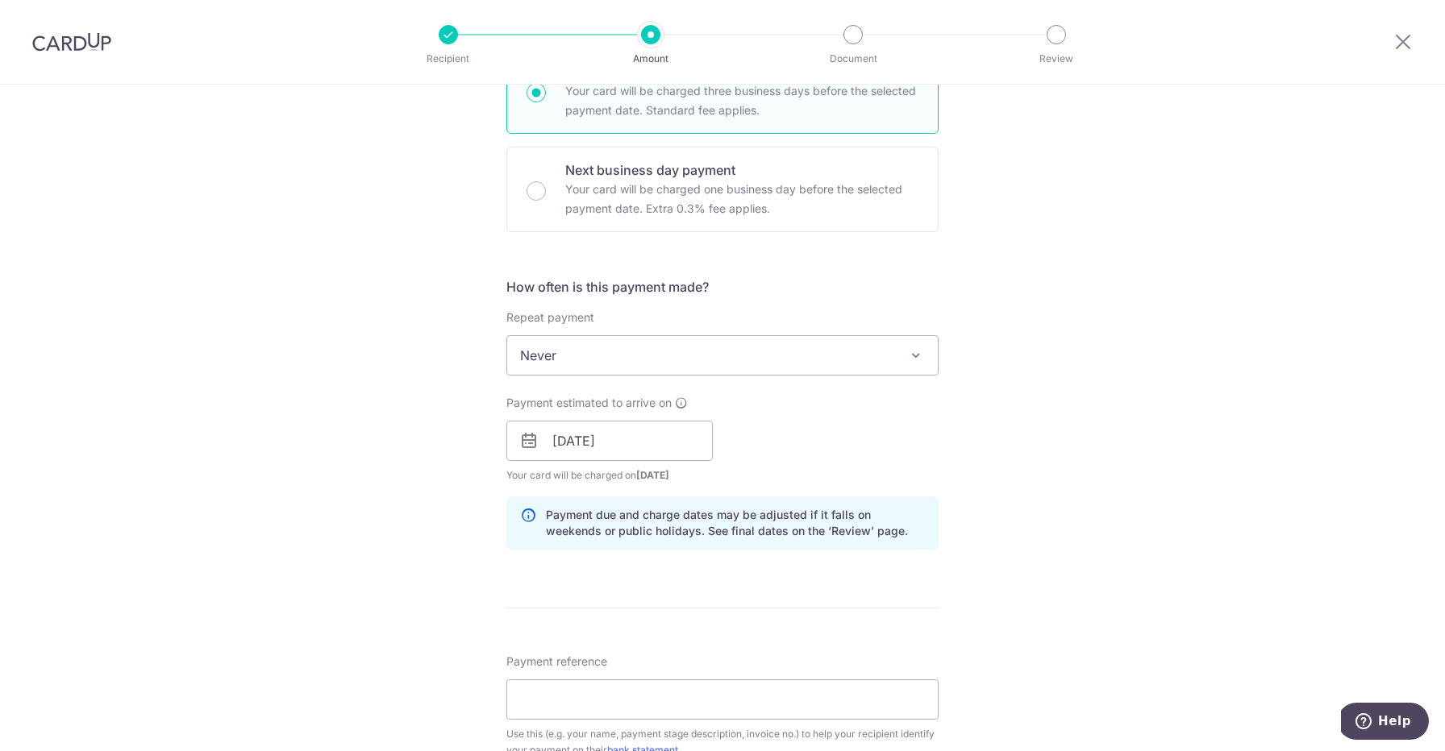
click at [687, 515] on p "Payment due and charge dates may be adjusted if it falls on weekends or public …" at bounding box center [735, 523] width 379 height 32
click at [955, 408] on div "Tell us more about your payment Enter payment amount SGD 4,300.00 4300.00 Recip…" at bounding box center [722, 256] width 1445 height 2059
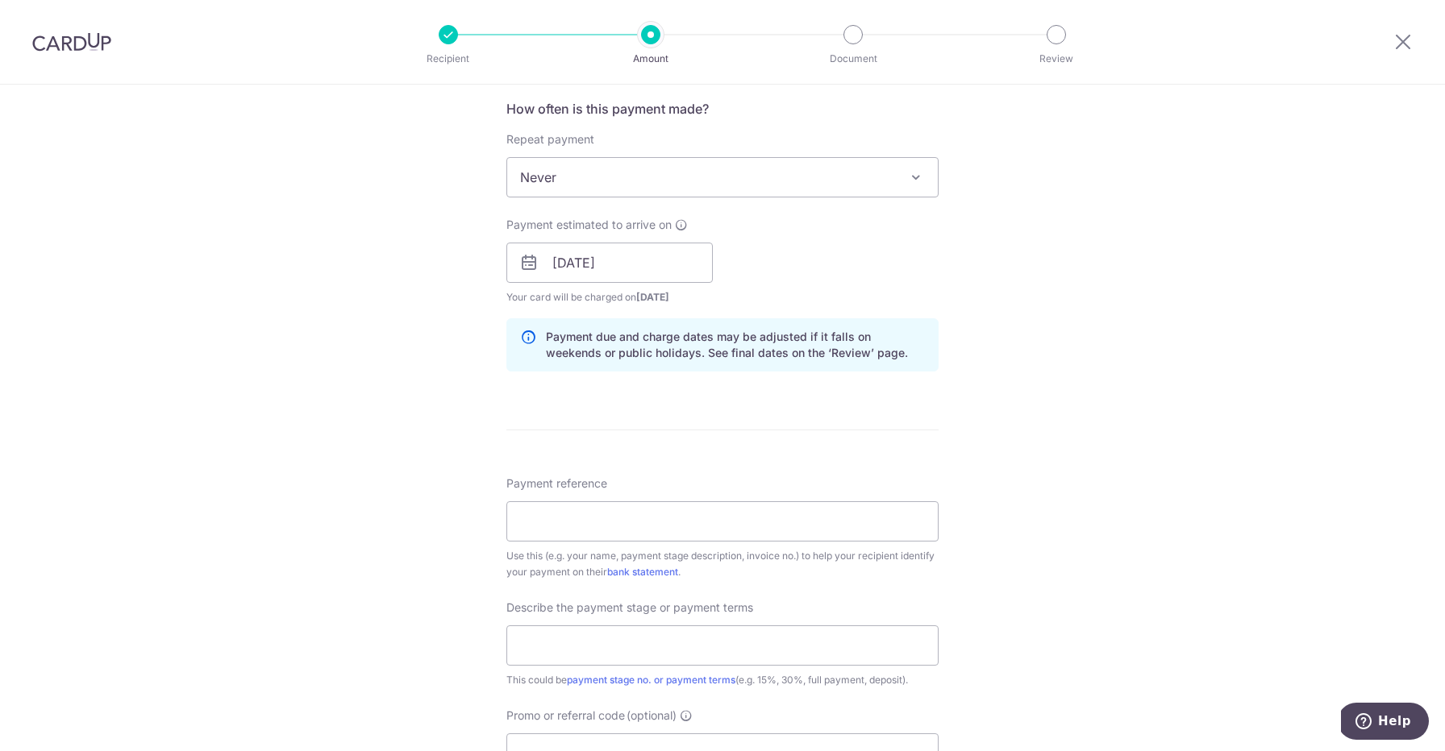
scroll to position [1039, 0]
click at [834, 524] on input "Payment reference" at bounding box center [722, 518] width 432 height 40
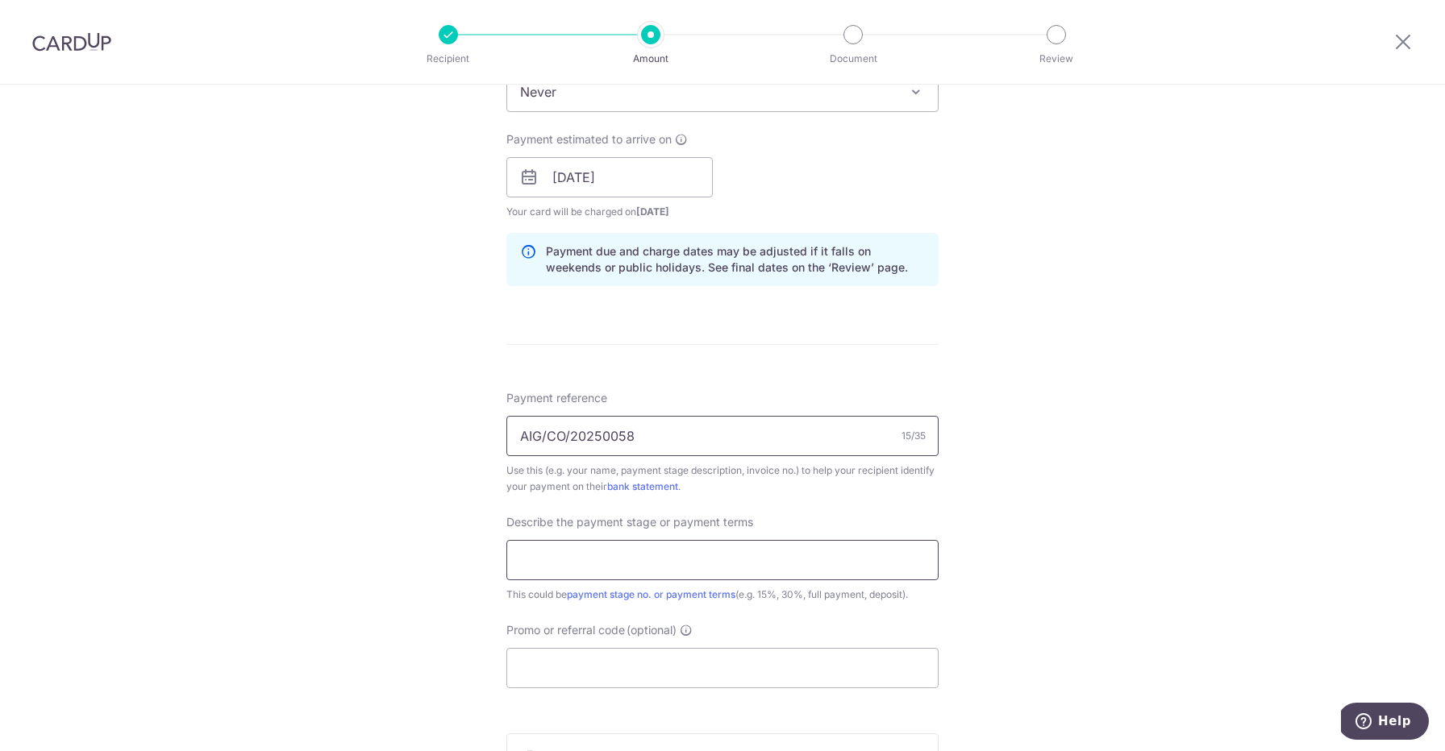
scroll to position [1123, 0]
type input "AIG/CO/20250058"
click at [780, 555] on input "text" at bounding box center [722, 558] width 432 height 40
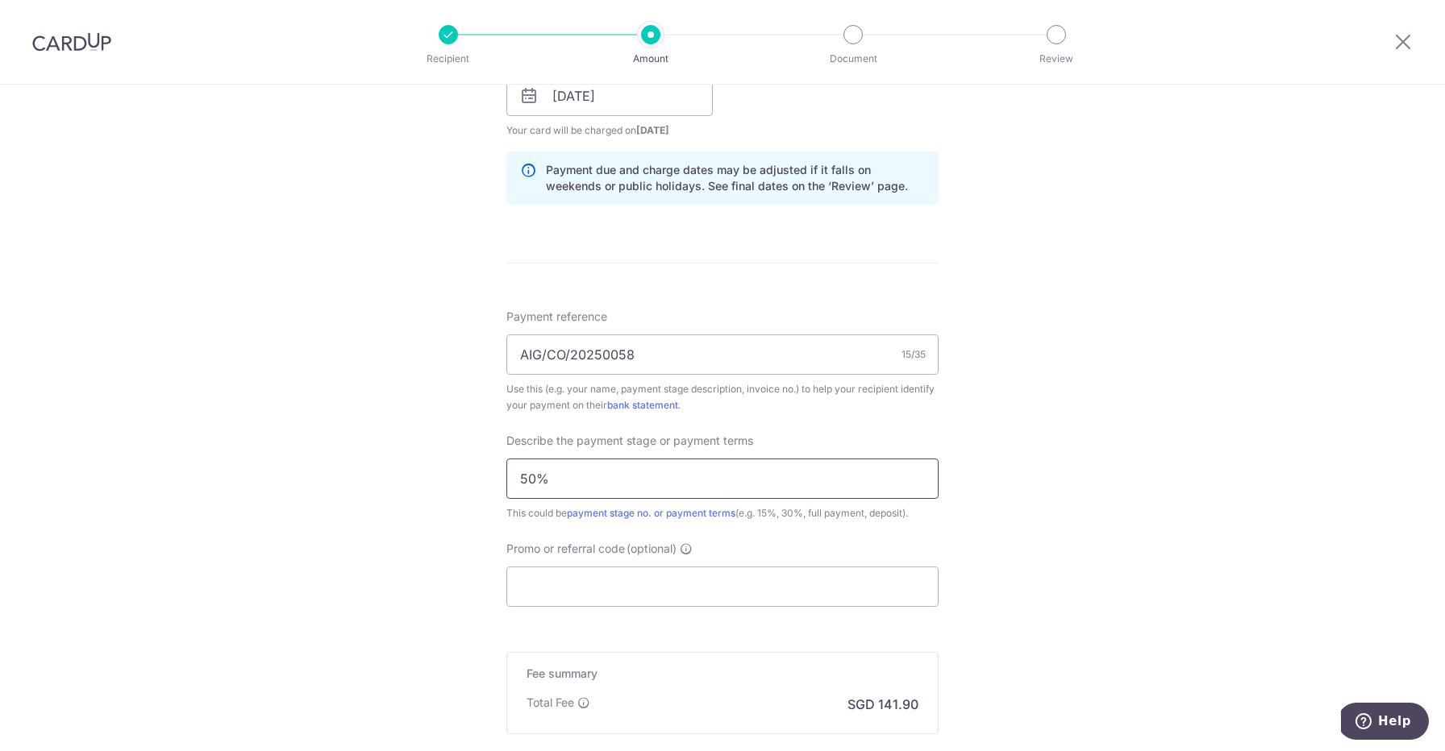
scroll to position [1204, 0]
type input "50%"
click at [781, 572] on input "Promo or referral code (optional)" at bounding box center [722, 585] width 432 height 40
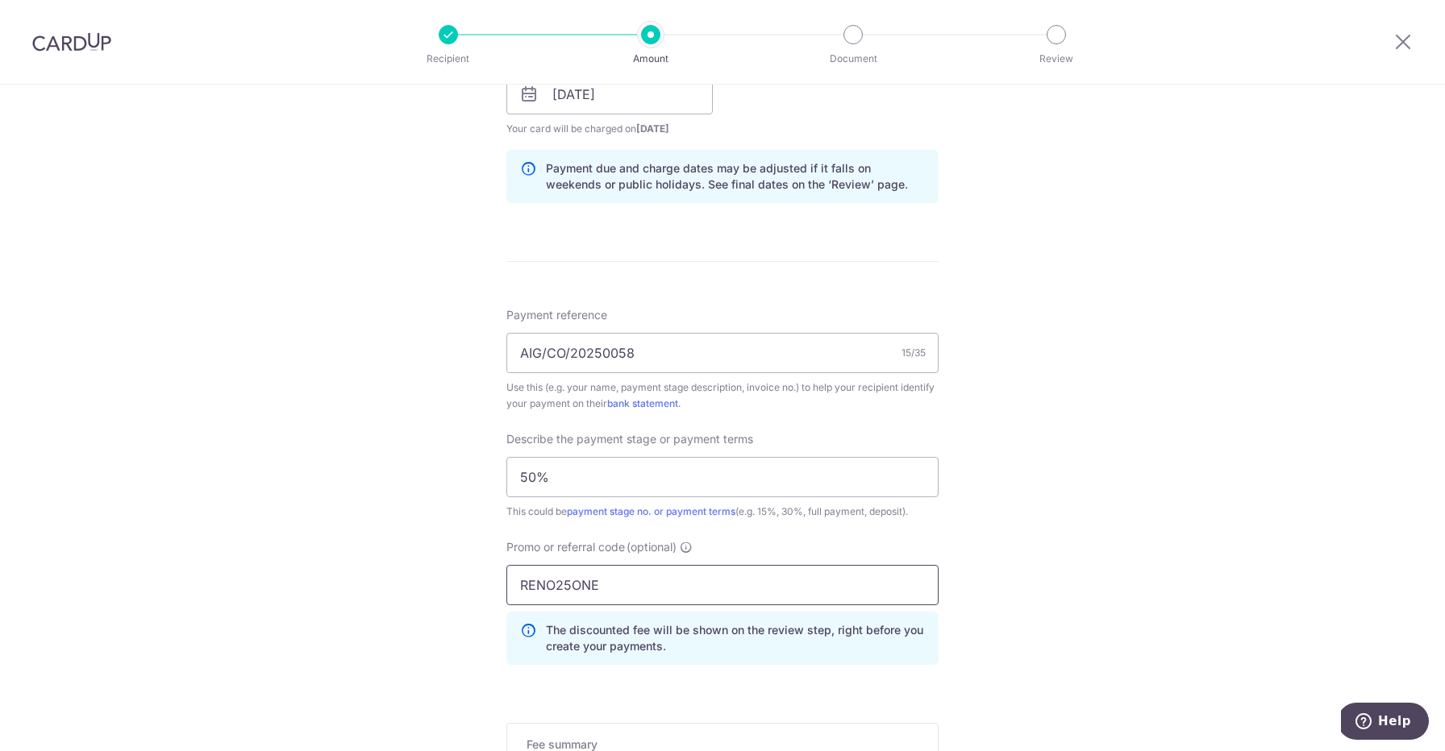
type input "RENO25ONE"
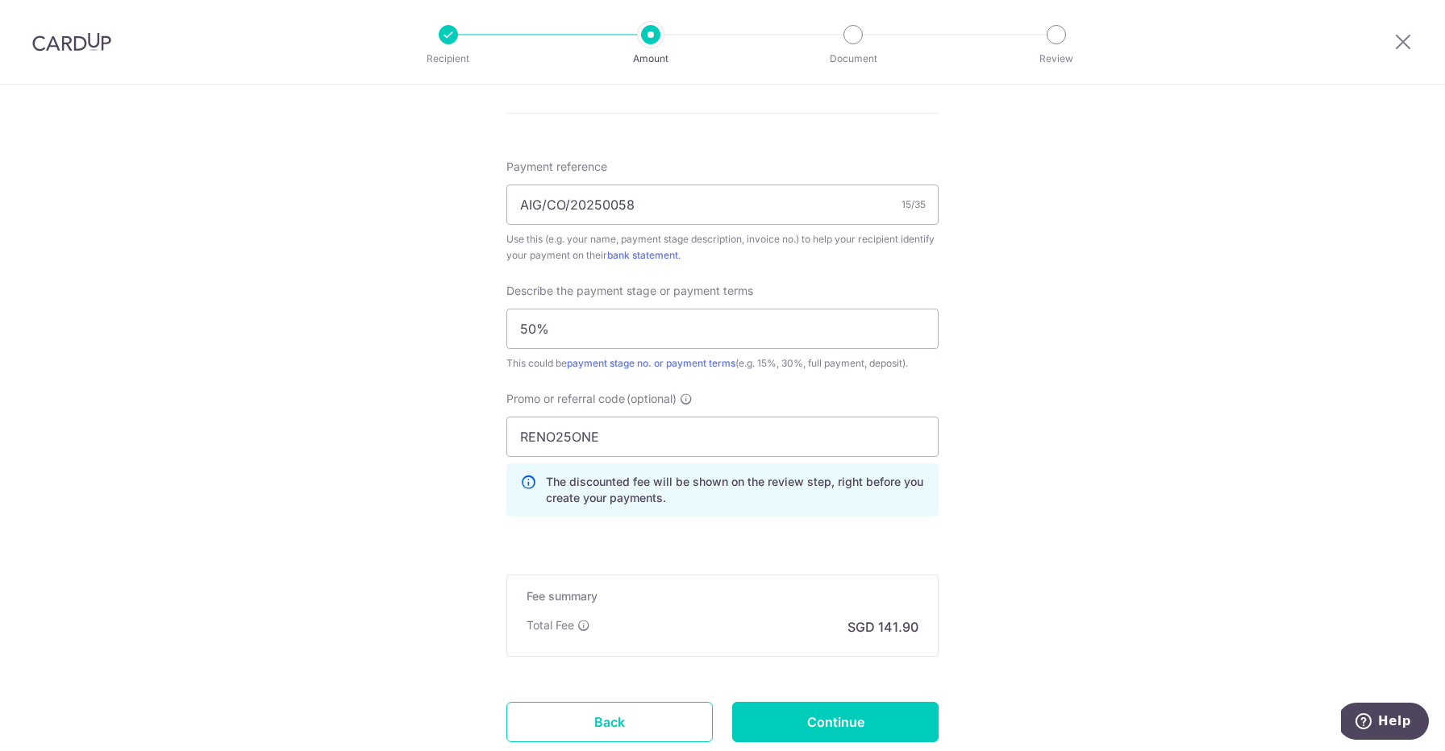
scroll to position [1465, 0]
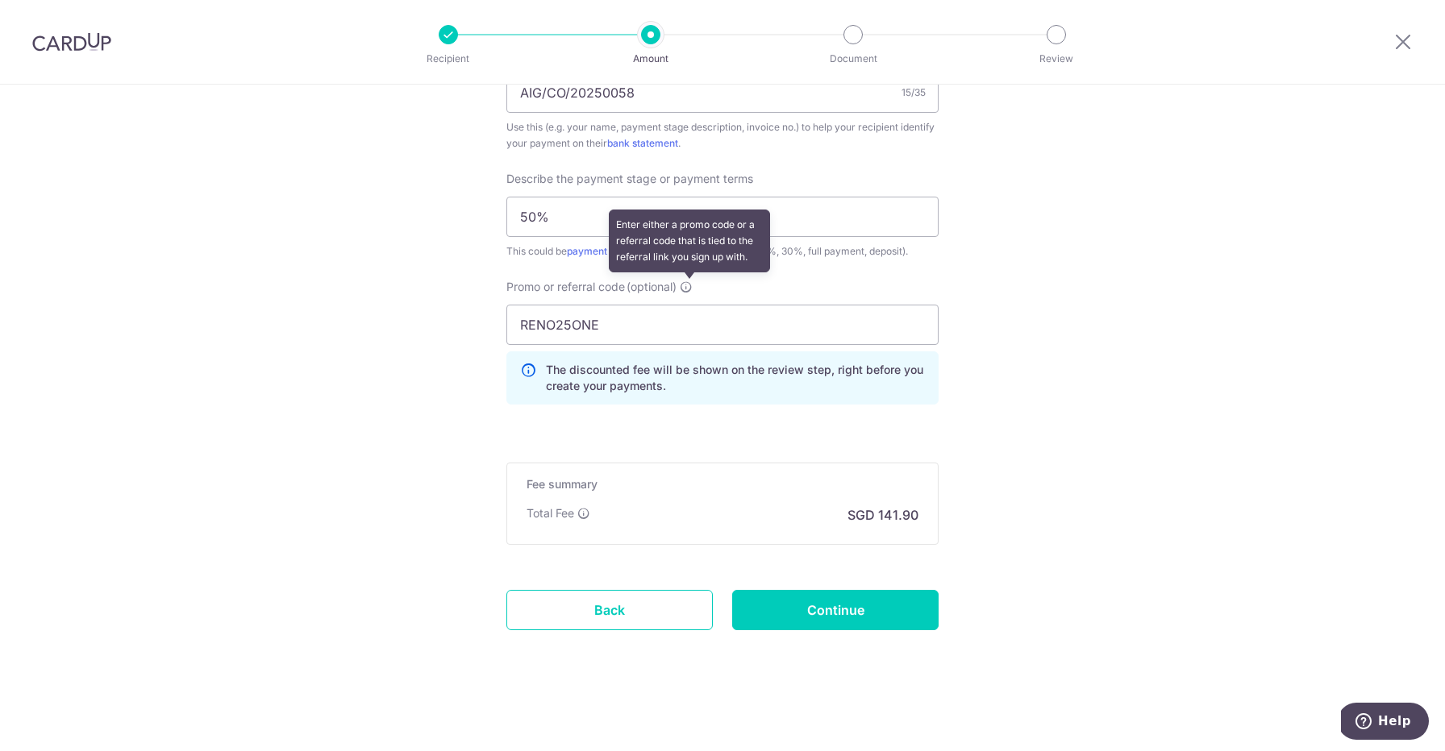
click at [689, 290] on icon at bounding box center [686, 287] width 13 height 13
click at [689, 305] on input "RENO25ONE" at bounding box center [722, 325] width 432 height 40
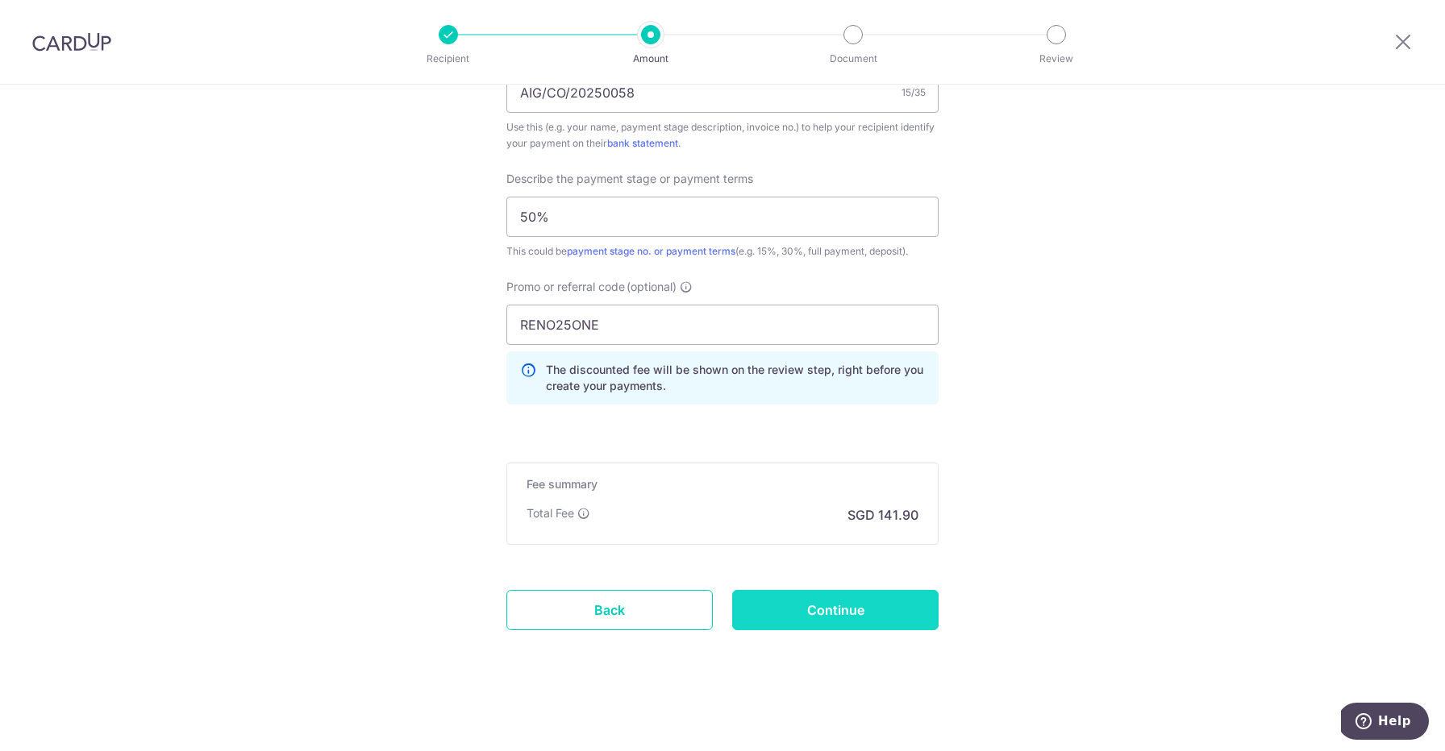
click at [867, 618] on input "Continue" at bounding box center [835, 610] width 206 height 40
type input "Create Schedule"
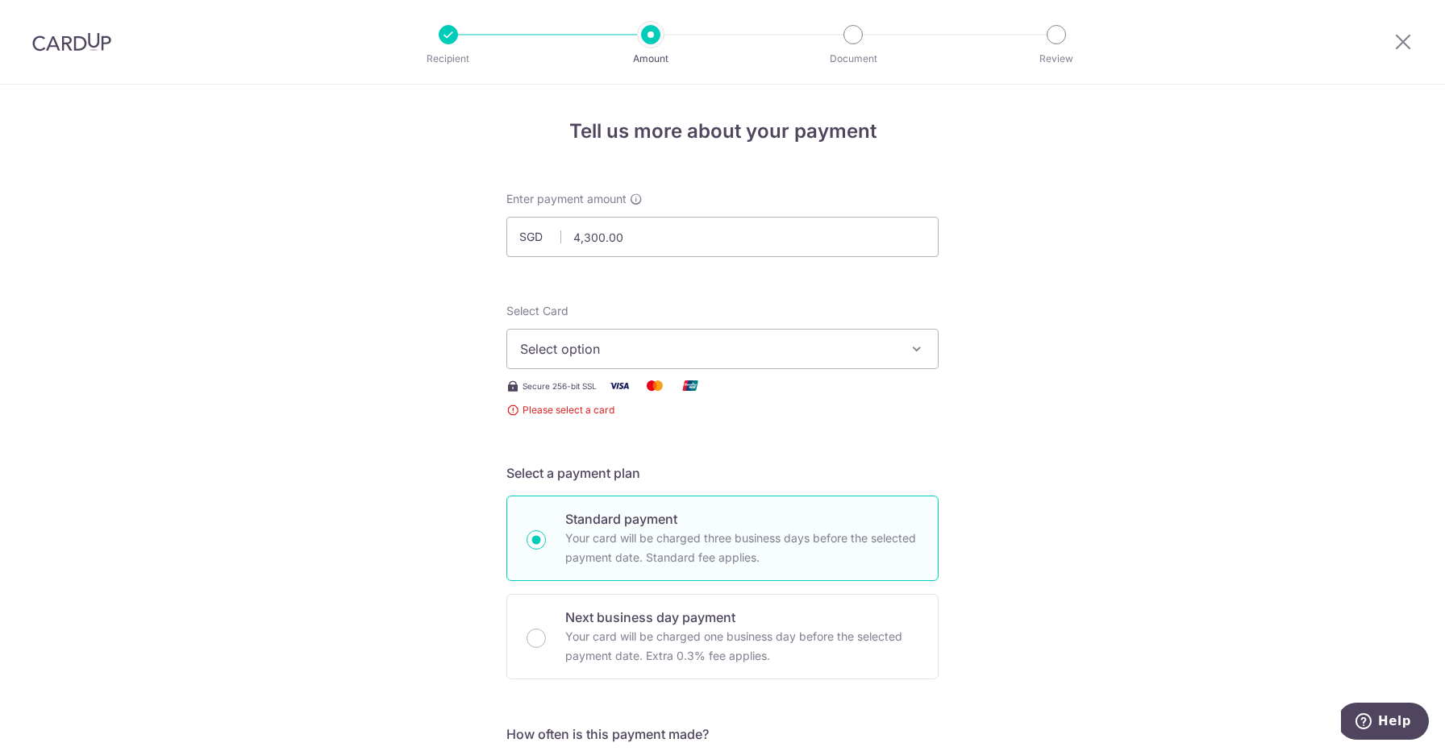
click at [682, 328] on div "Select Card Select option Add credit card" at bounding box center [722, 336] width 432 height 66
click at [690, 337] on button "Select option" at bounding box center [722, 349] width 432 height 40
click at [687, 385] on link "Add credit card" at bounding box center [722, 394] width 430 height 29
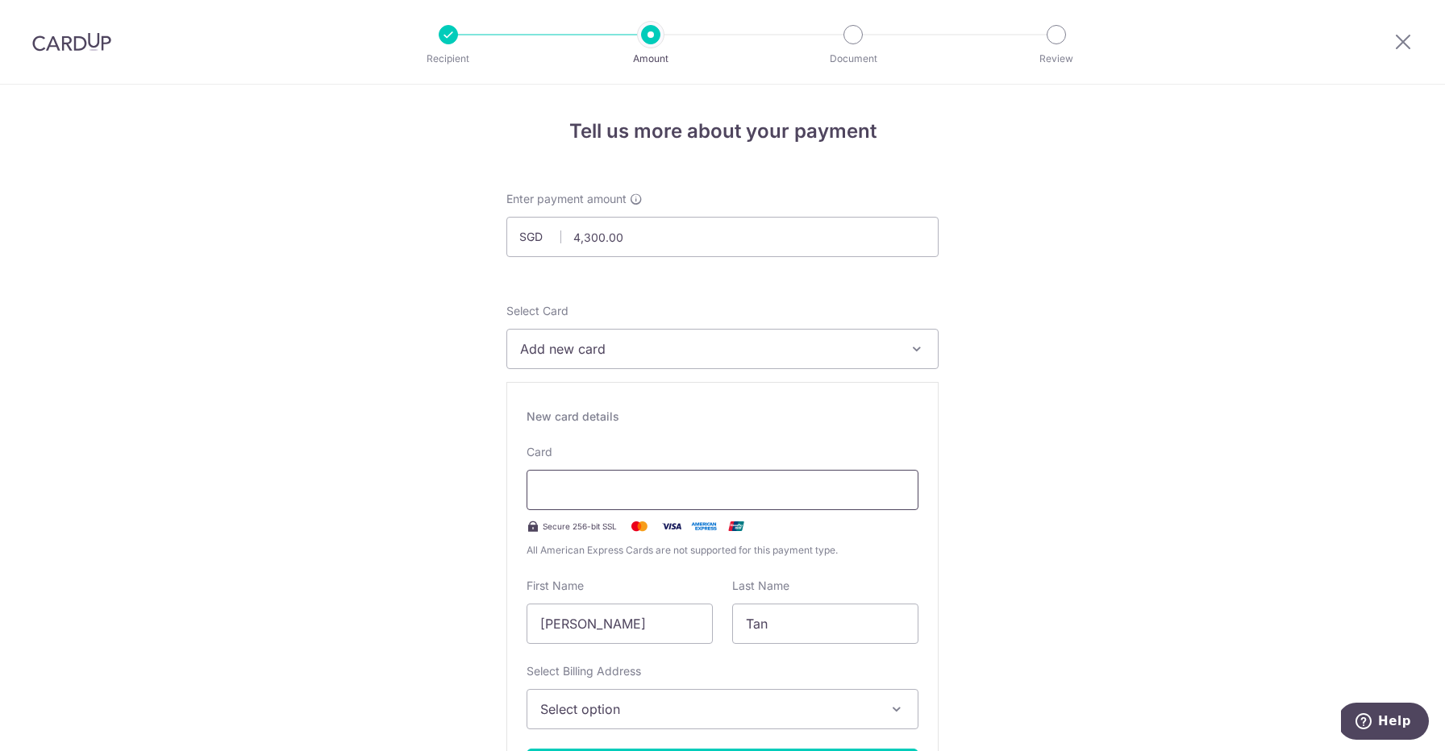
click at [683, 478] on div at bounding box center [722, 490] width 392 height 40
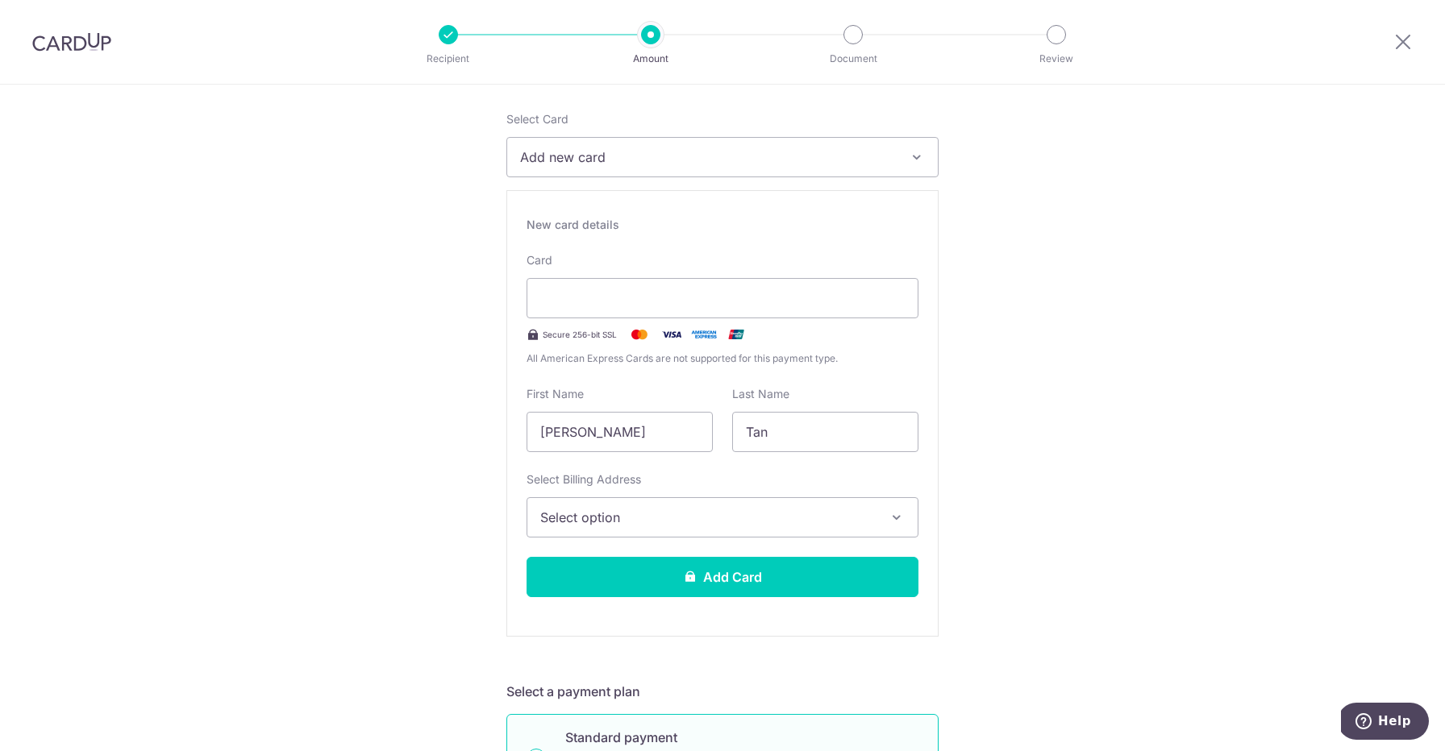
scroll to position [193, 0]
click at [893, 411] on input "Tan" at bounding box center [825, 431] width 186 height 40
